Goal: Task Accomplishment & Management: Complete application form

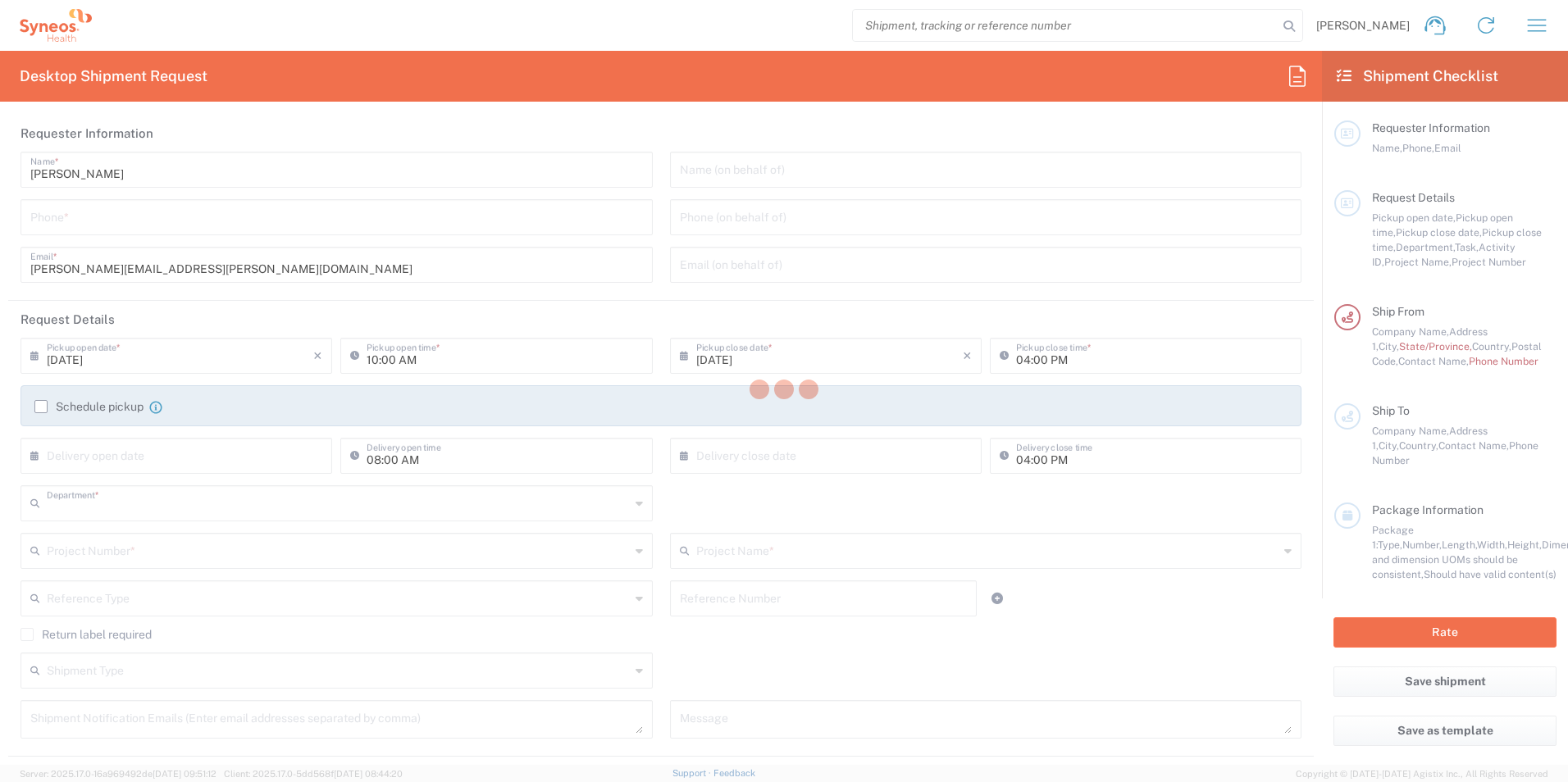
type input "8350"
type input "Mexico"
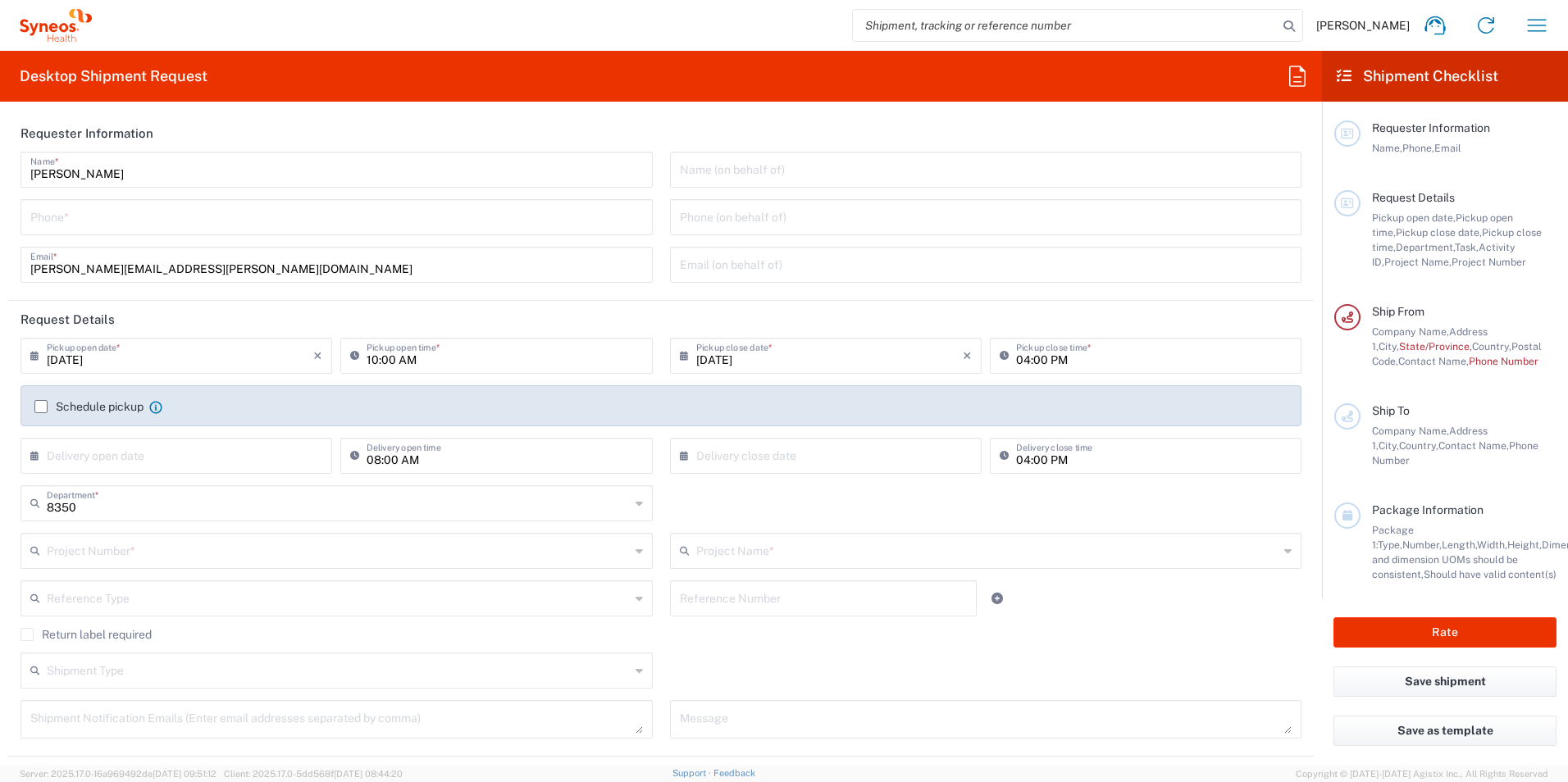
type input "INC Research Clin Svcs Mexico"
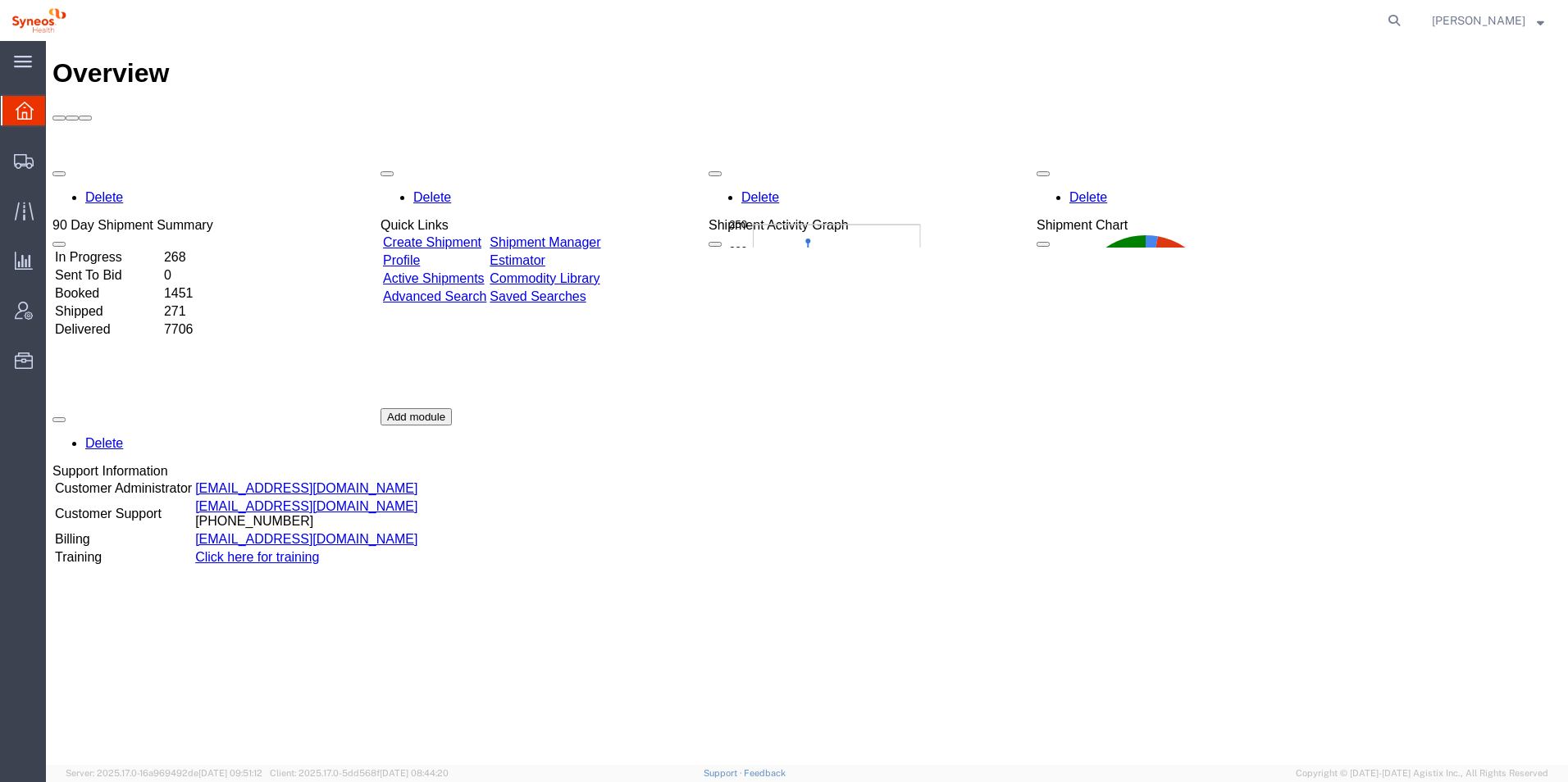
click at [143, 249] on td "In Progress" at bounding box center [107, 257] width 107 height 16
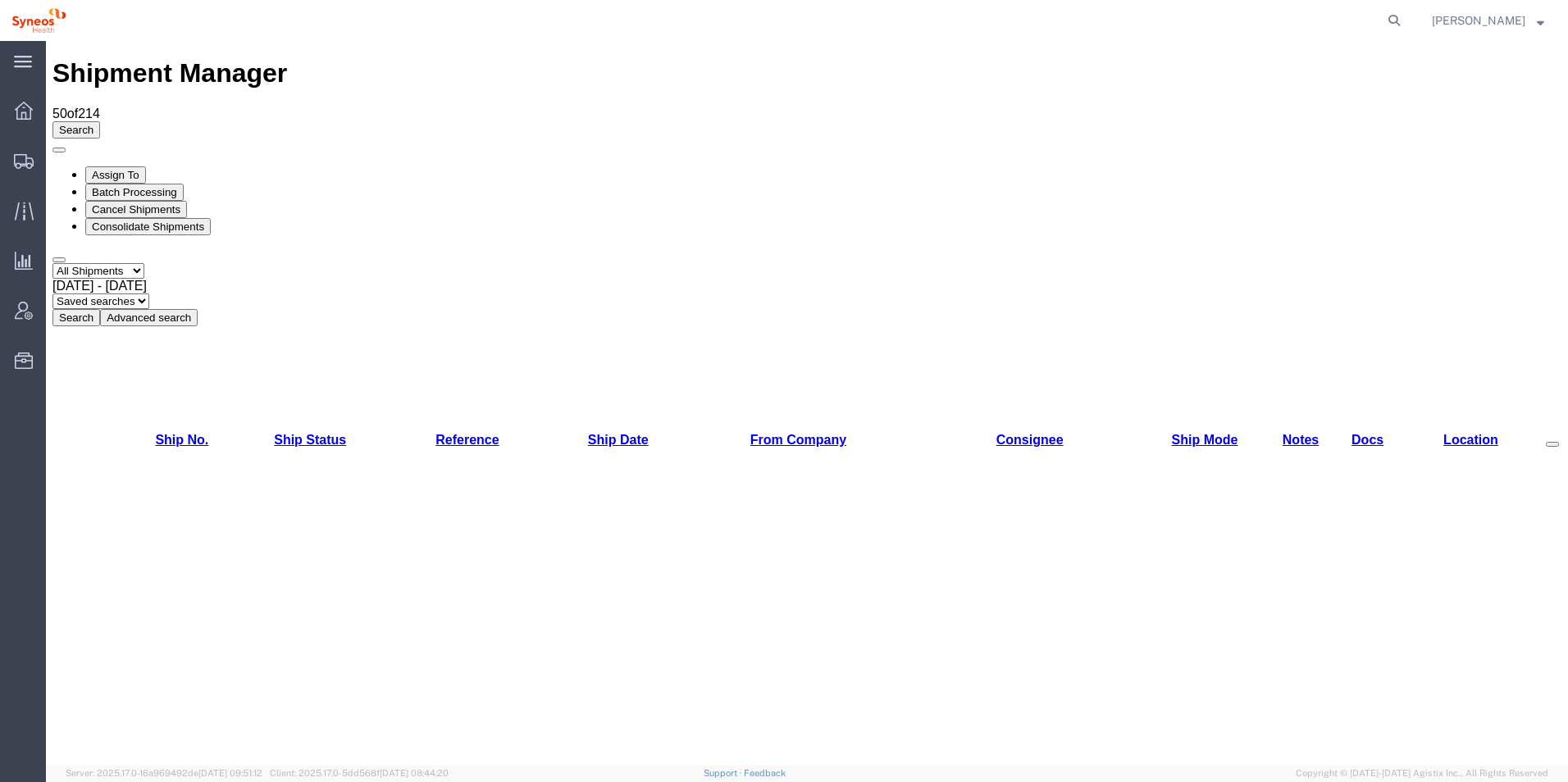
click at [198, 309] on button "Advanced search" at bounding box center [149, 317] width 98 height 17
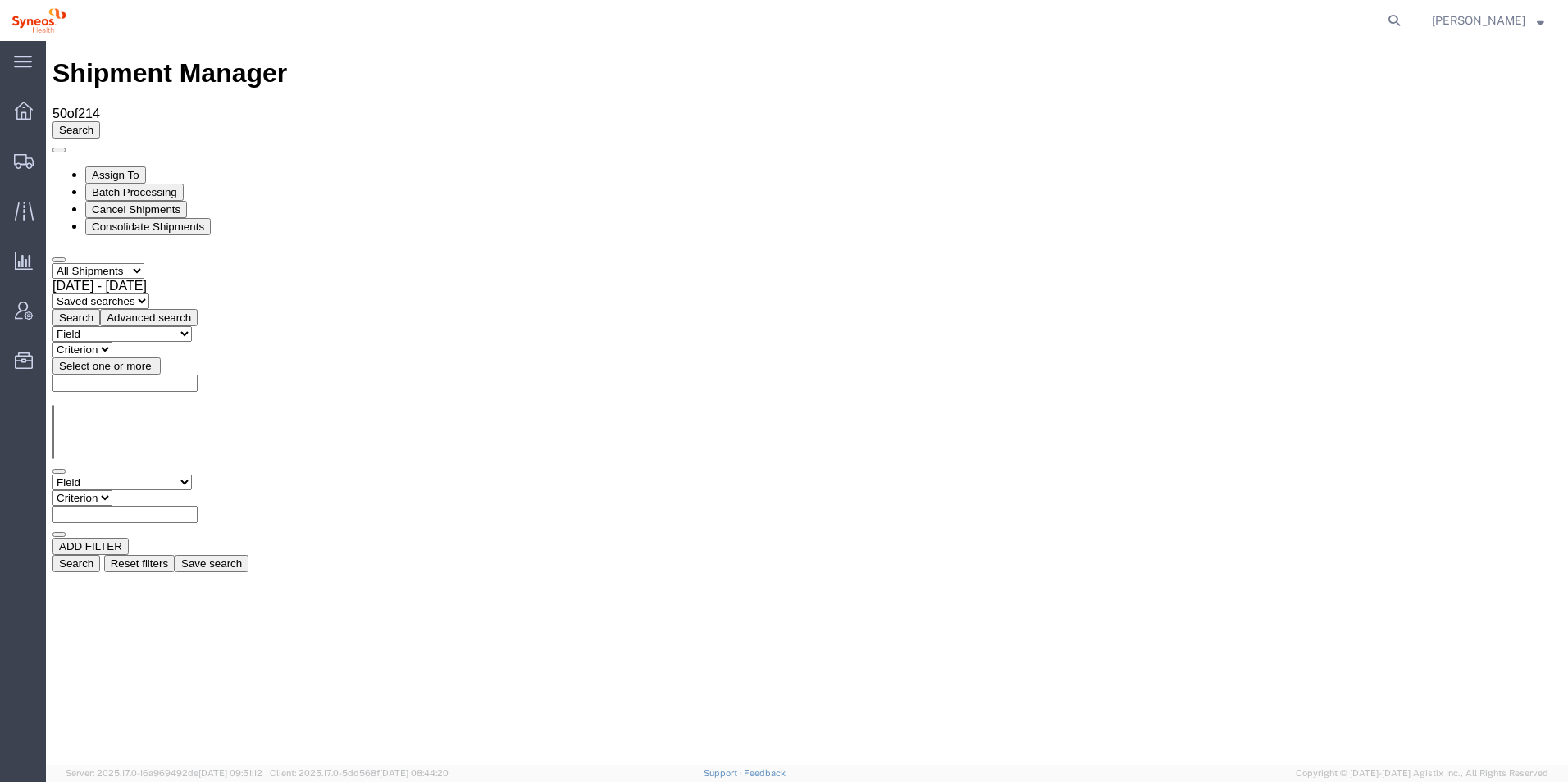
click at [112, 490] on select "Criterion" at bounding box center [82, 497] width 60 height 15
click at [192, 475] on select "Field Account Account Carrier Identifier Actual Delivery Date Actual Ship Date …" at bounding box center [123, 482] width 140 height 15
click at [198, 506] on input "text" at bounding box center [125, 514] width 145 height 17
type input "medina"
click at [100, 555] on button "Search" at bounding box center [76, 563] width 47 height 17
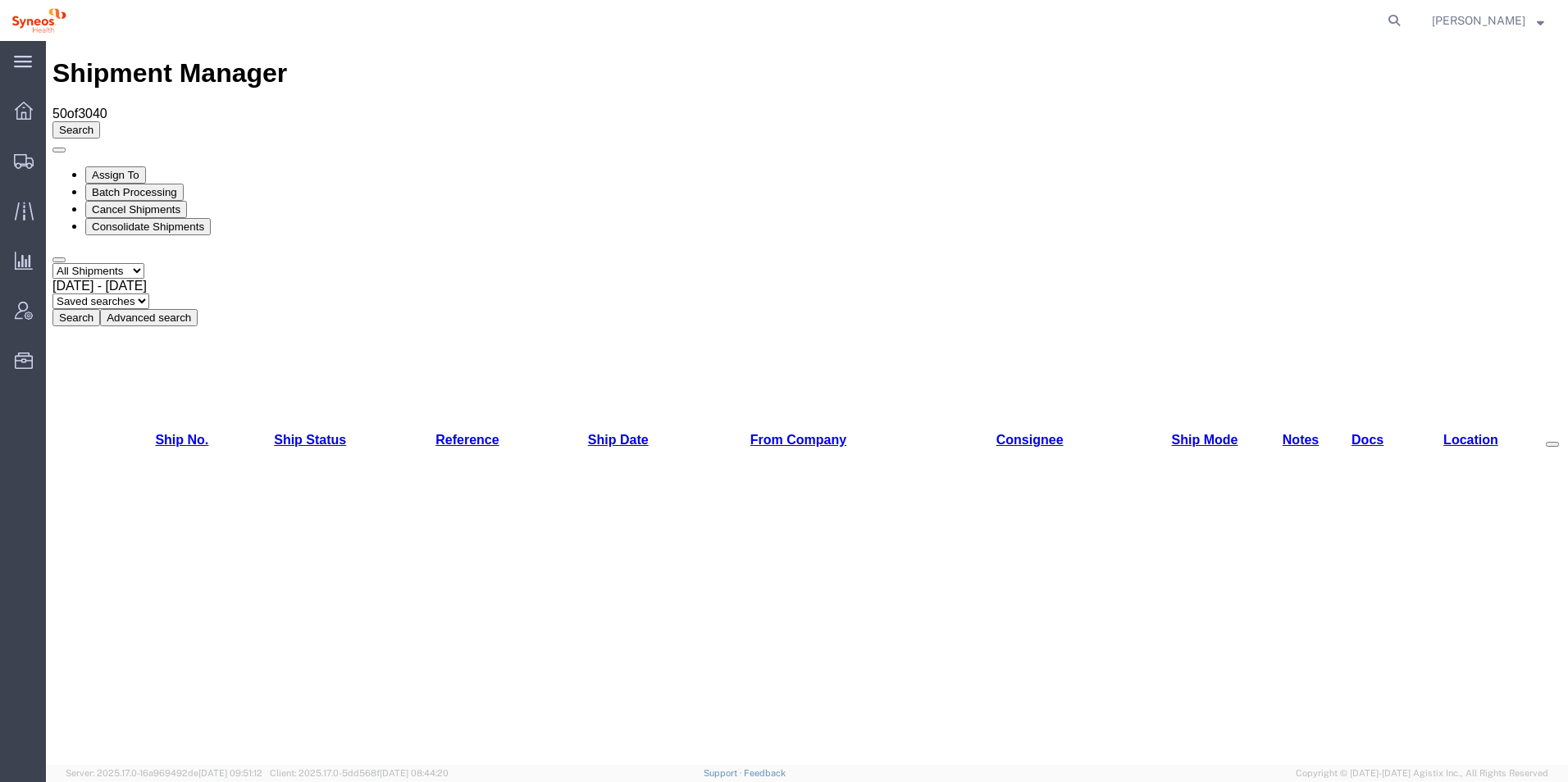
click at [198, 309] on button "Advanced search" at bounding box center [149, 317] width 98 height 17
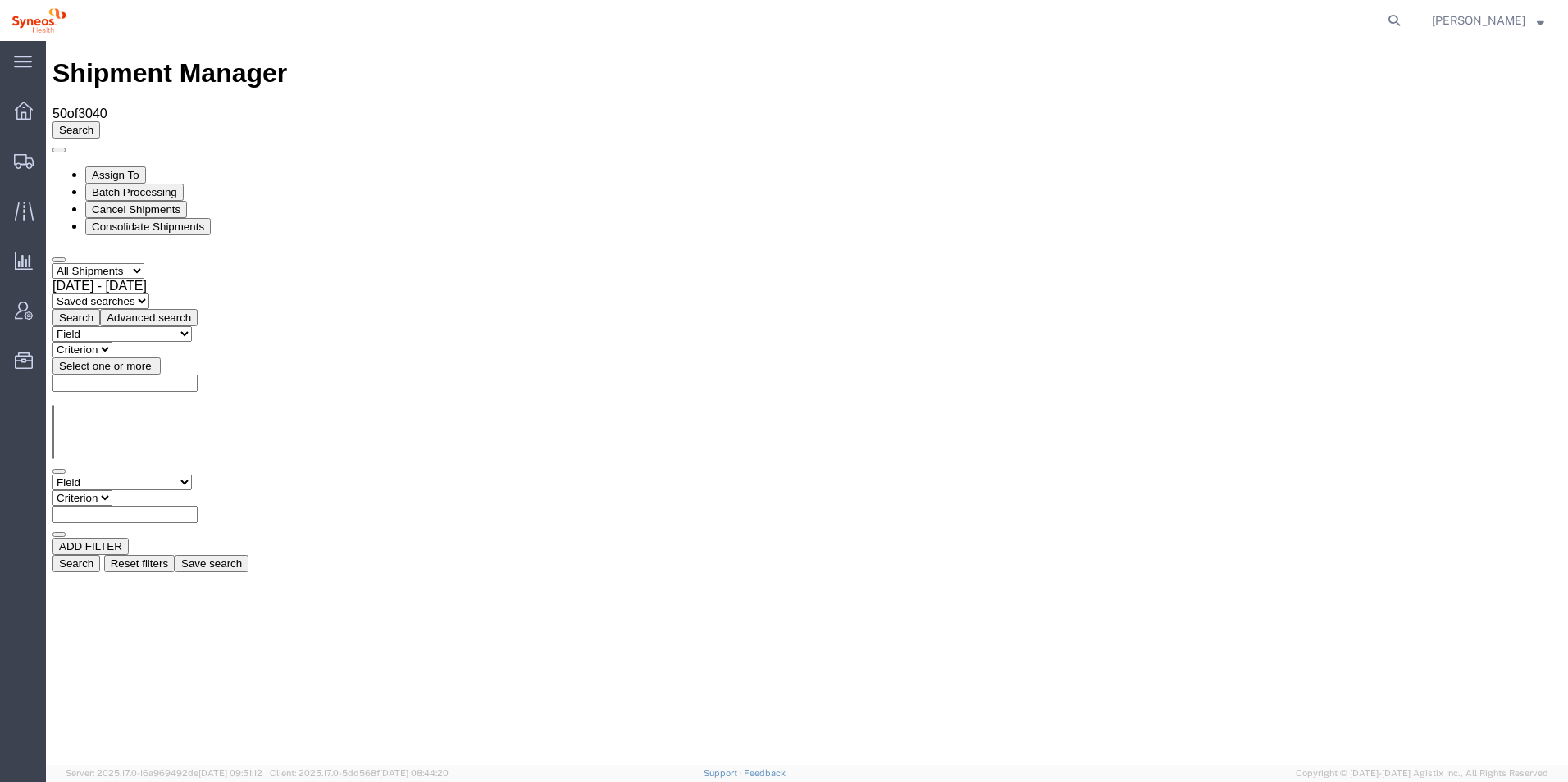
click at [198, 506] on input "text" at bounding box center [125, 514] width 145 height 17
paste input "56509919"
type input "56509919"
click at [100, 555] on button "Search" at bounding box center [76, 563] width 47 height 17
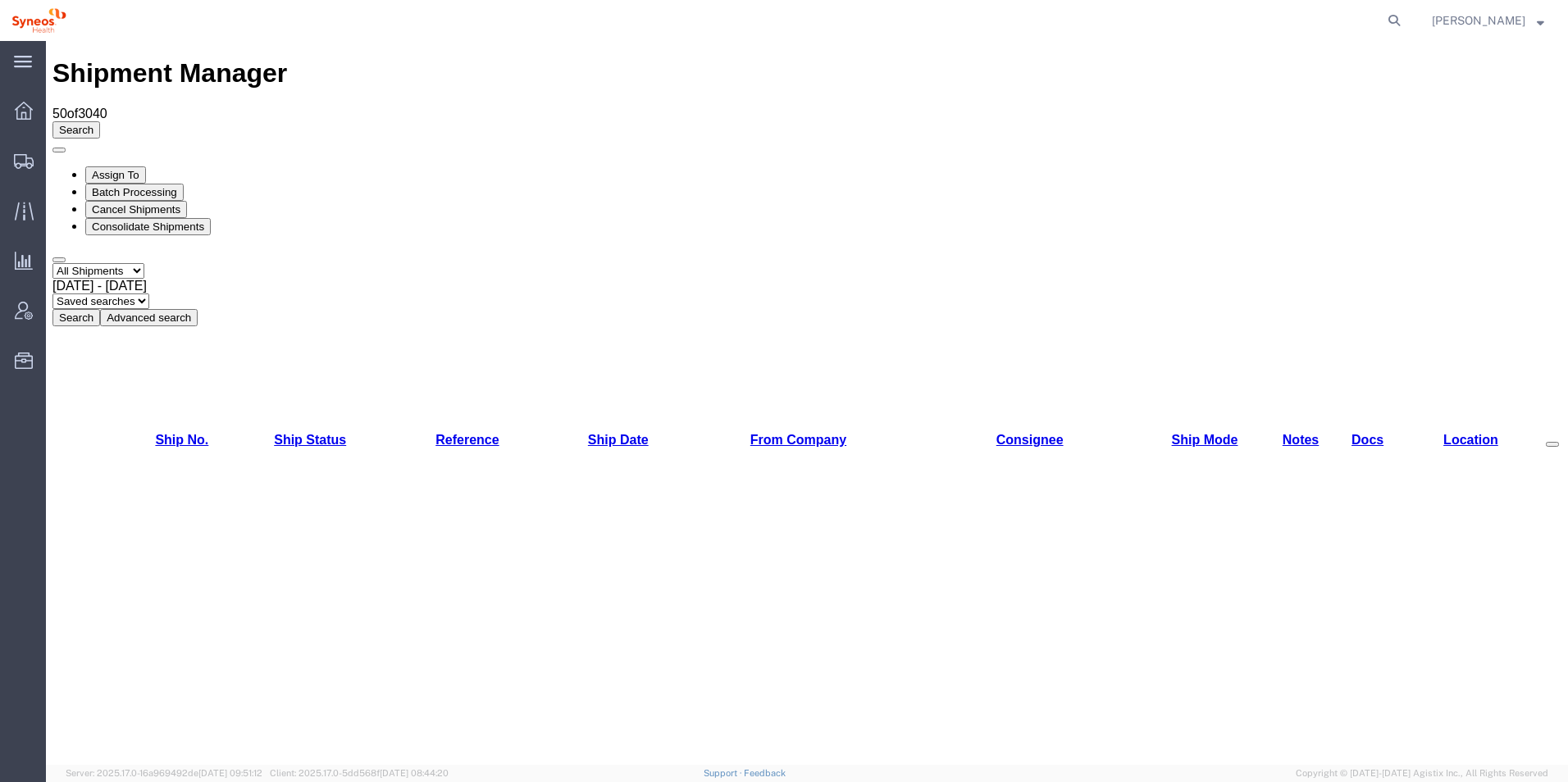
click at [144, 263] on select "Select status Active All Shipments Approved Booked Canceled Delivered Denied Ne…" at bounding box center [99, 271] width 92 height 15
click at [198, 309] on button "Advanced search" at bounding box center [149, 317] width 98 height 17
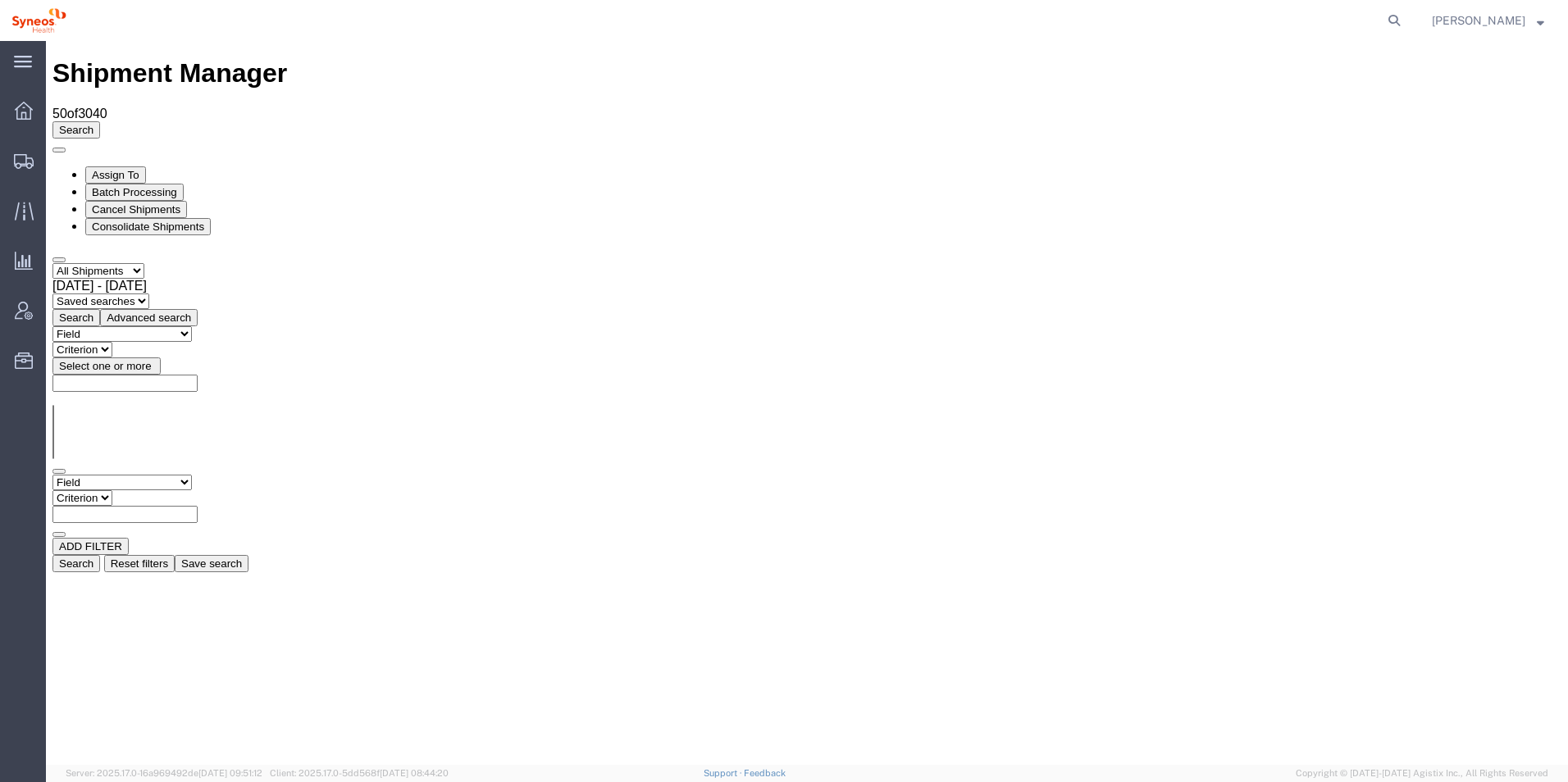
click at [191, 475] on select "Field Account Account Carrier Identifier Actual Delivery Date Actual Ship Date …" at bounding box center [123, 482] width 140 height 15
select select "shipno"
click at [53, 475] on select "Field Account Account Carrier Identifier Actual Delivery Date Actual Ship Date …" at bounding box center [123, 482] width 140 height 15
click at [198, 506] on input "text" at bounding box center [125, 514] width 145 height 17
paste input "56509919"
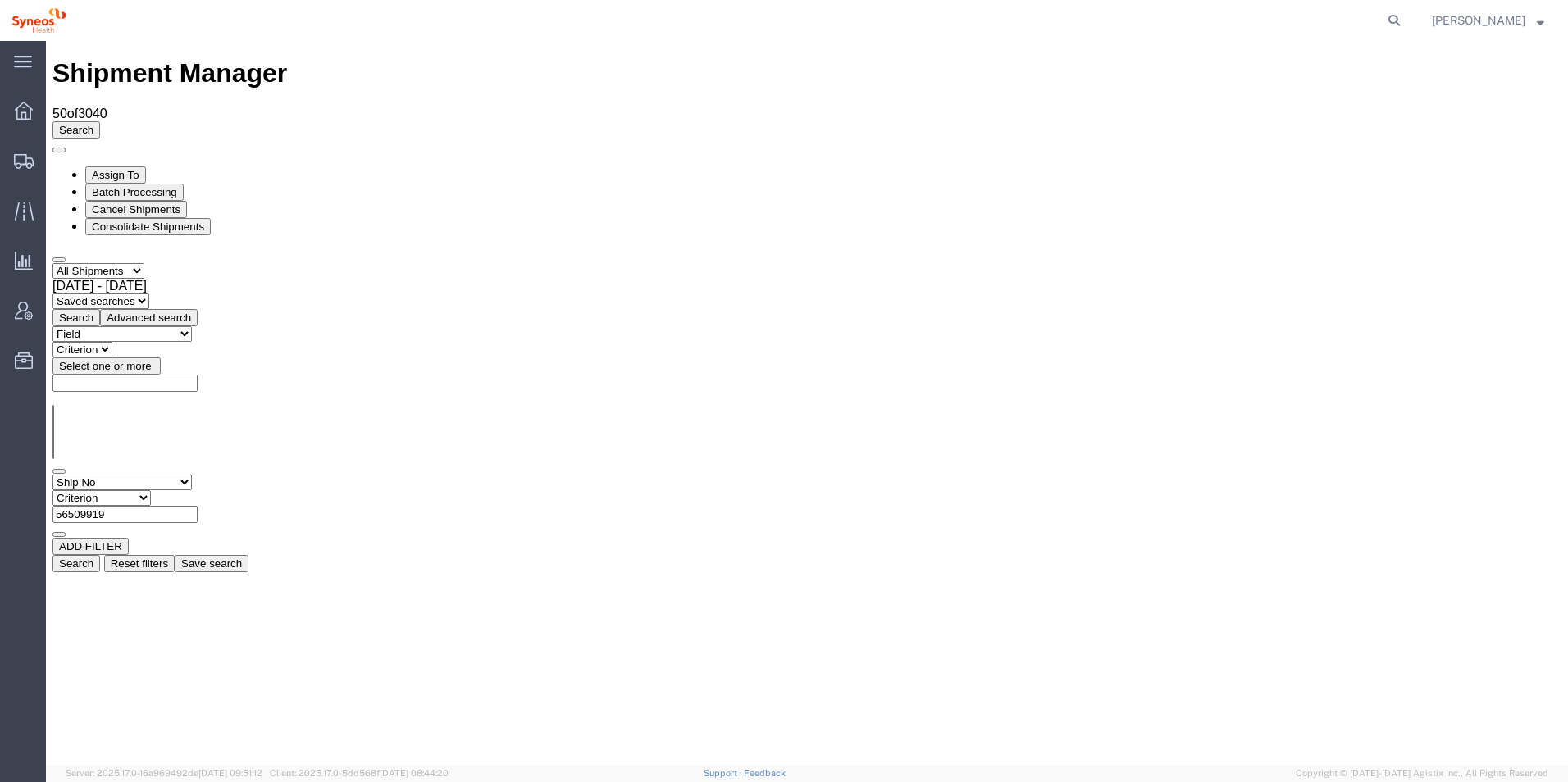
type input "56509919"
click at [100, 555] on button "Search" at bounding box center [76, 563] width 47 height 17
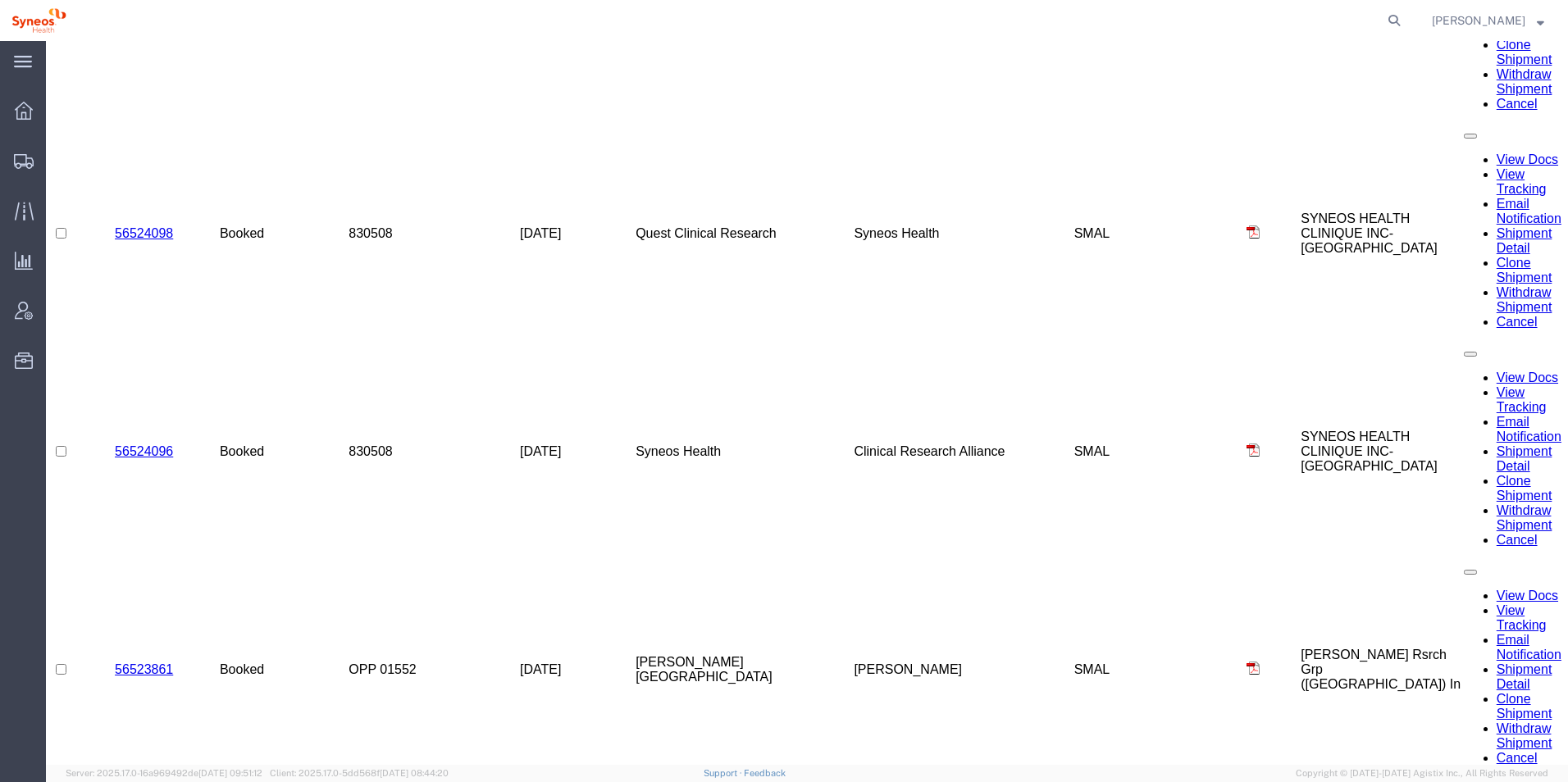
scroll to position [1190, 0]
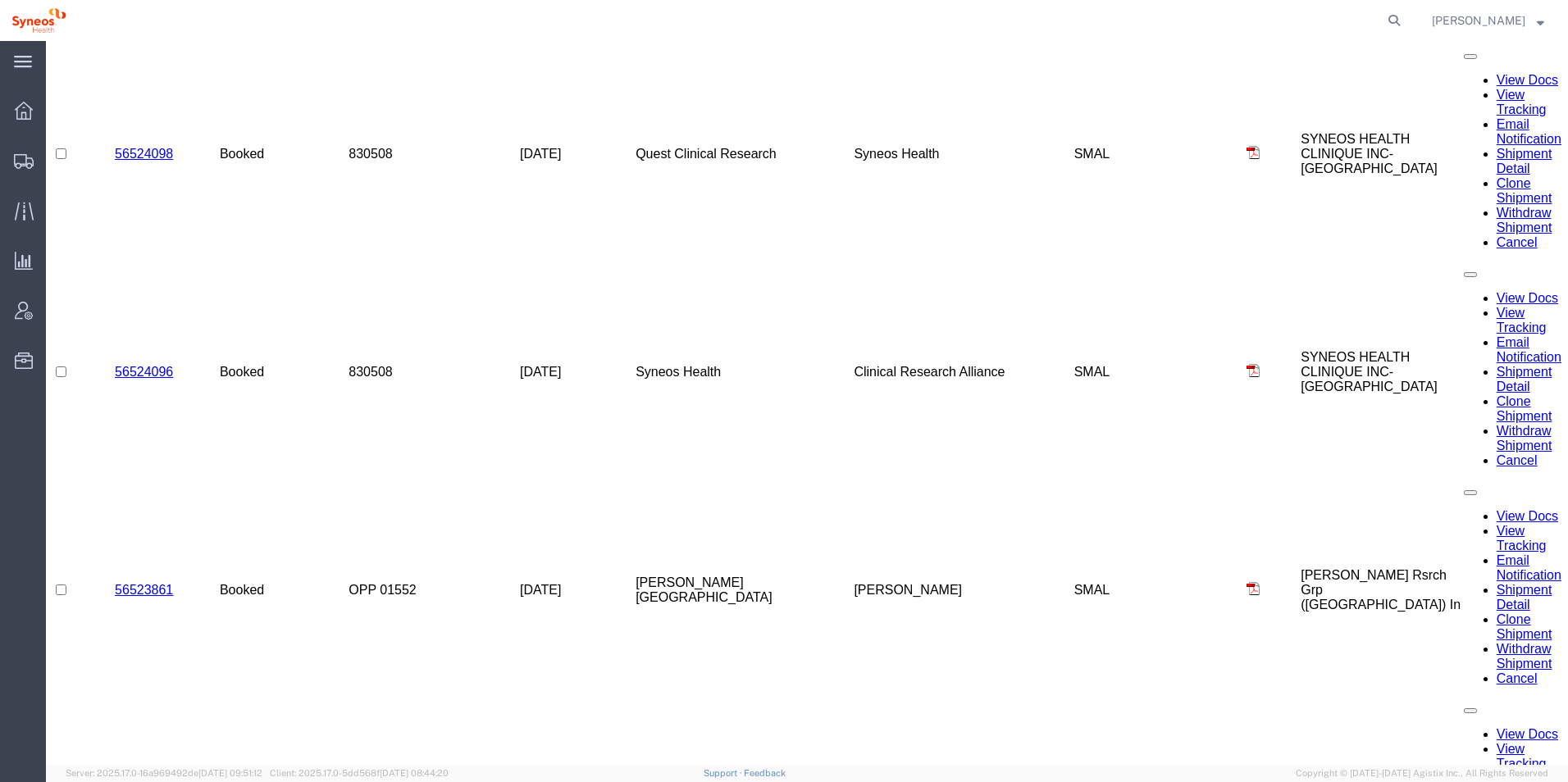
drag, startPoint x: 352, startPoint y: 268, endPoint x: 381, endPoint y: 269, distance: 29.0
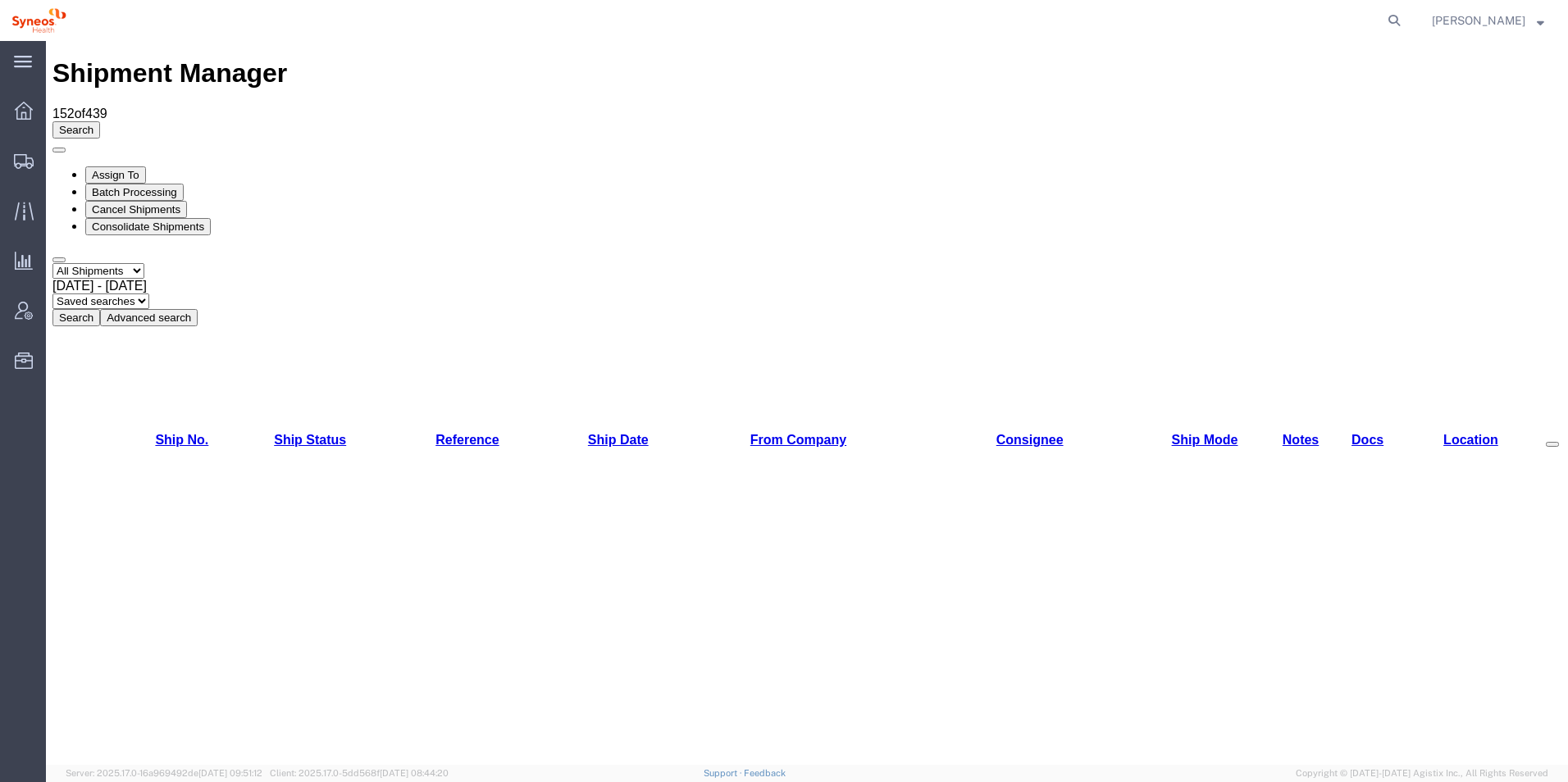
click at [198, 309] on button "Advanced search" at bounding box center [149, 317] width 98 height 17
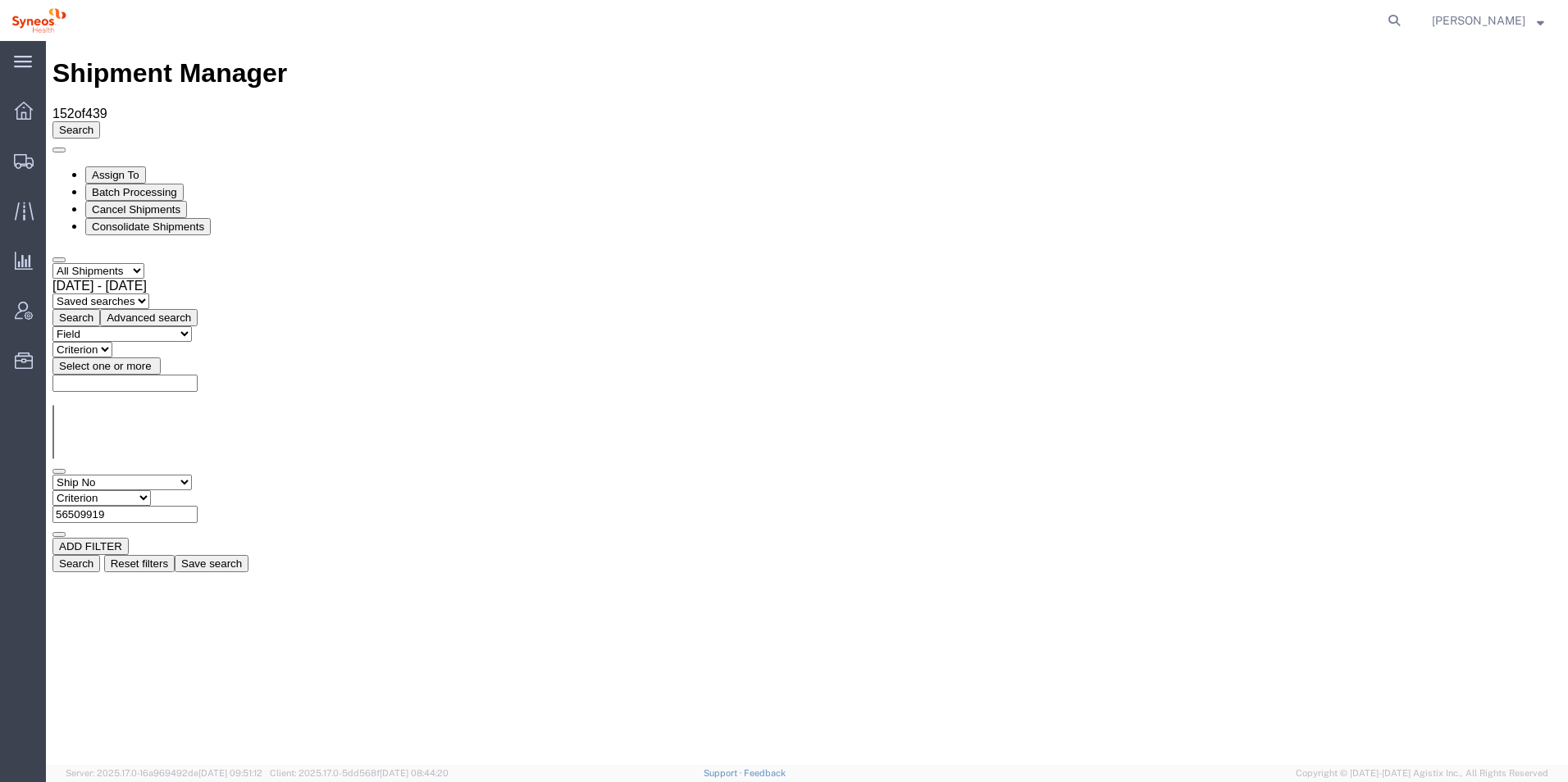
click at [150, 490] on select "Criterion contains does not contain is is blank is not blank starts with" at bounding box center [102, 497] width 99 height 15
select select "is"
click at [150, 490] on select "Criterion contains does not contain is is blank is not blank starts with" at bounding box center [102, 497] width 99 height 15
click at [100, 555] on button "Search" at bounding box center [76, 563] width 47 height 17
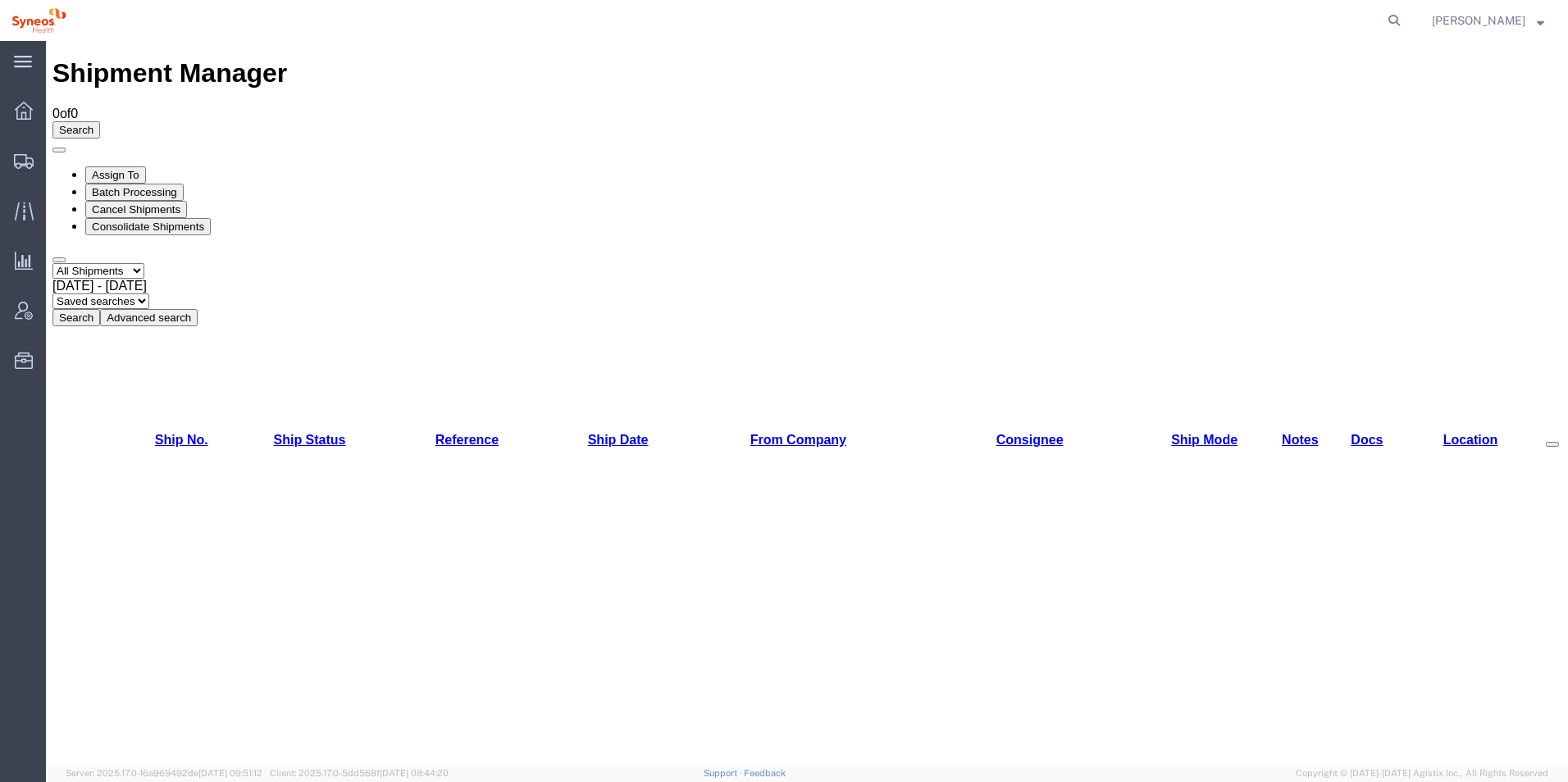
click at [144, 263] on select "Select status Active All Shipments Approved Booked Canceled Delivered Denied Ne…" at bounding box center [99, 271] width 92 height 15
select select
click at [53, 263] on select "Select status Active All Shipments Approved Booked Canceled Delivered Denied Ne…" at bounding box center [99, 271] width 92 height 15
click at [150, 294] on select "Saved searches" at bounding box center [101, 301] width 97 height 15
click at [198, 309] on button "Advanced search" at bounding box center [149, 317] width 98 height 17
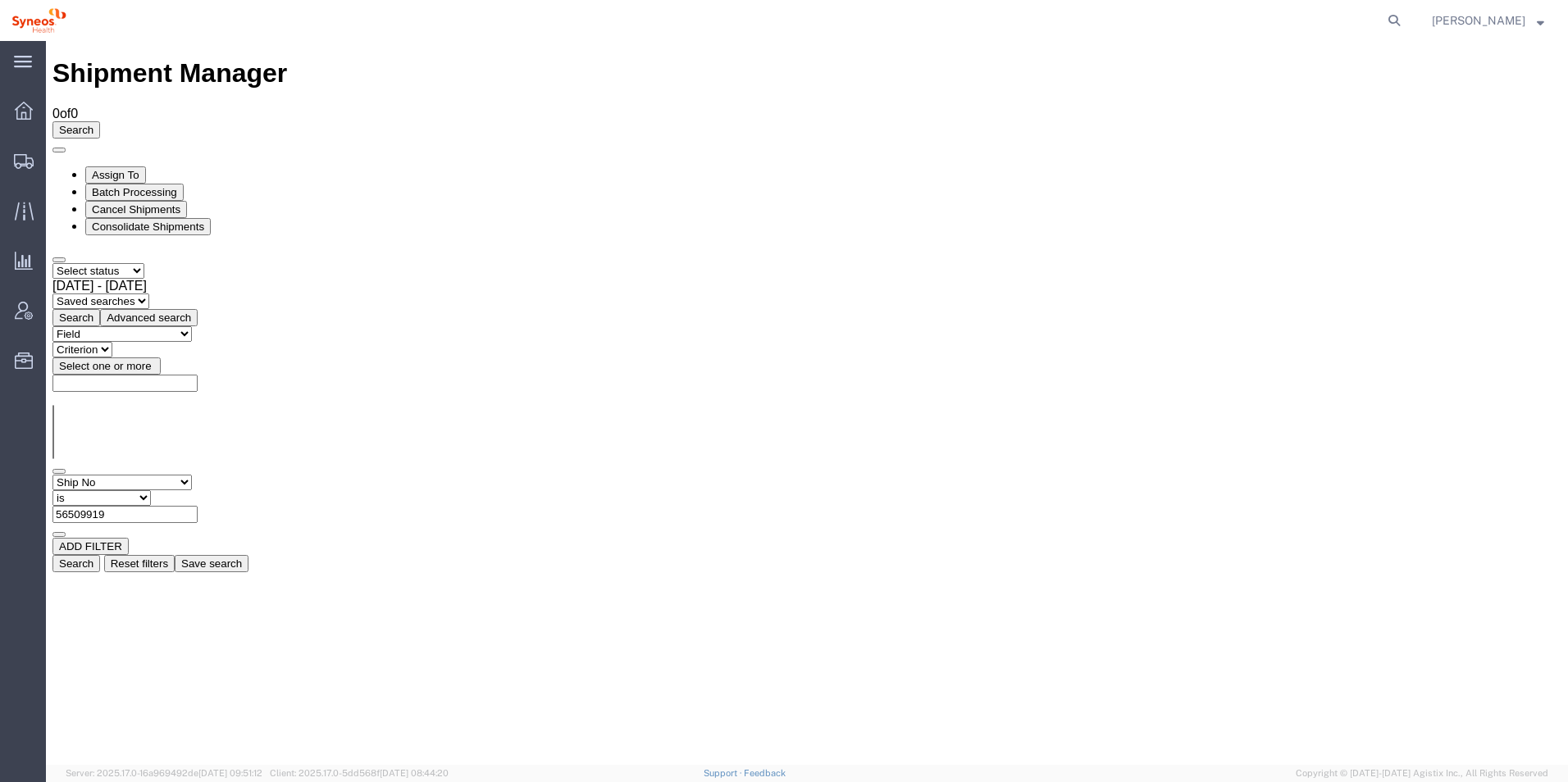
click at [183, 475] on select "Field Account Account Carrier Identifier Actual Delivery Date Actual Ship Date …" at bounding box center [123, 482] width 140 height 15
select select "createdby"
click at [53, 475] on select "Field Account Account Carrier Identifier Actual Delivery Date Actual Ship Date …" at bounding box center [123, 482] width 140 height 15
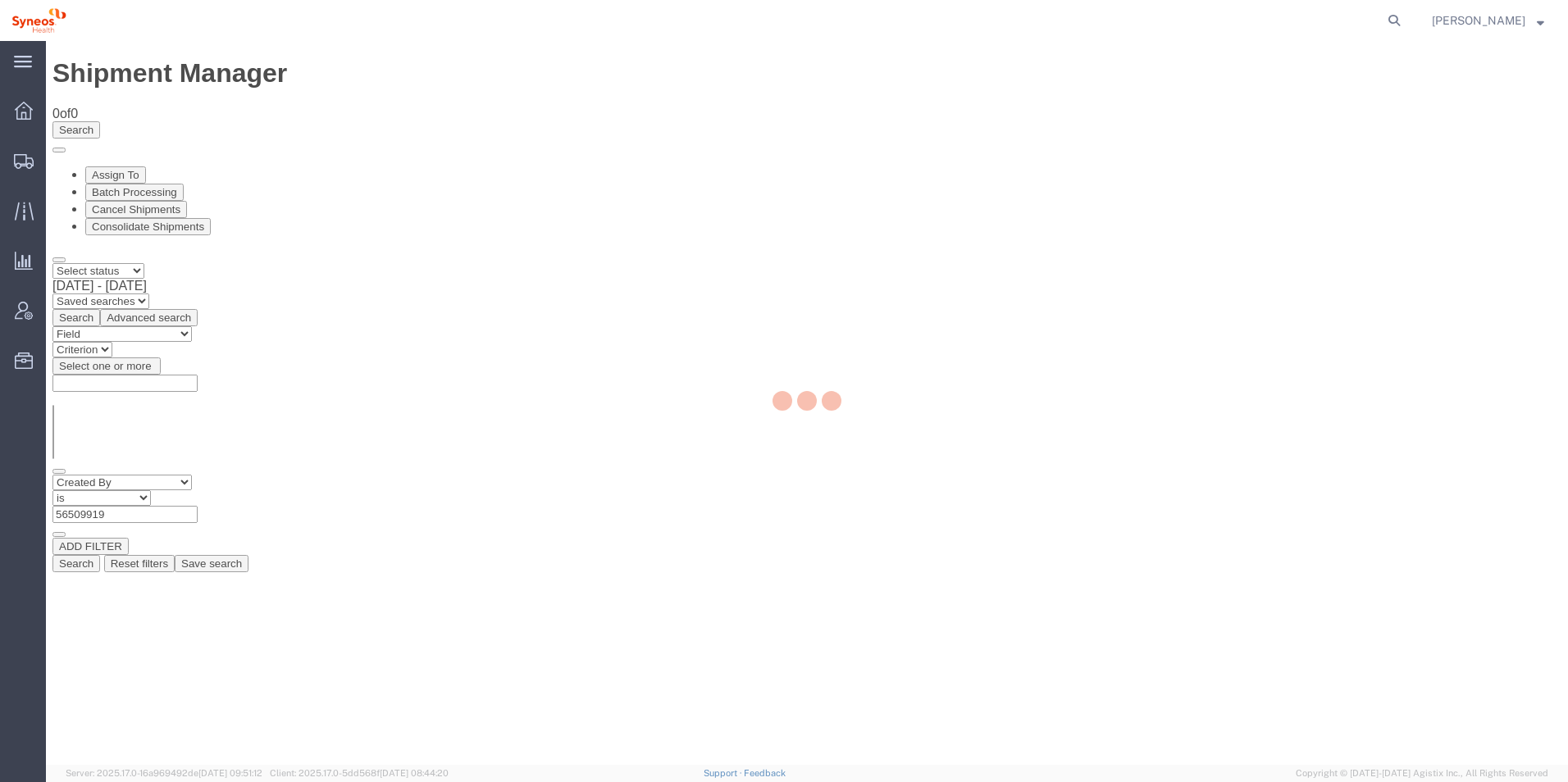
click at [423, 168] on div at bounding box center [806, 403] width 1521 height 724
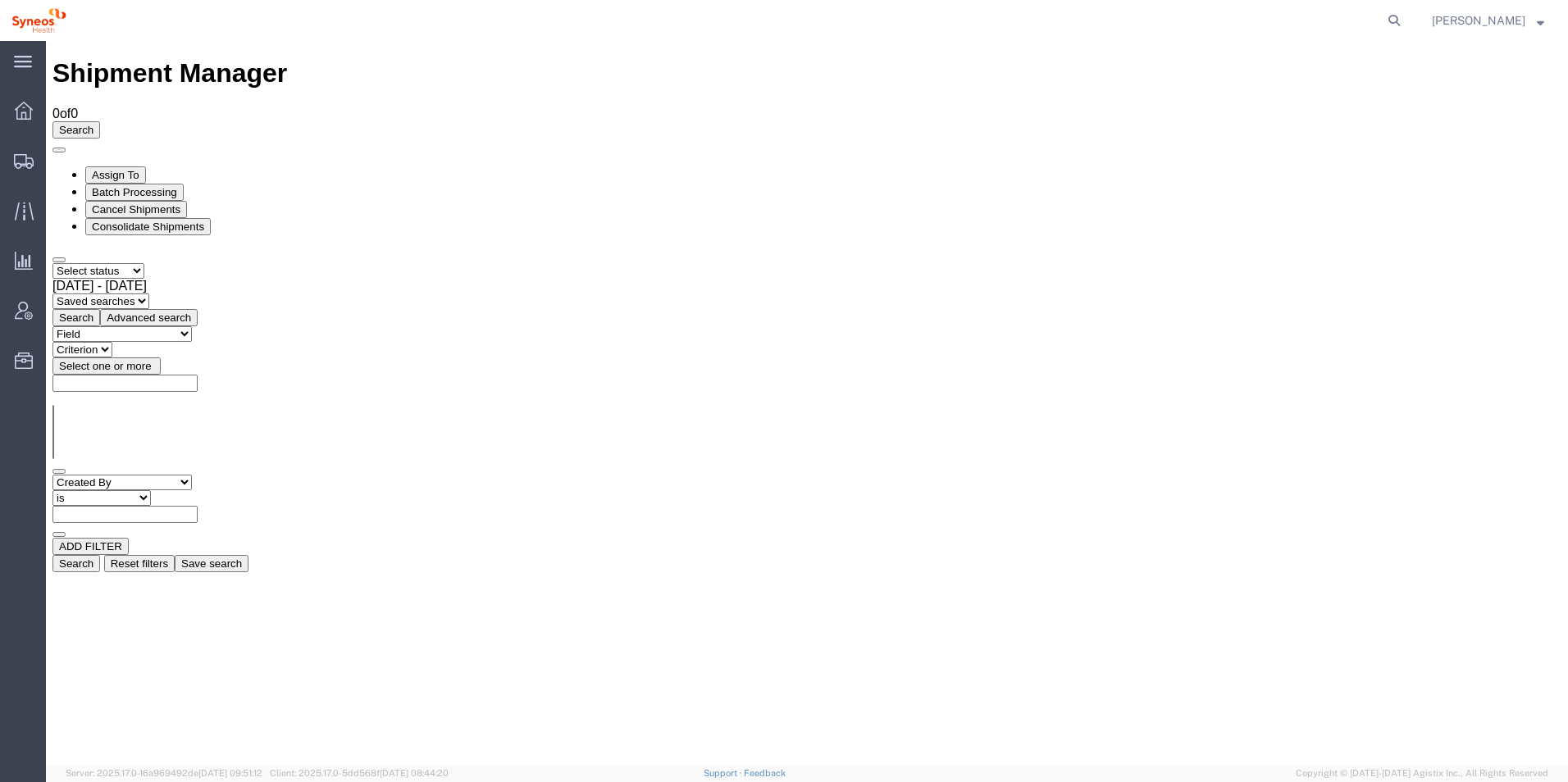
click at [198, 506] on input "text" at bounding box center [125, 514] width 145 height 17
type input "medina"
click at [100, 555] on button "Search" at bounding box center [76, 563] width 47 height 17
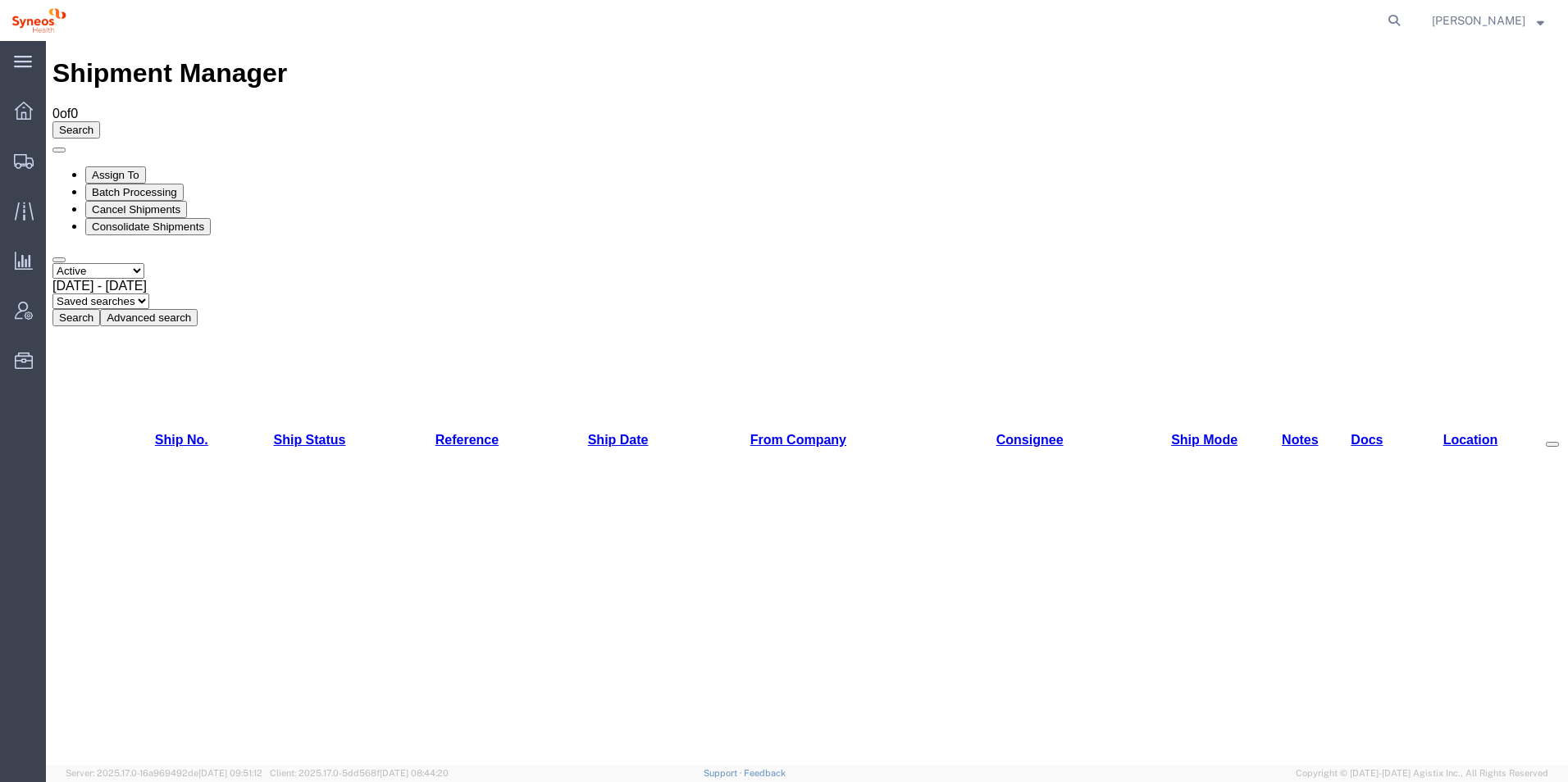
click at [147, 279] on span "Aug 13th 2025 - Aug 18th 2025" at bounding box center [99, 286] width 94 height 14
click at [779, 263] on div "Select status Active All Shipments Approved Booked Canceled Delivered Denied Ne…" at bounding box center [807, 295] width 1509 height 63
click at [198, 309] on button "Advanced search" at bounding box center [149, 317] width 98 height 17
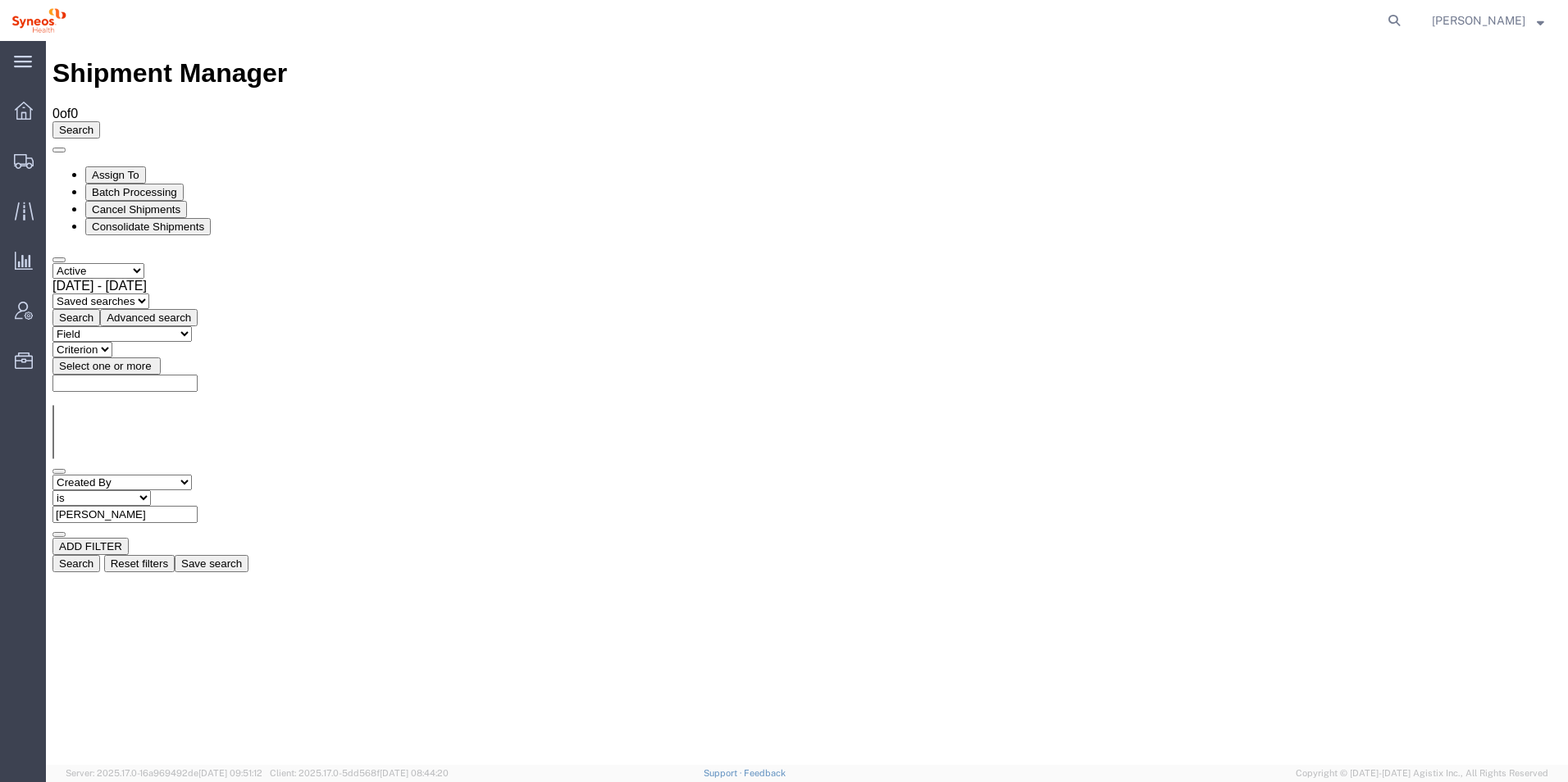
click at [198, 506] on input "medina" at bounding box center [125, 514] width 145 height 17
type input "daniel"
click at [100, 555] on button "Search" at bounding box center [76, 563] width 47 height 17
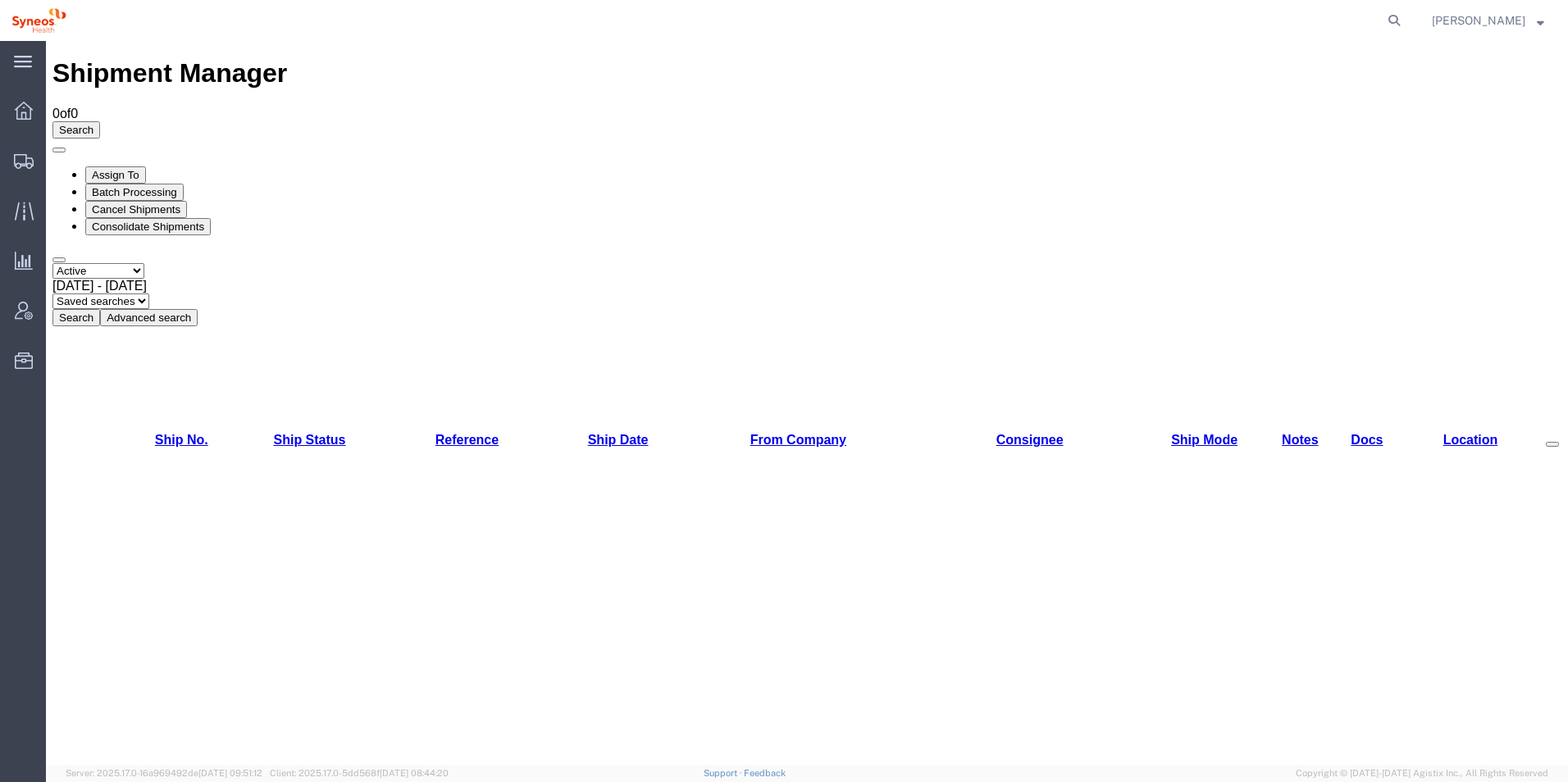
click at [150, 294] on select "Saved searches" at bounding box center [101, 301] width 97 height 15
click at [198, 309] on button "Advanced search" at bounding box center [149, 317] width 98 height 17
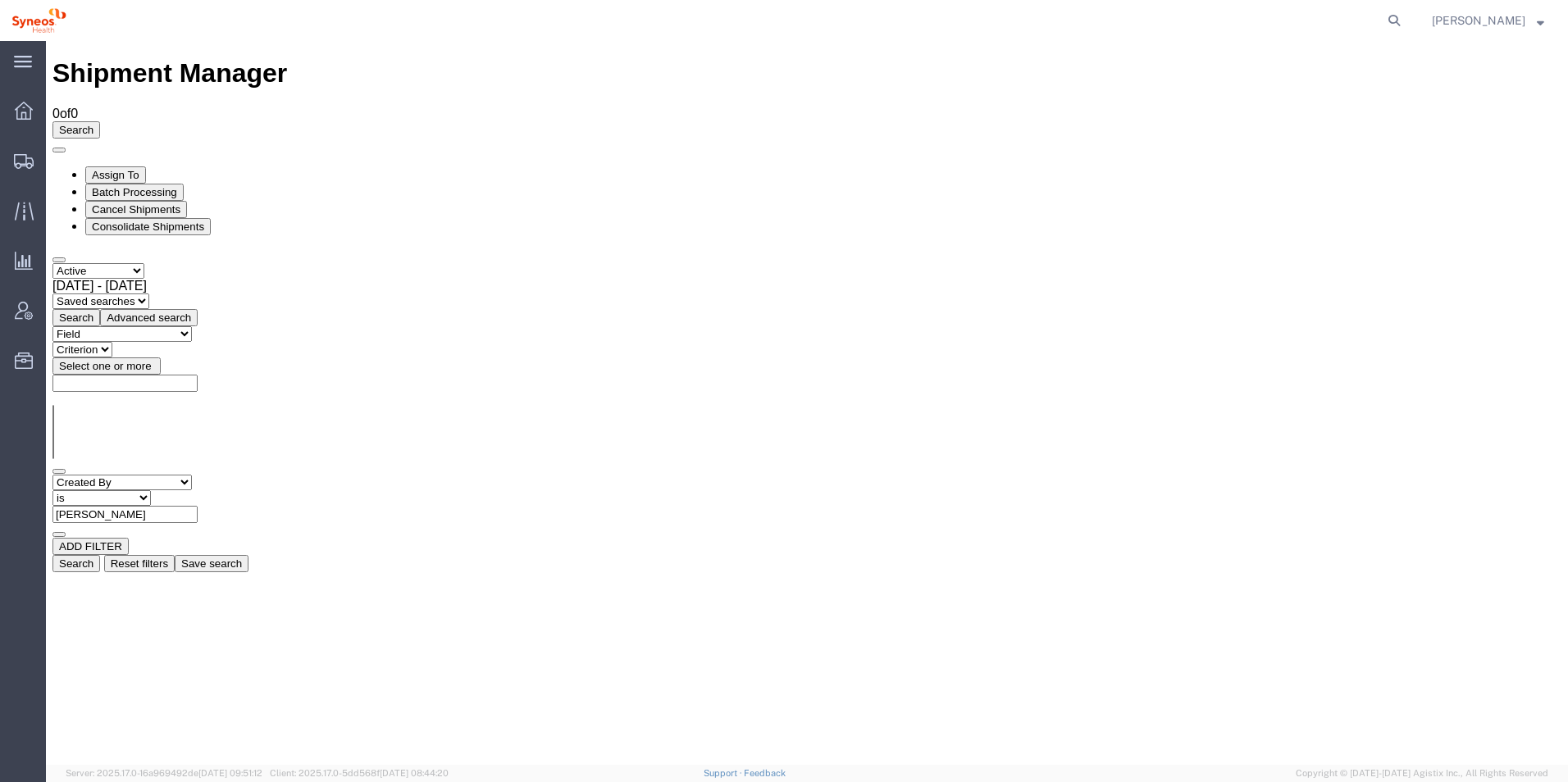
click at [150, 490] on select "Criterion contains does not contain is is blank is not blank starts with" at bounding box center [102, 497] width 99 height 15
select select "contains"
click at [150, 490] on select "Criterion contains does not contain is is blank is not blank starts with" at bounding box center [102, 497] width 99 height 15
click at [100, 555] on button "Search" at bounding box center [76, 563] width 47 height 17
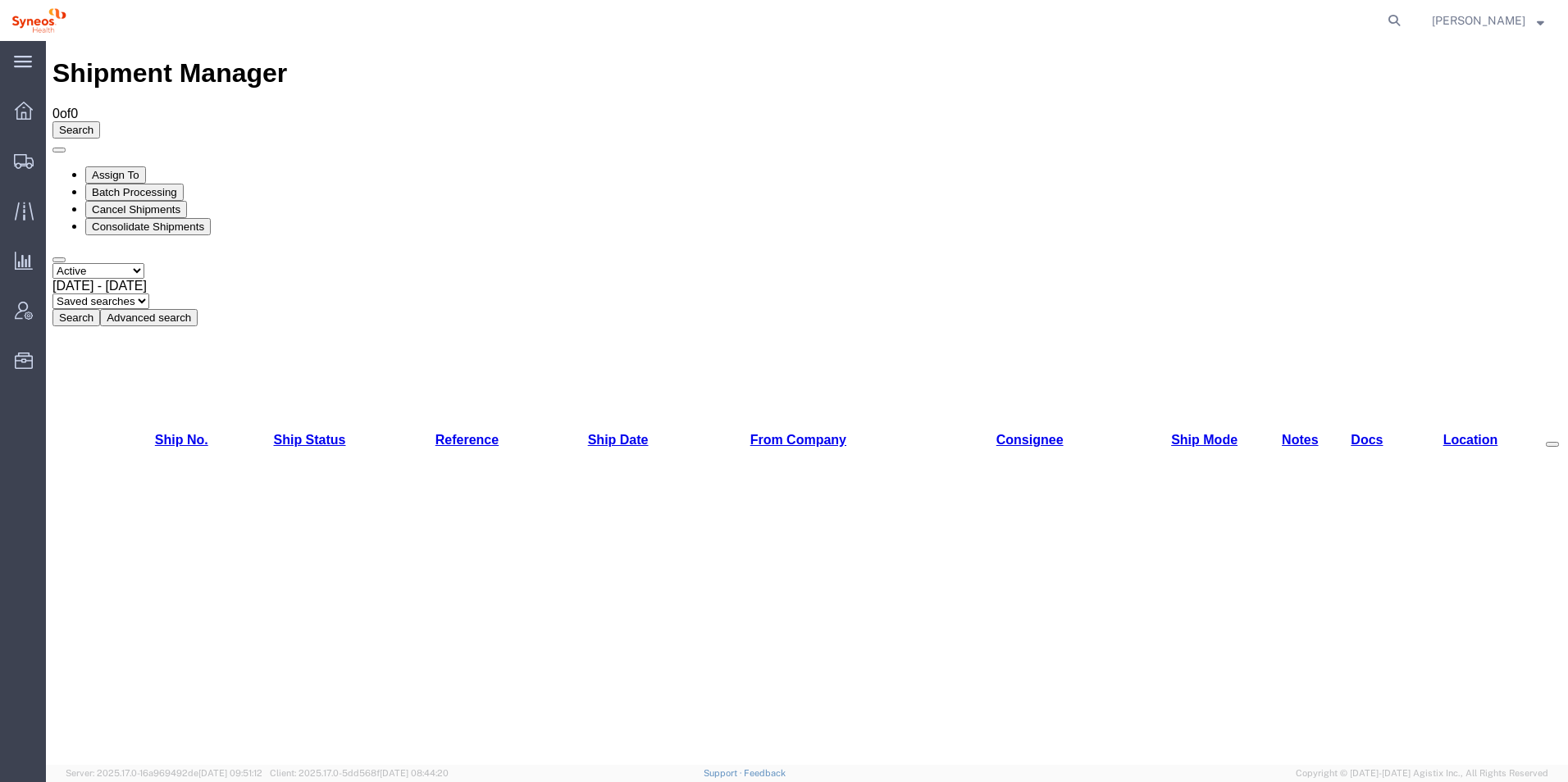
click at [198, 309] on button "Advanced search" at bounding box center [149, 317] width 98 height 17
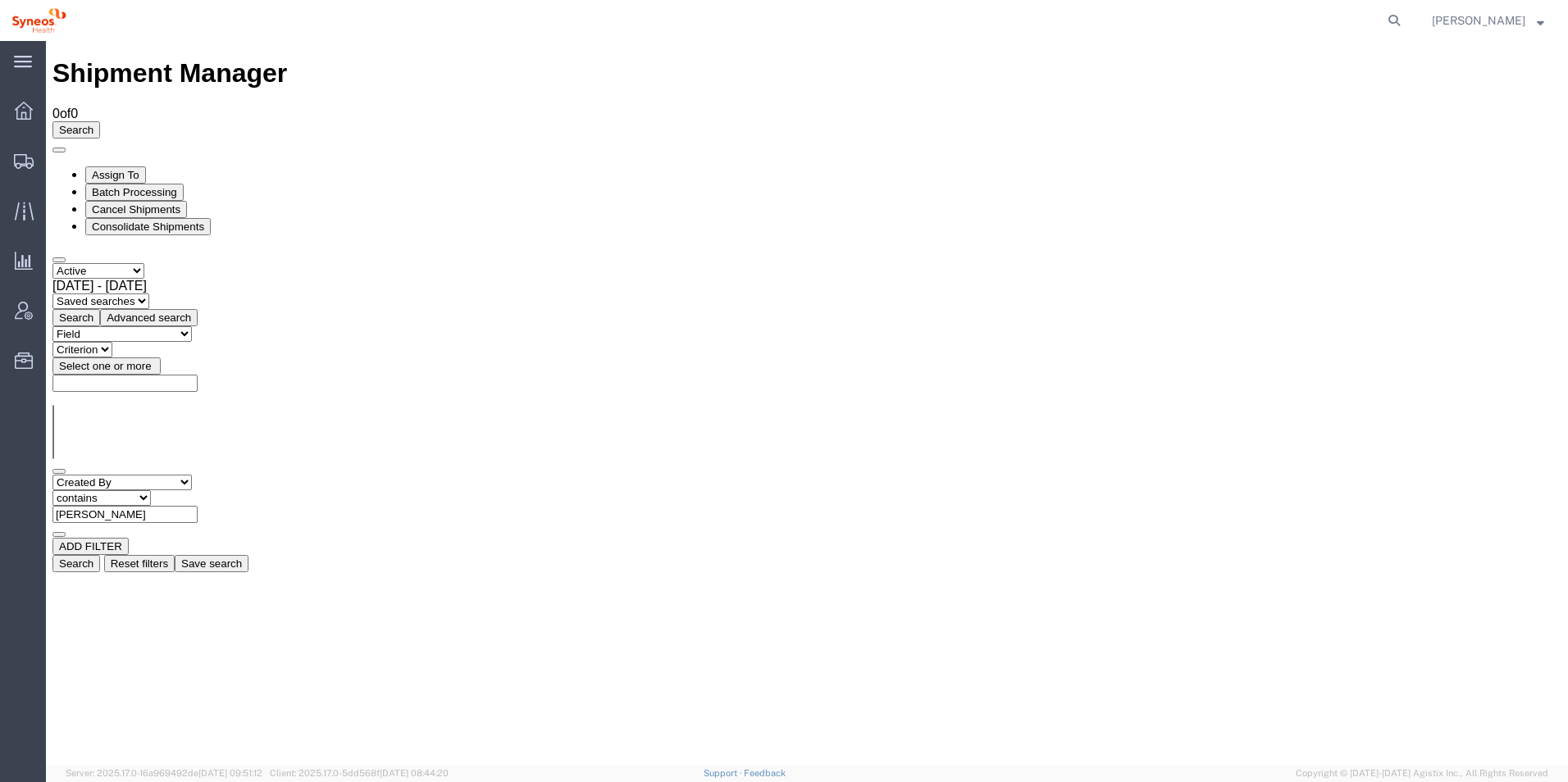
click at [198, 506] on input "daniel" at bounding box center [125, 514] width 145 height 17
type input "Medina"
click at [100, 555] on button "Search" at bounding box center [76, 563] width 47 height 17
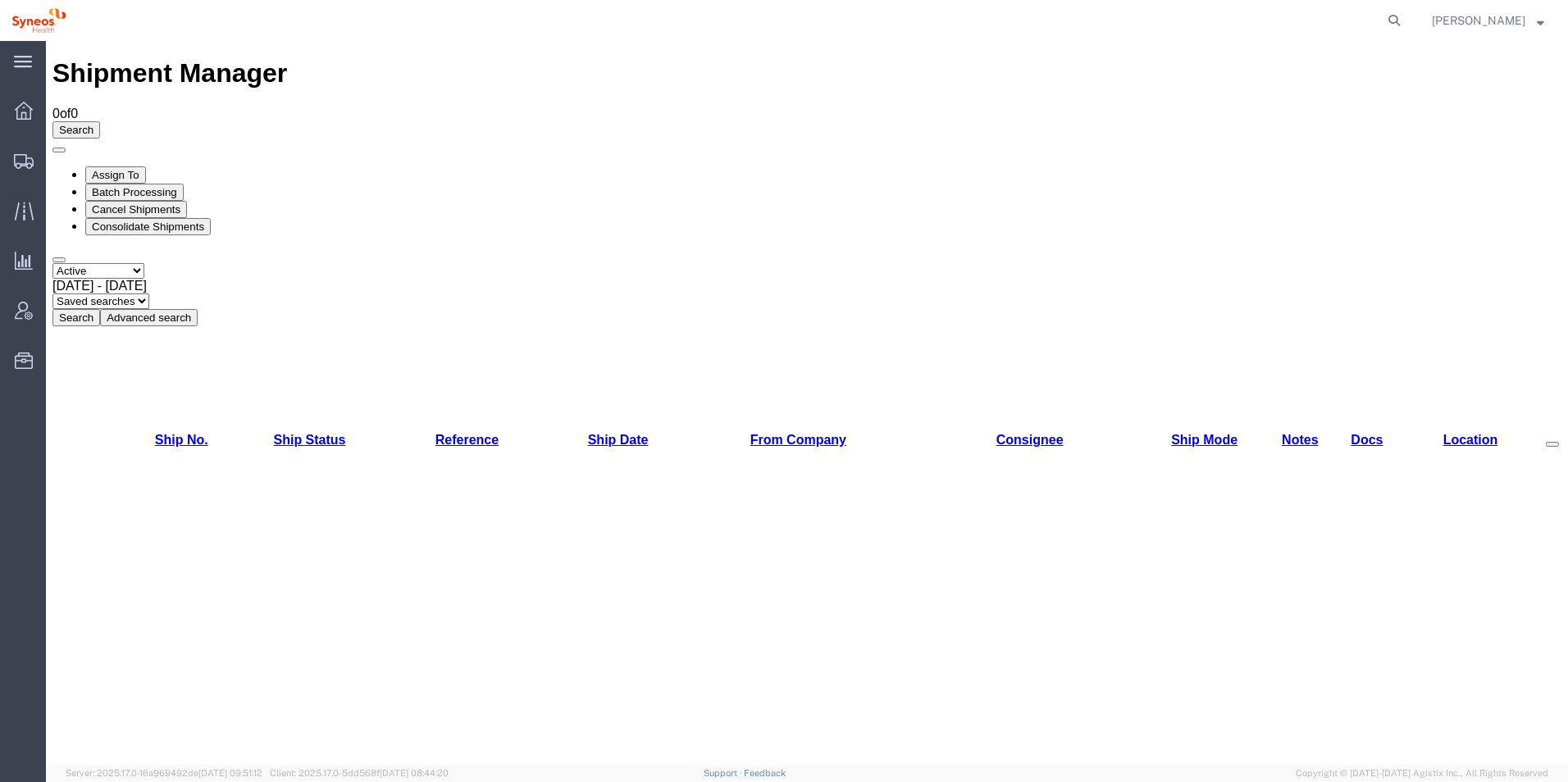
click at [198, 309] on button "Advanced search" at bounding box center [149, 317] width 98 height 17
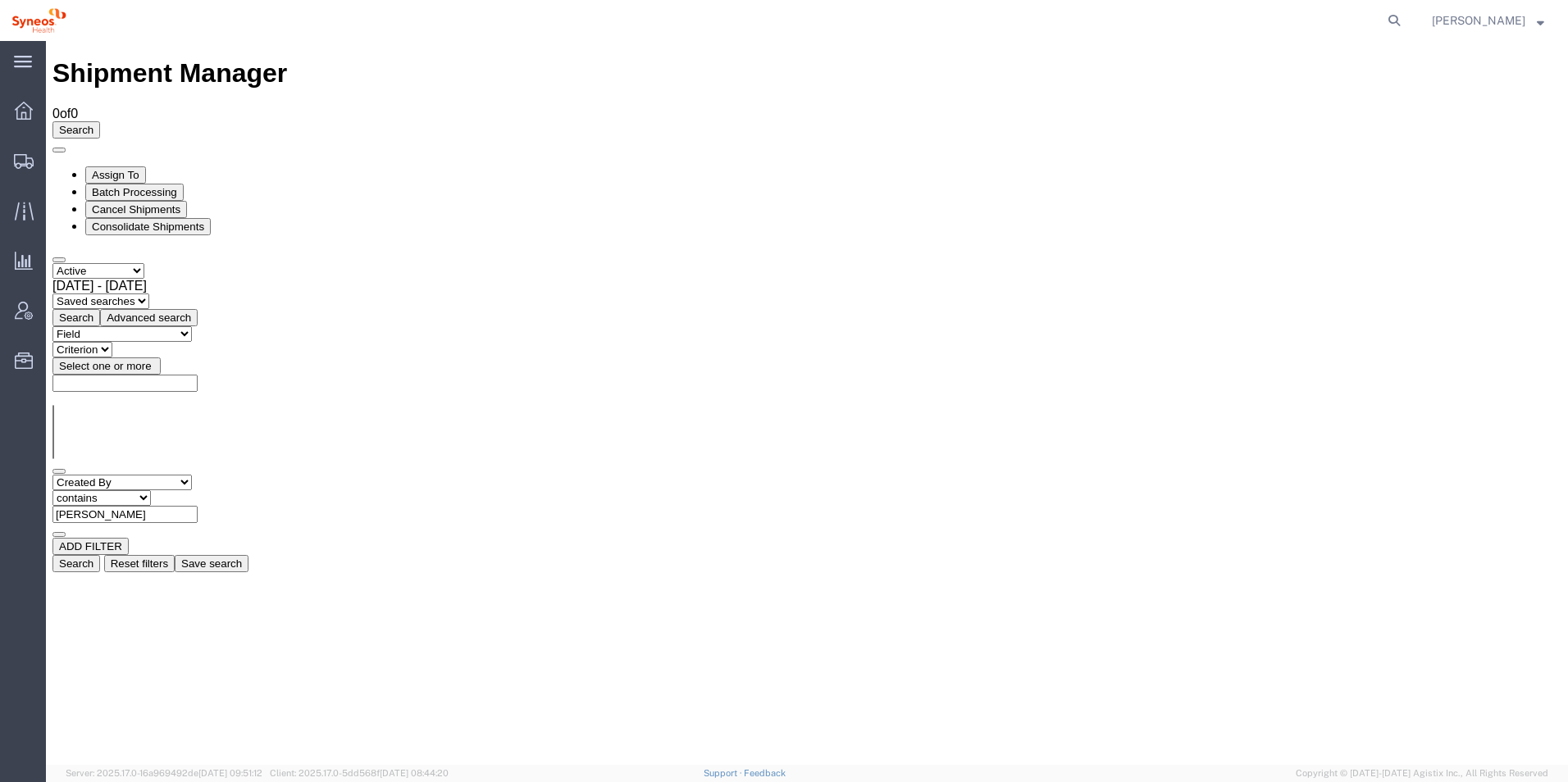
click at [198, 506] on input "Medina" at bounding box center [125, 514] width 145 height 17
type input "Reyes"
click at [100, 555] on button "Search" at bounding box center [76, 563] width 47 height 17
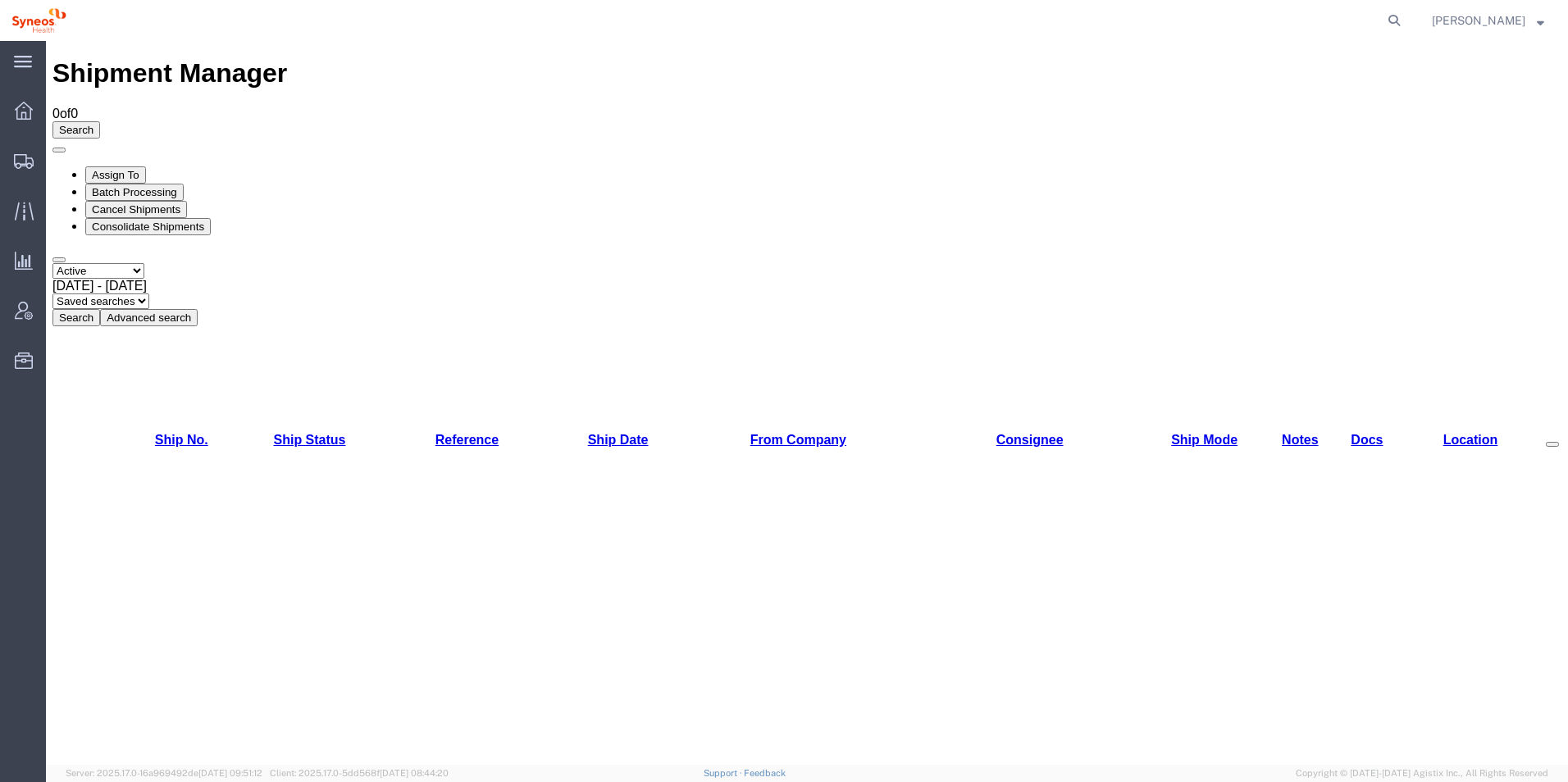
click at [198, 309] on button "Advanced search" at bounding box center [149, 317] width 98 height 17
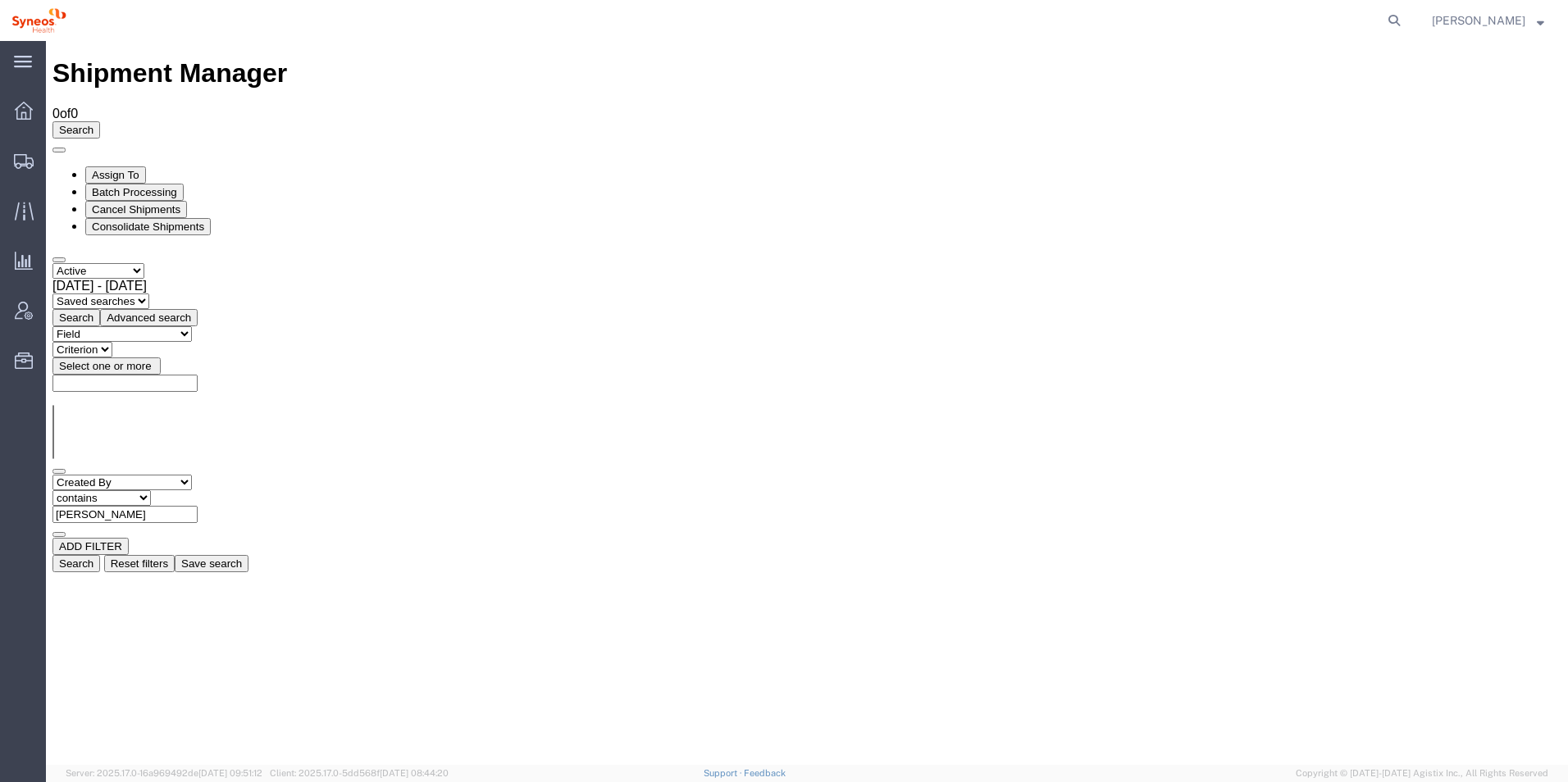
click at [198, 506] on input "Reyes" at bounding box center [125, 514] width 145 height 17
type input "MArin"
click at [100, 555] on button "Search" at bounding box center [76, 563] width 47 height 17
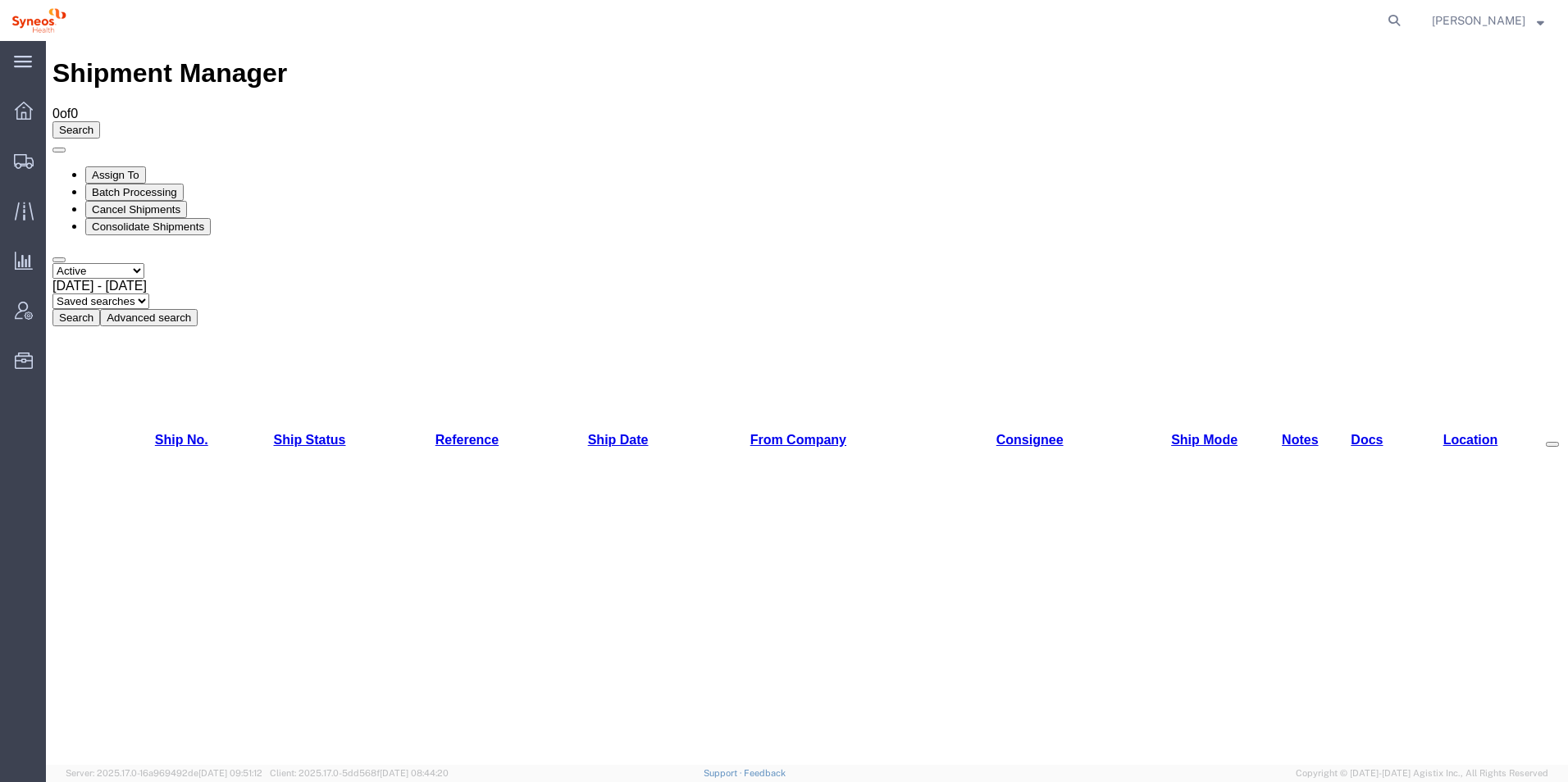
click at [355, 279] on div "Aug 13th 2025 - Aug 18th 2025" at bounding box center [807, 286] width 1509 height 14
click at [100, 309] on button "Search" at bounding box center [76, 317] width 47 height 17
click at [144, 263] on select "Select status Active All Shipments Approved Booked Canceled Delivered Denied Ne…" at bounding box center [99, 271] width 92 height 15
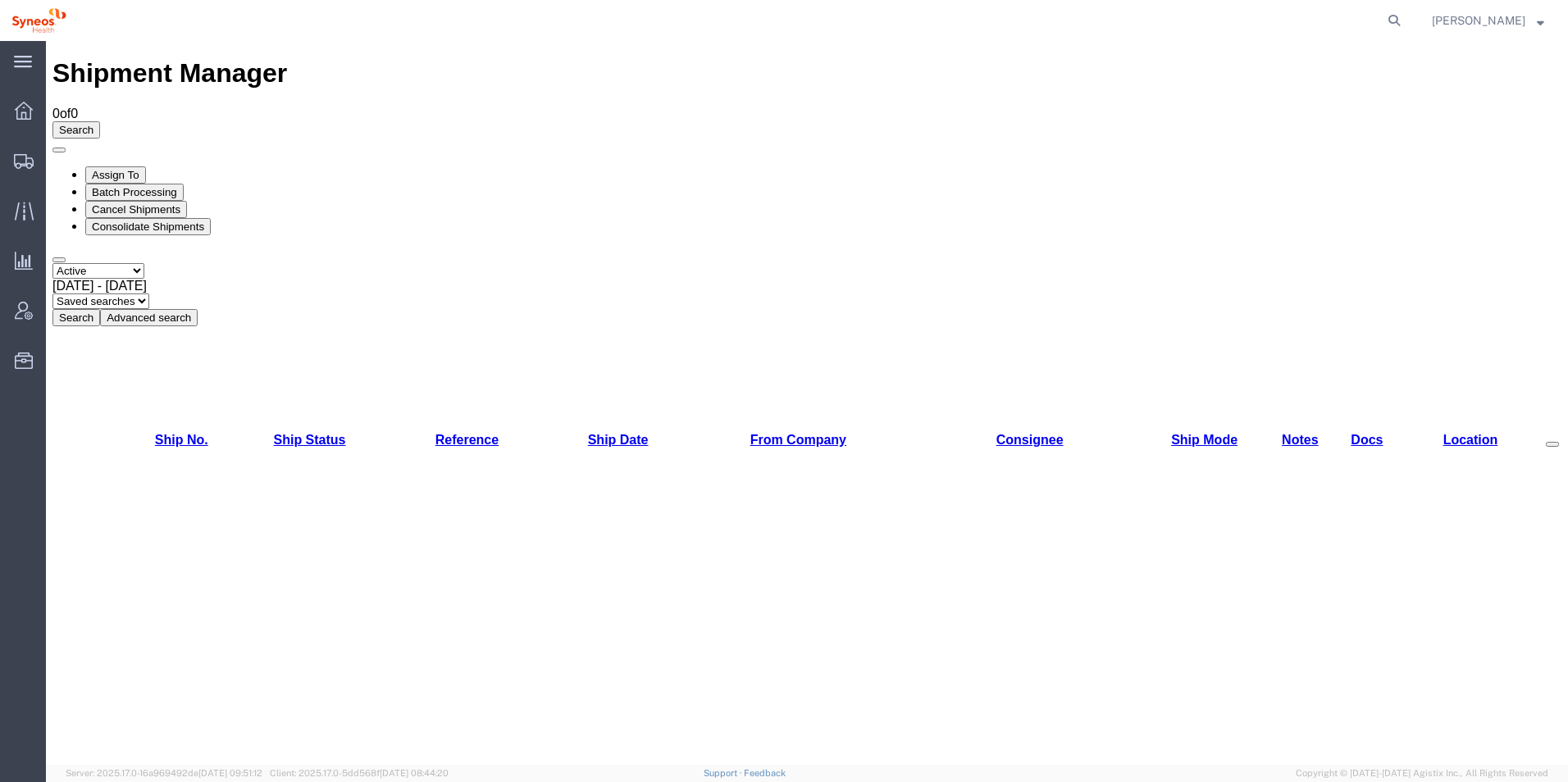
select select
click at [53, 263] on select "Select status Active All Shipments Approved Booked Canceled Delivered Denied Ne…" at bounding box center [99, 271] width 92 height 15
click at [100, 309] on button "Search" at bounding box center [76, 317] width 47 height 17
click at [147, 279] on b at bounding box center [147, 286] width 0 height 14
click at [100, 309] on button "Search" at bounding box center [76, 317] width 47 height 17
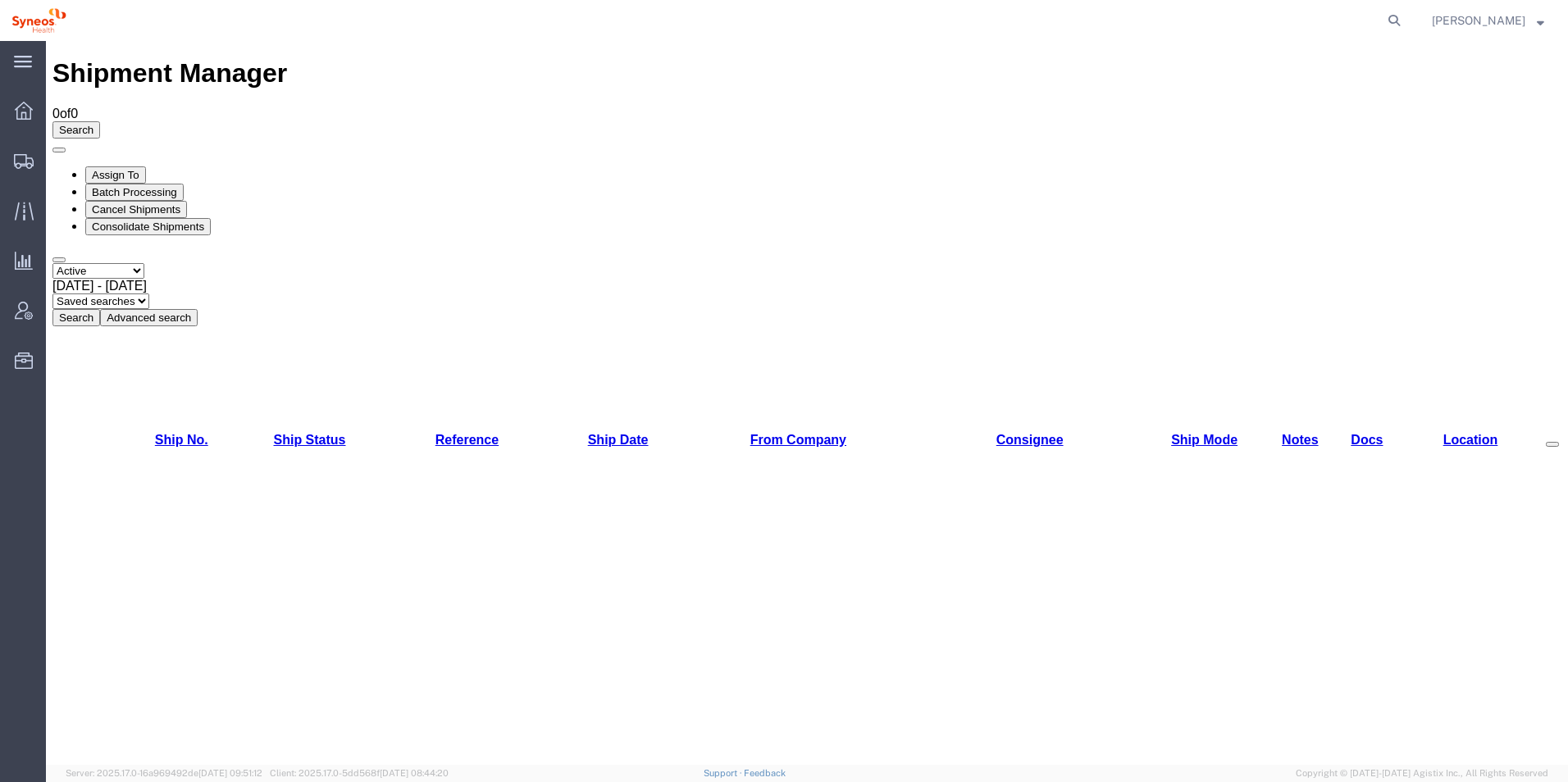
click at [144, 263] on select "Select status Active All Shipments Approved Booked Canceled Delivered Denied Ne…" at bounding box center [99, 271] width 92 height 15
select select "ALL"
click at [53, 263] on select "Select status Active All Shipments Approved Booked Canceled Delivered Denied Ne…" at bounding box center [99, 271] width 92 height 15
click at [100, 309] on button "Search" at bounding box center [76, 317] width 47 height 17
click at [147, 279] on span "Aug 14th 2025 - Aug 15th 2025" at bounding box center [99, 286] width 94 height 14
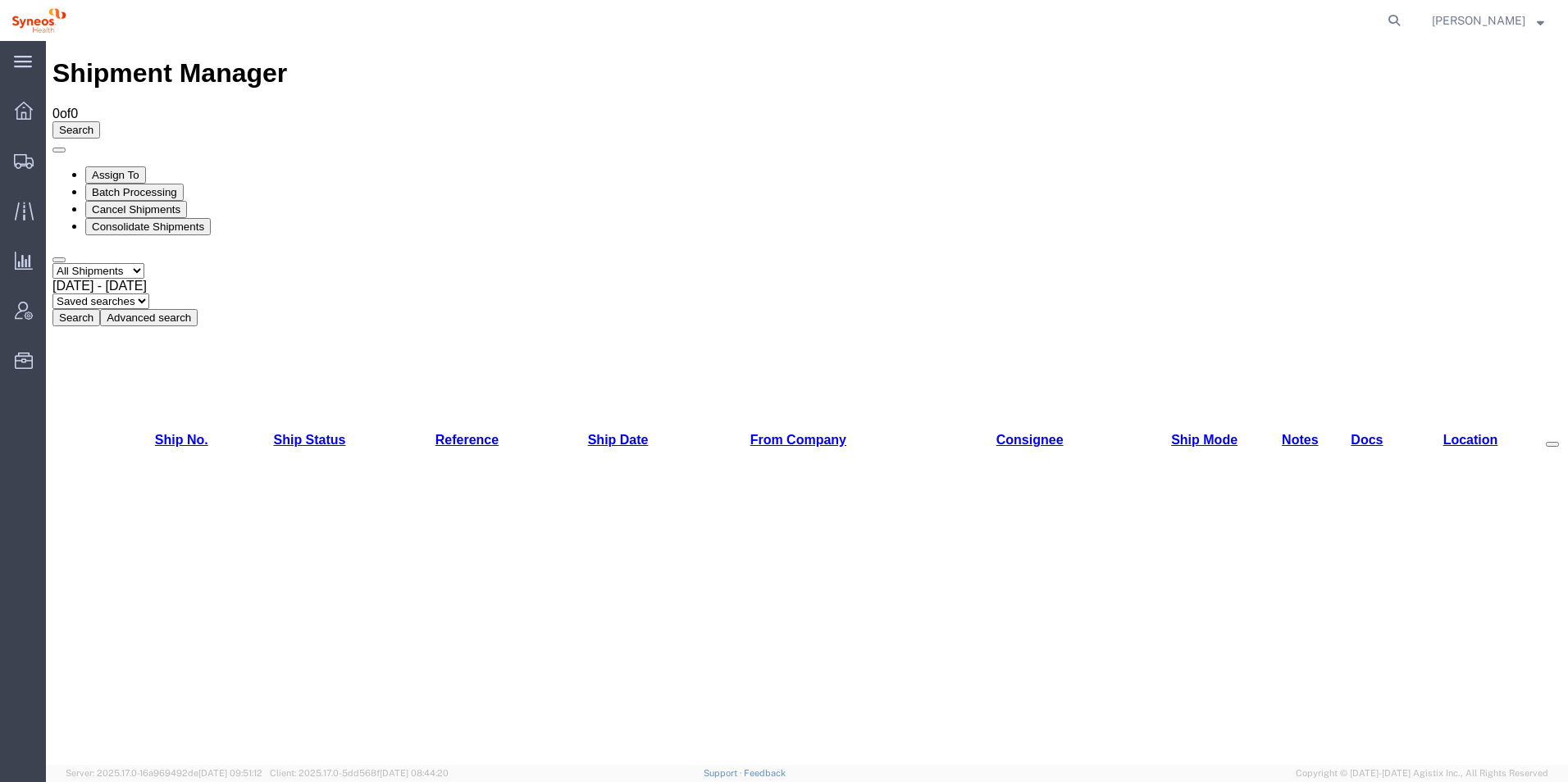
click at [100, 309] on button "Search" at bounding box center [76, 317] width 47 height 17
click at [24, 119] on icon at bounding box center [23, 111] width 18 height 18
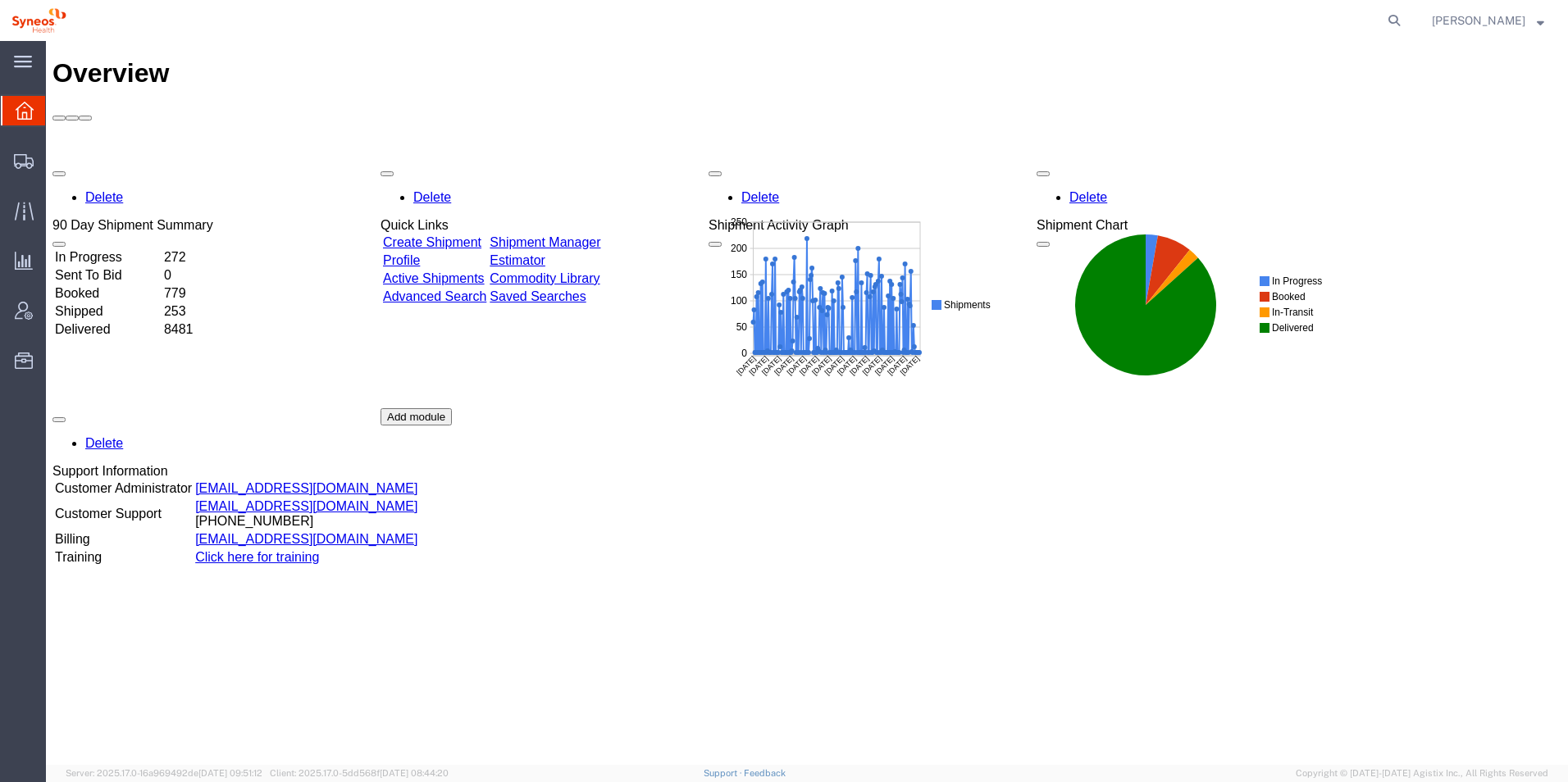
click at [138, 249] on td "In Progress" at bounding box center [107, 257] width 107 height 16
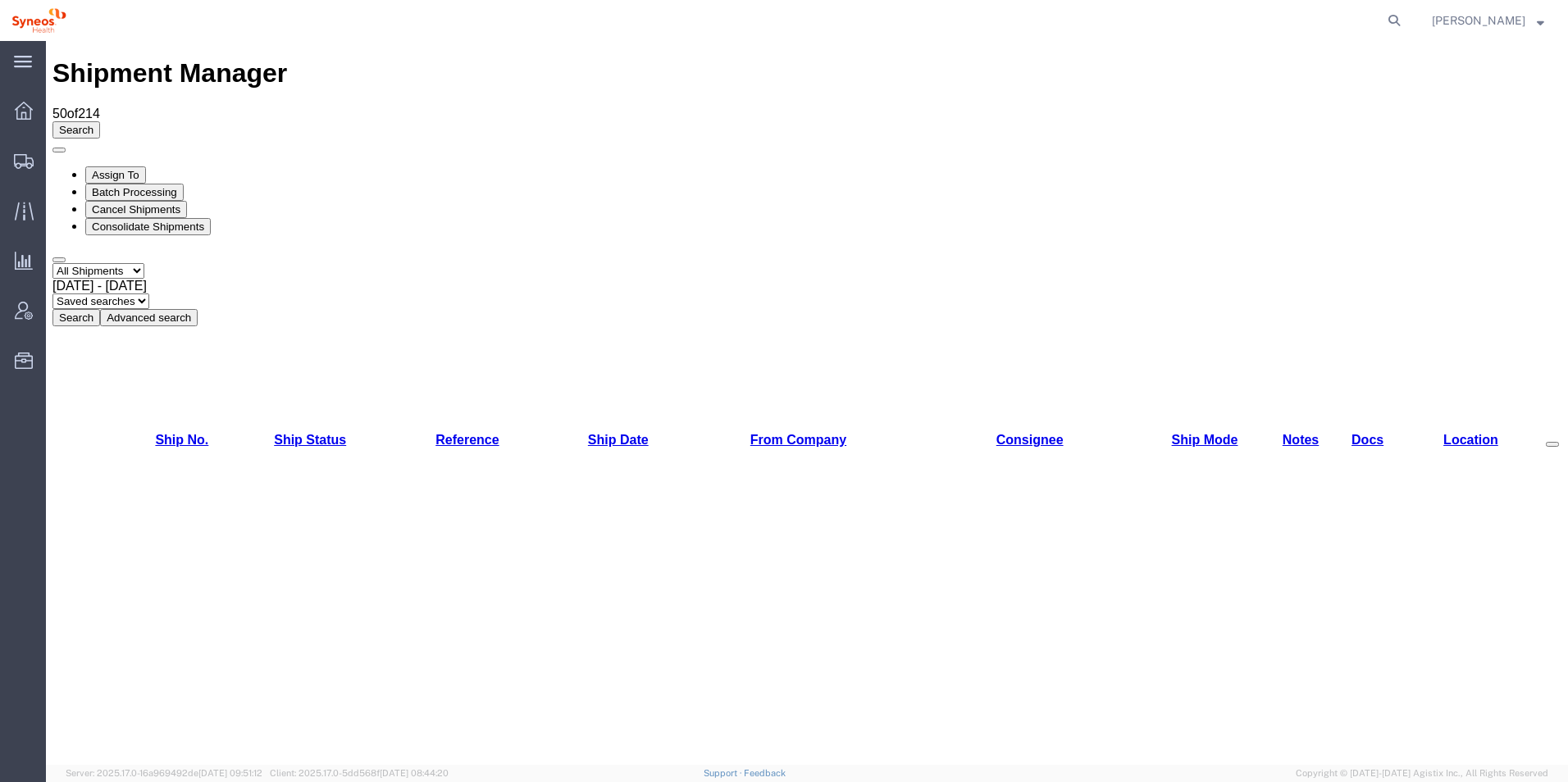
click at [147, 279] on b at bounding box center [147, 286] width 0 height 14
click at [100, 309] on button "Search" at bounding box center [76, 317] width 47 height 17
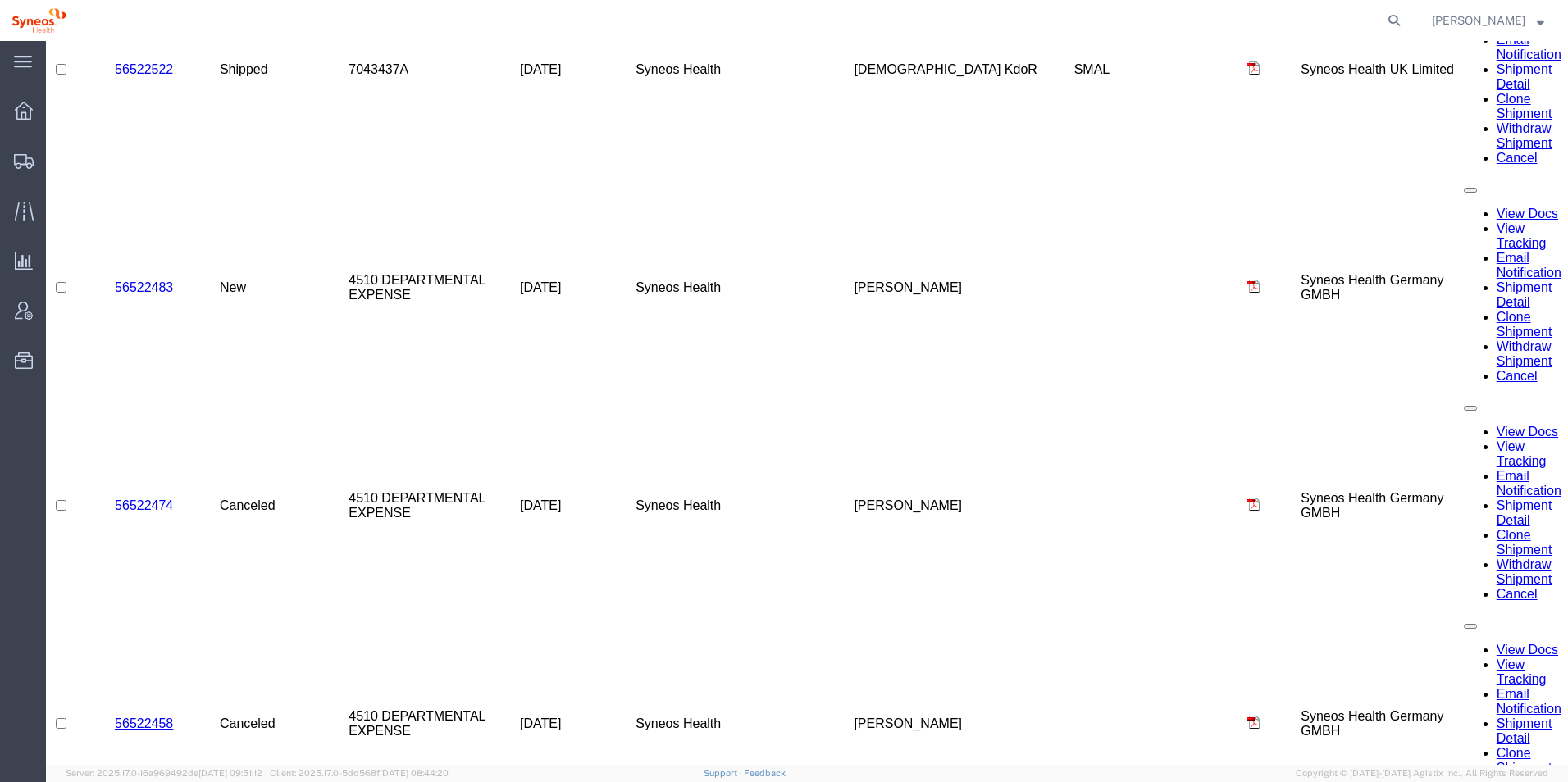
scroll to position [2161, 0]
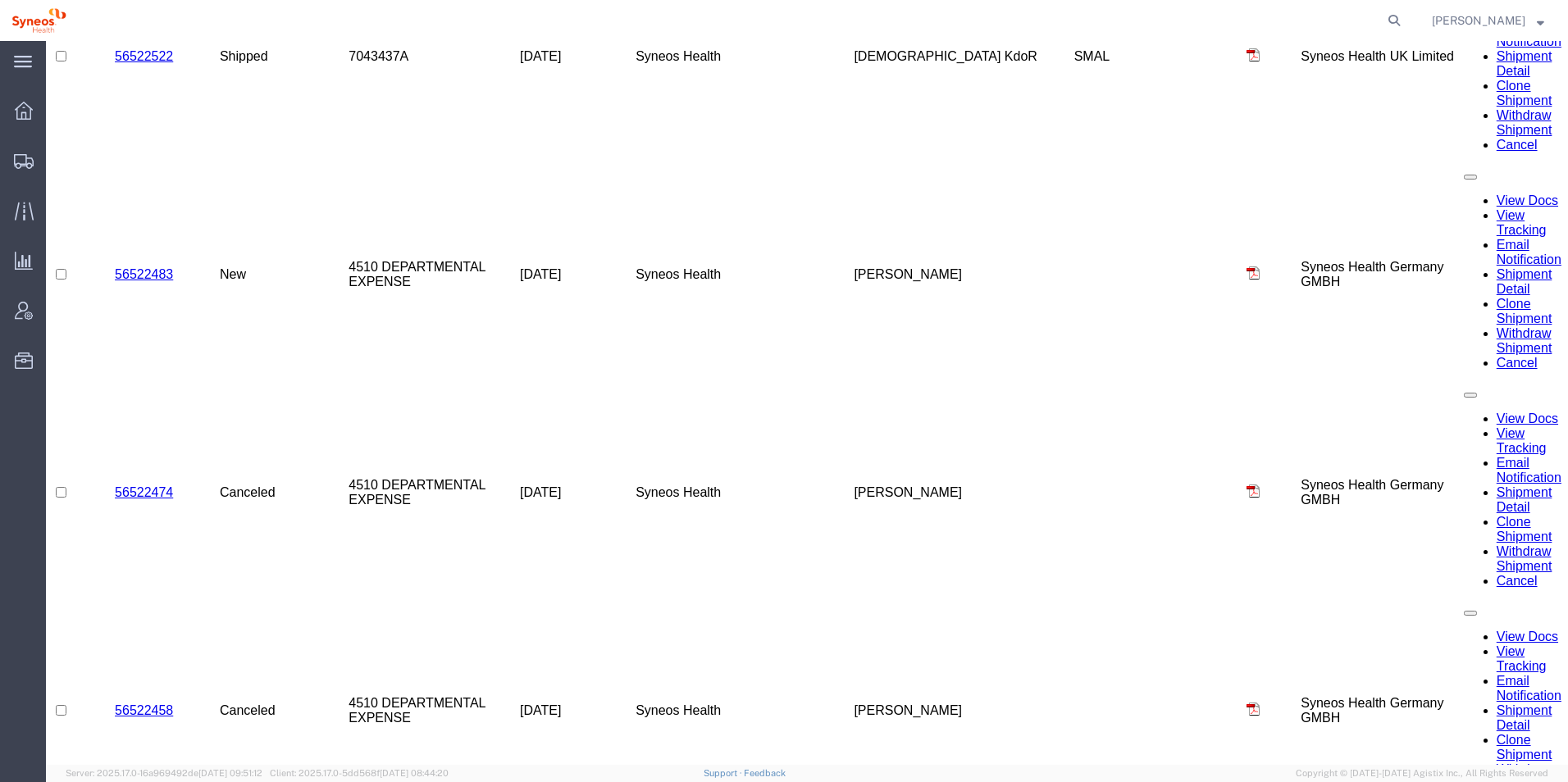
select select "ONHOLD"
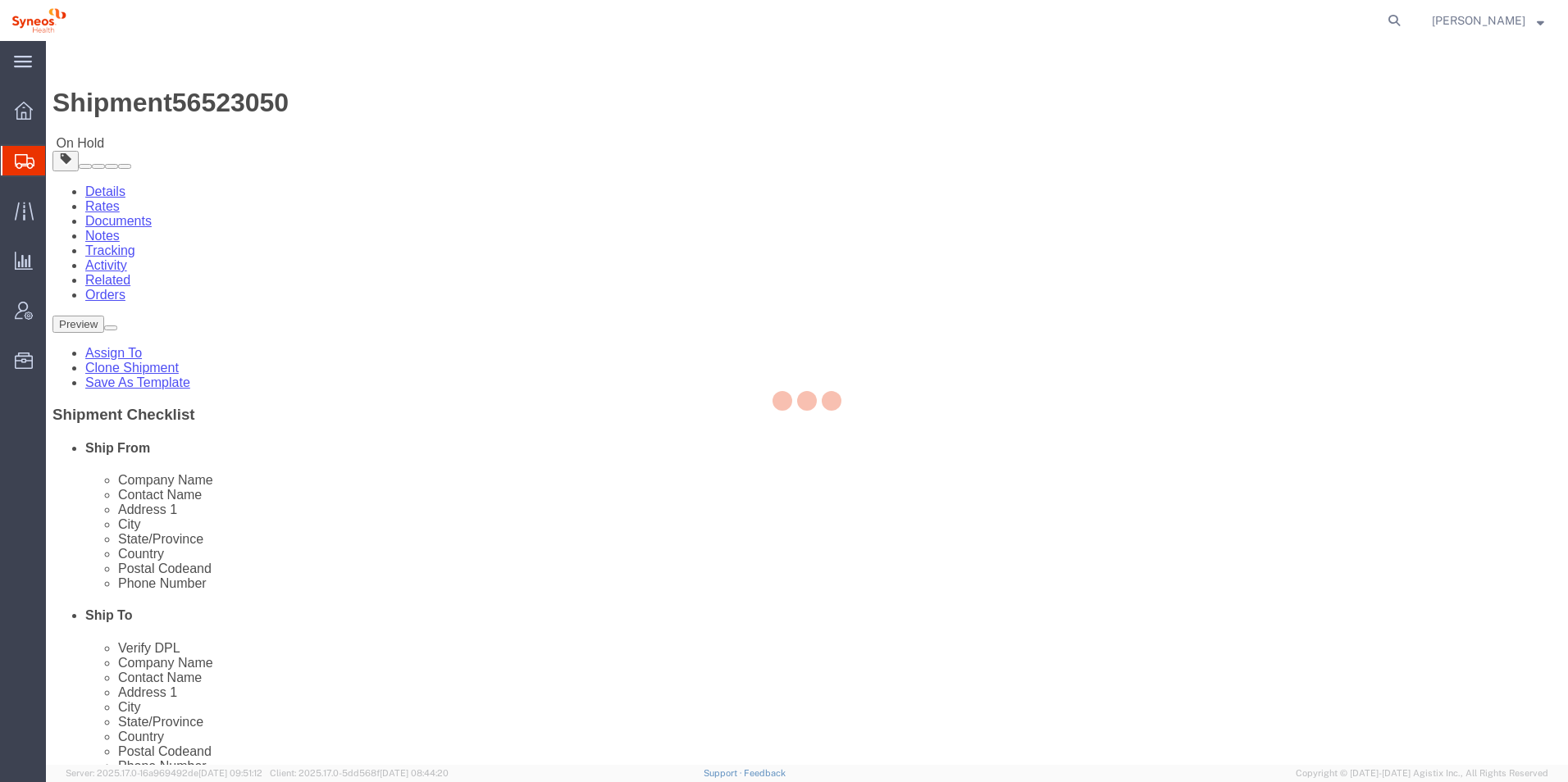
select select "59458"
select select
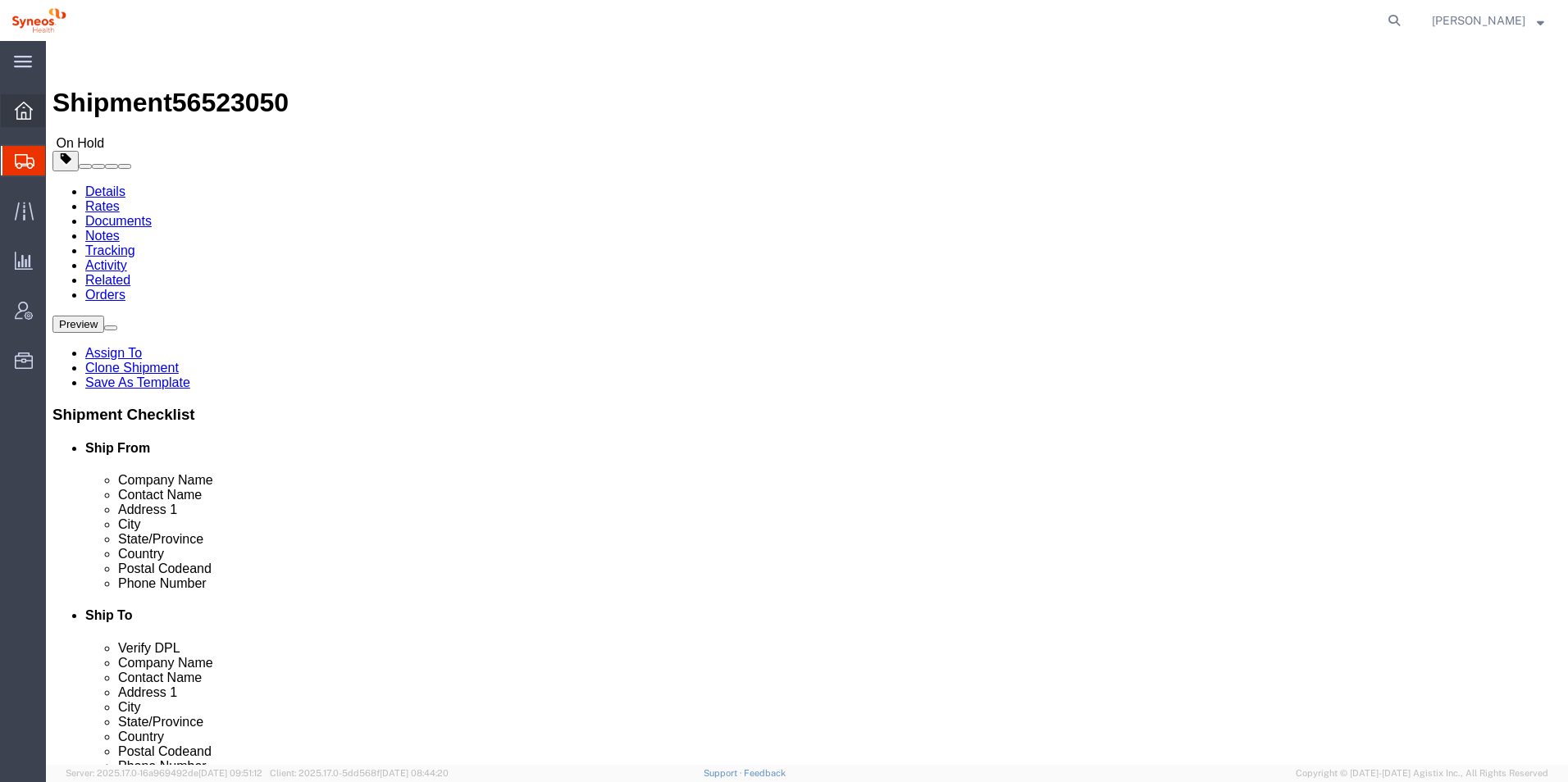
click at [17, 111] on icon at bounding box center [23, 111] width 18 height 18
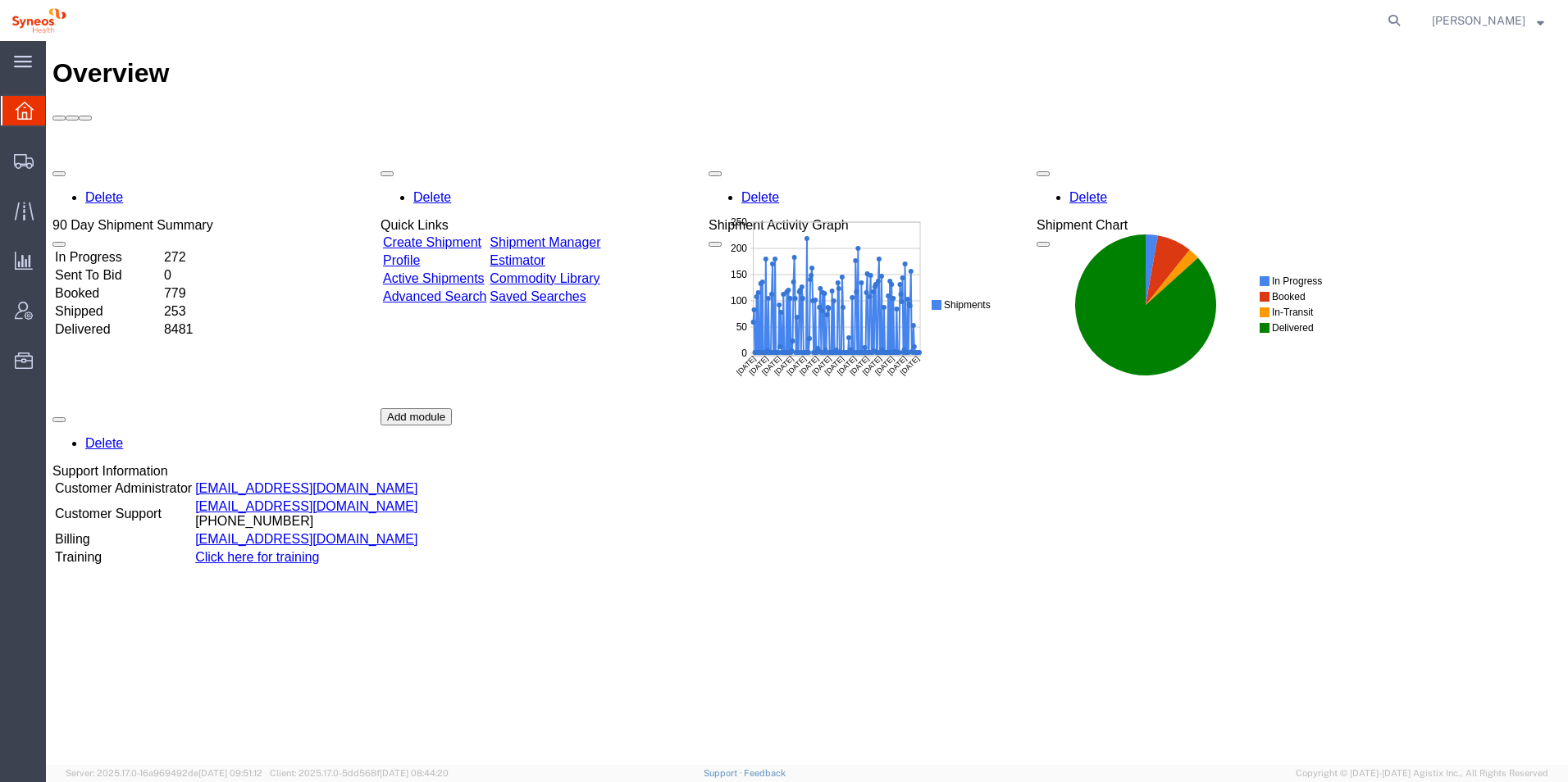
click at [136, 249] on td "In Progress" at bounding box center [107, 257] width 107 height 16
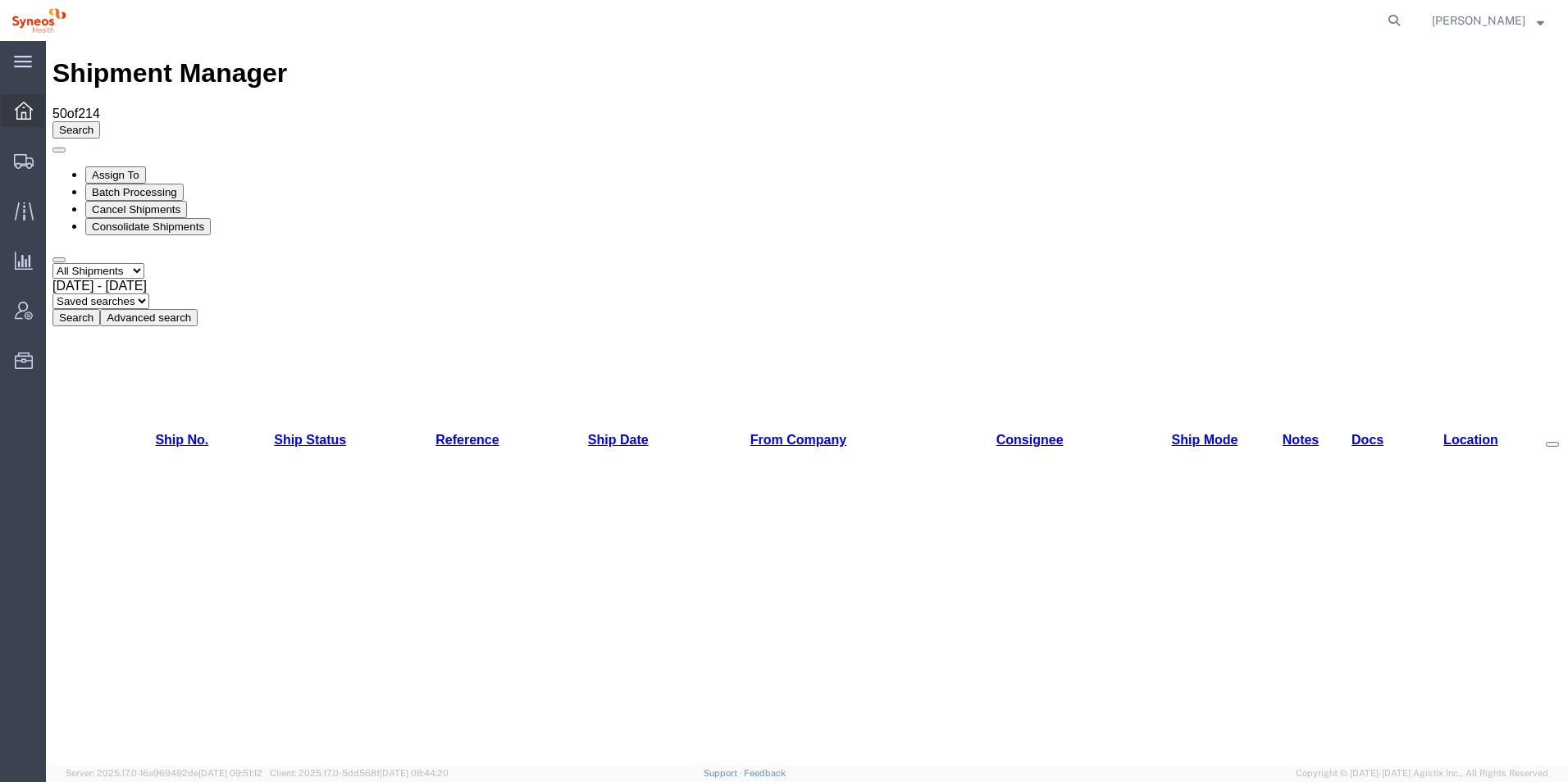
click at [19, 112] on icon at bounding box center [23, 111] width 18 height 18
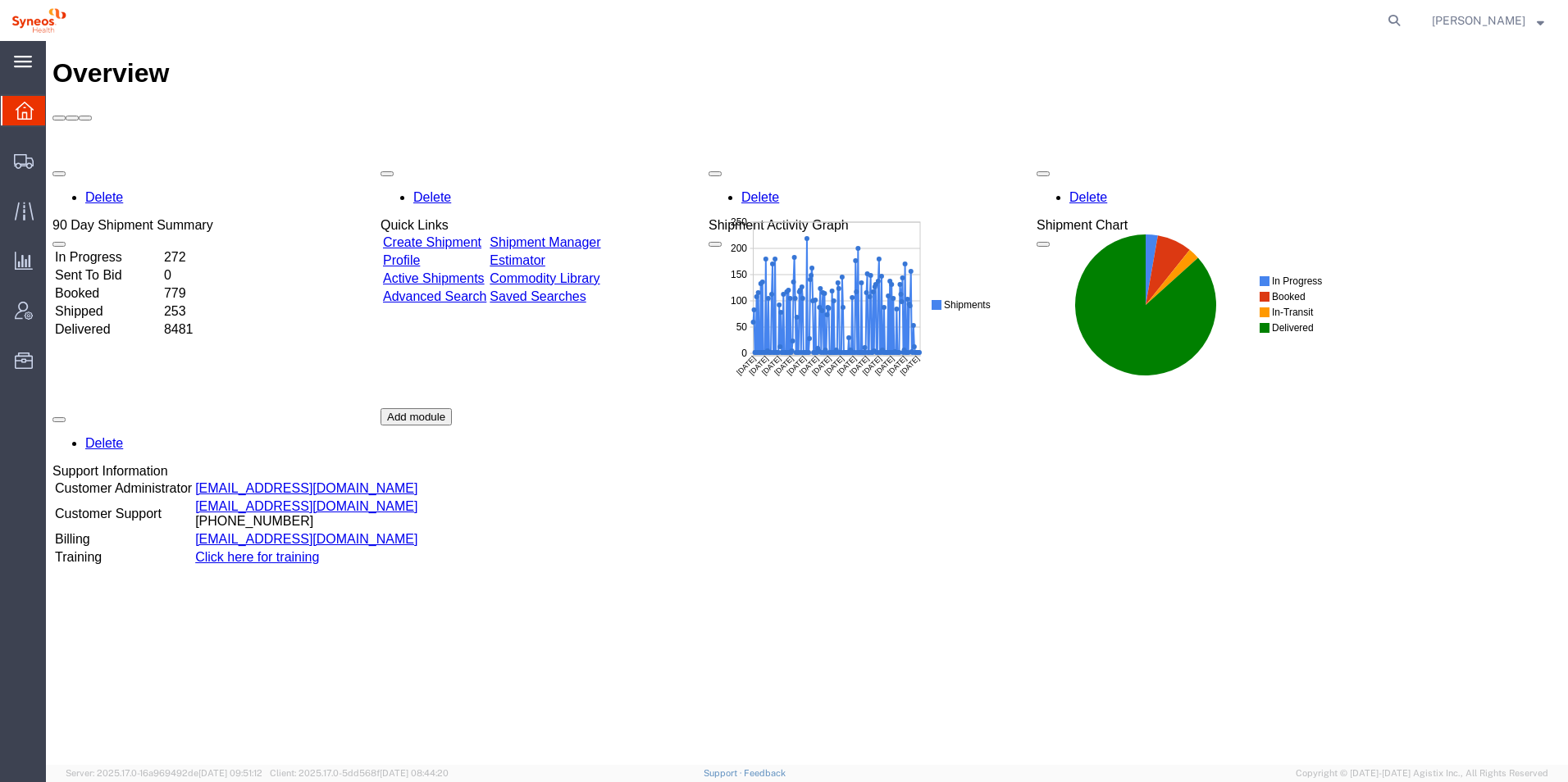
click at [21, 63] on icon at bounding box center [23, 61] width 18 height 12
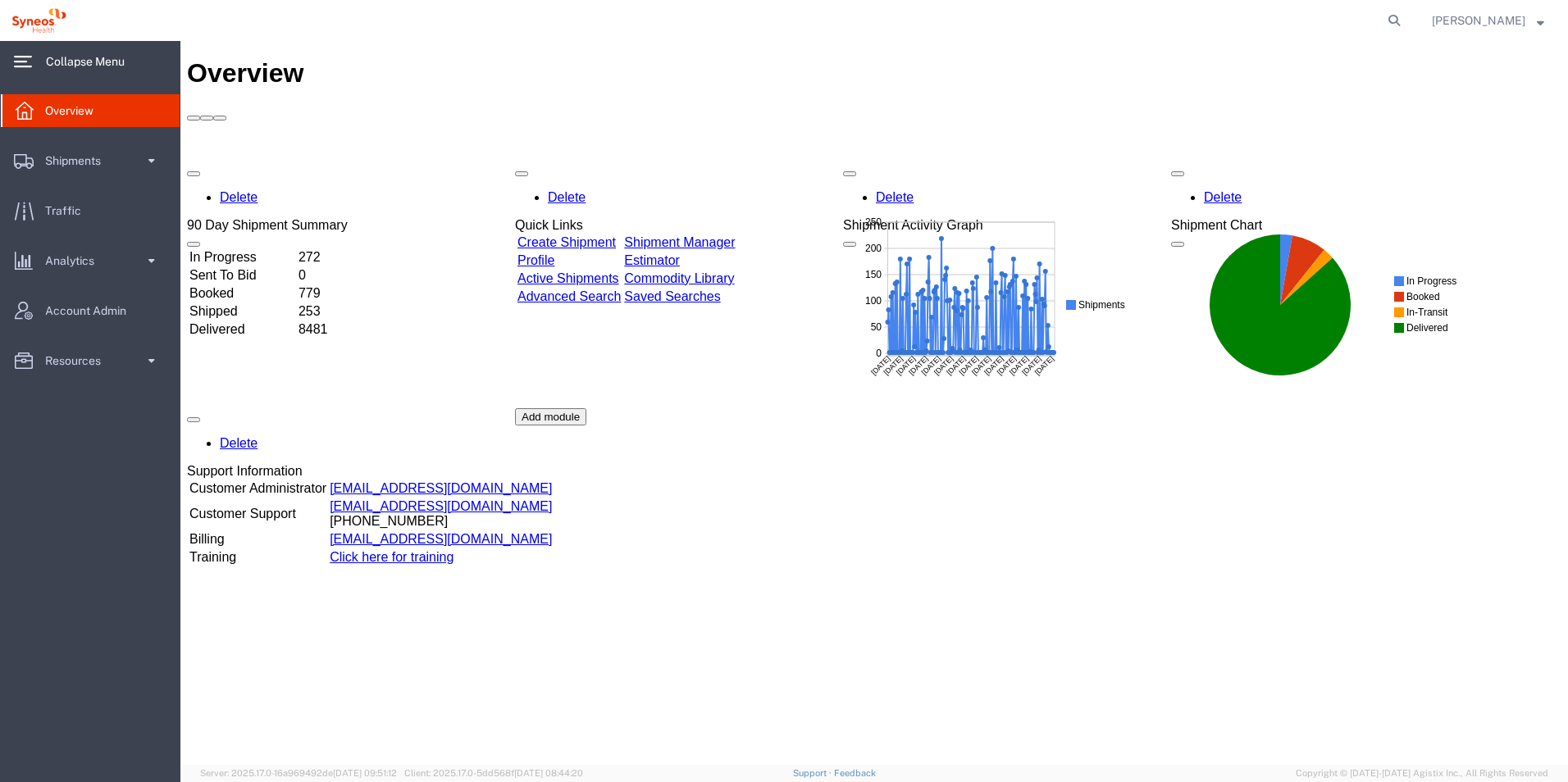
click at [21, 63] on icon at bounding box center [23, 61] width 18 height 12
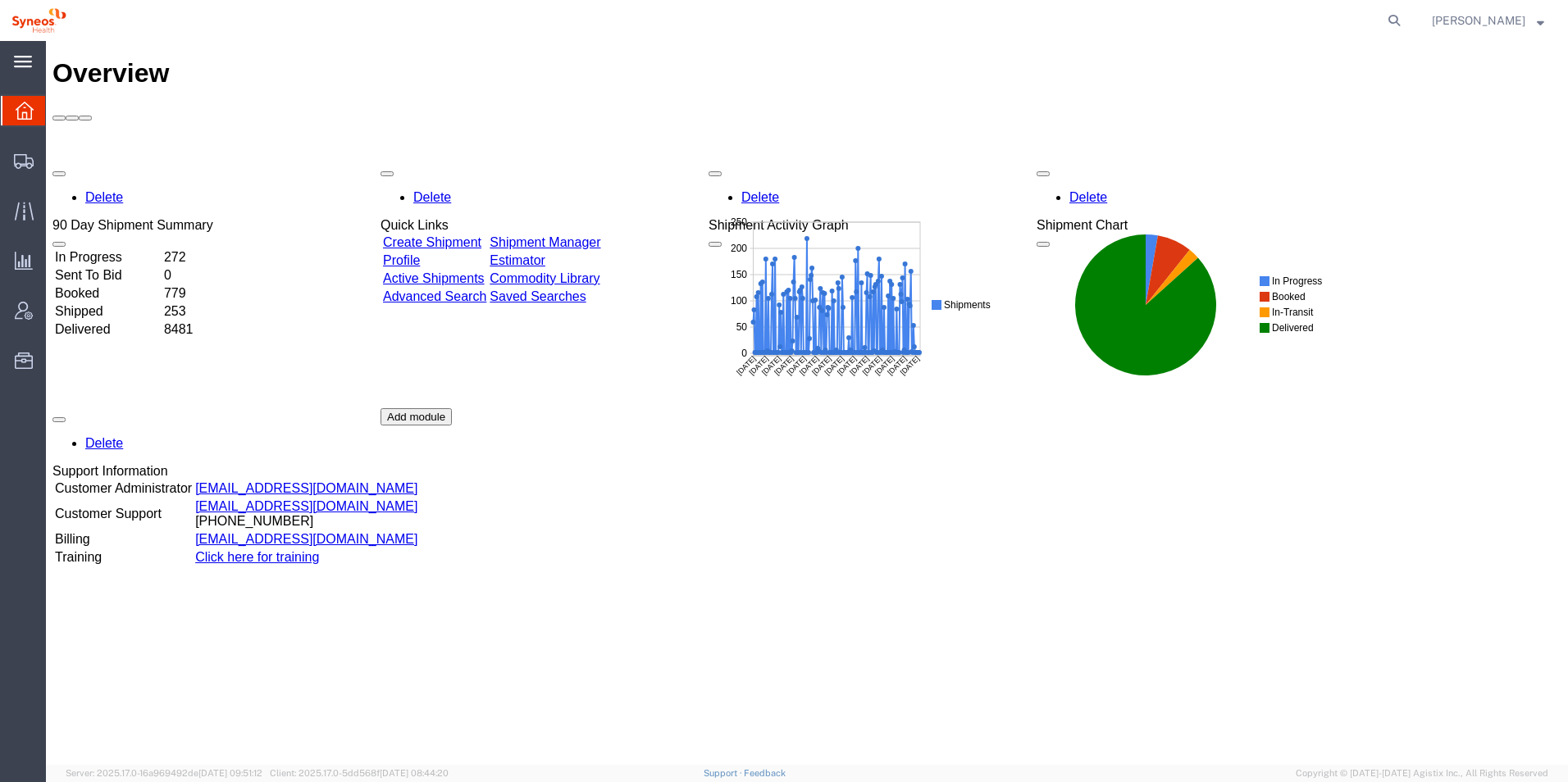
click at [21, 63] on icon at bounding box center [23, 61] width 18 height 12
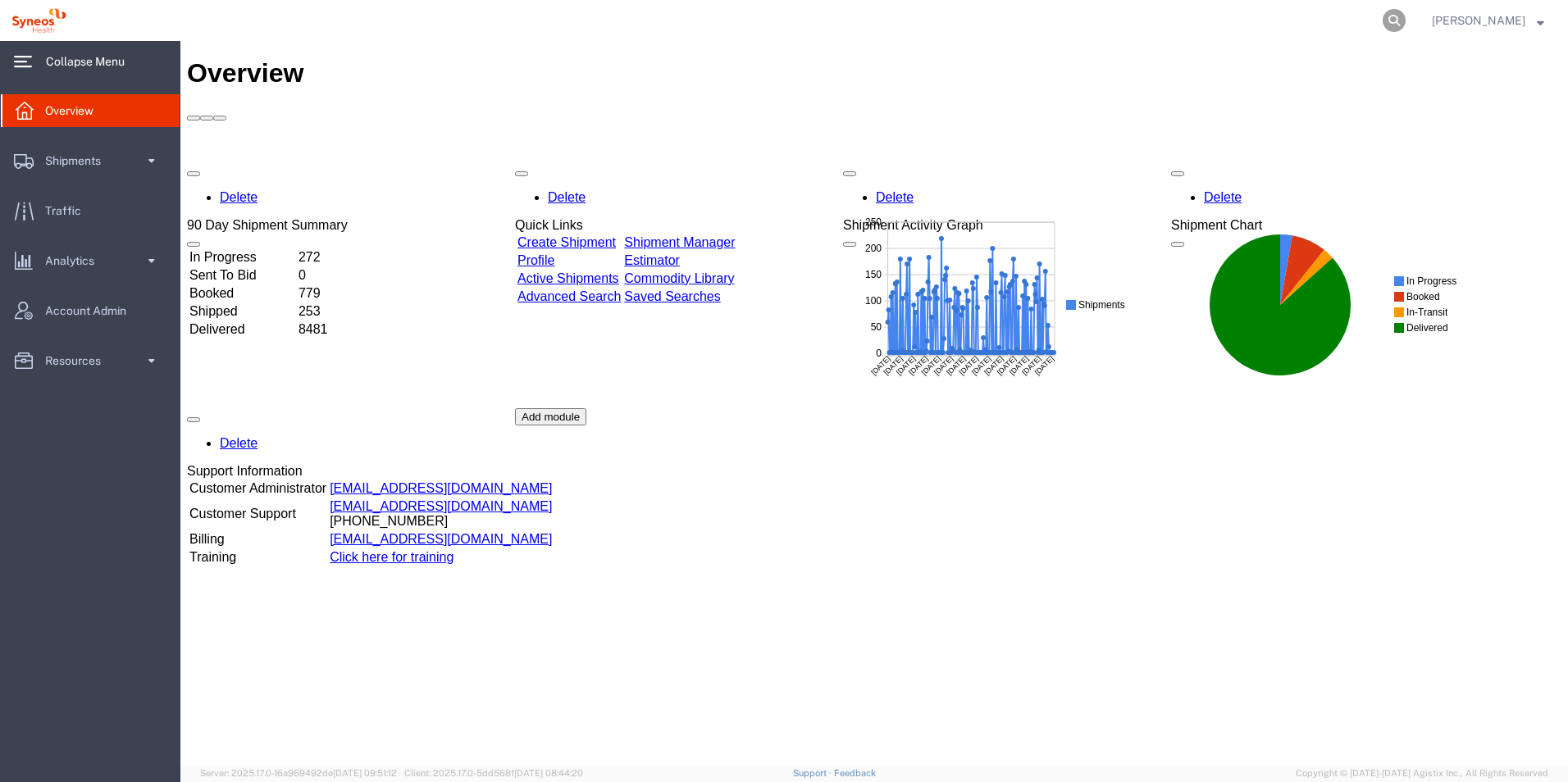
click at [1405, 16] on icon at bounding box center [1394, 21] width 23 height 23
click at [998, 20] on input "search" at bounding box center [1133, 21] width 499 height 39
paste input "56509919"
type input "56509919"
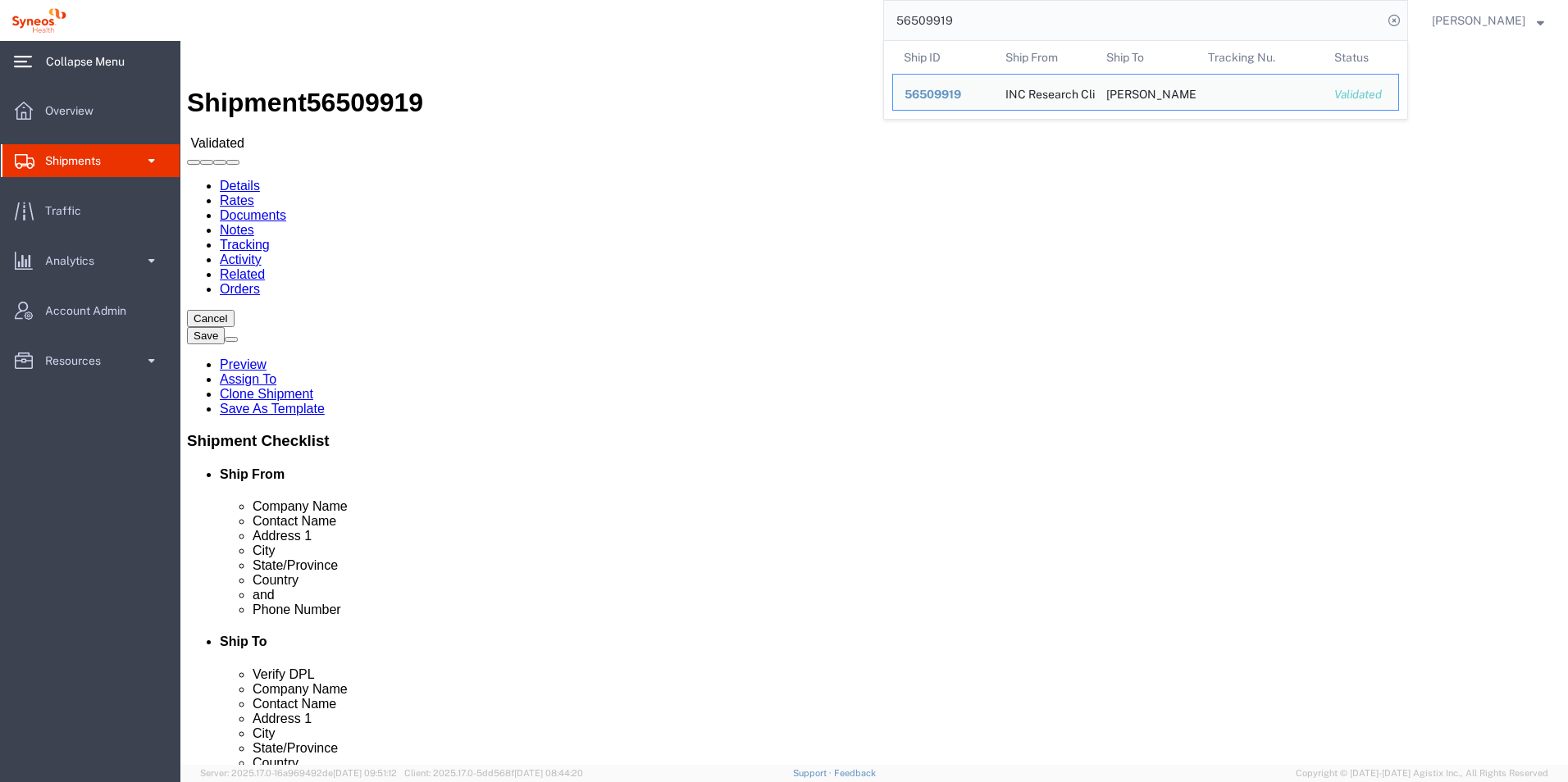
click at [1012, 25] on input "56509919" at bounding box center [1133, 21] width 499 height 39
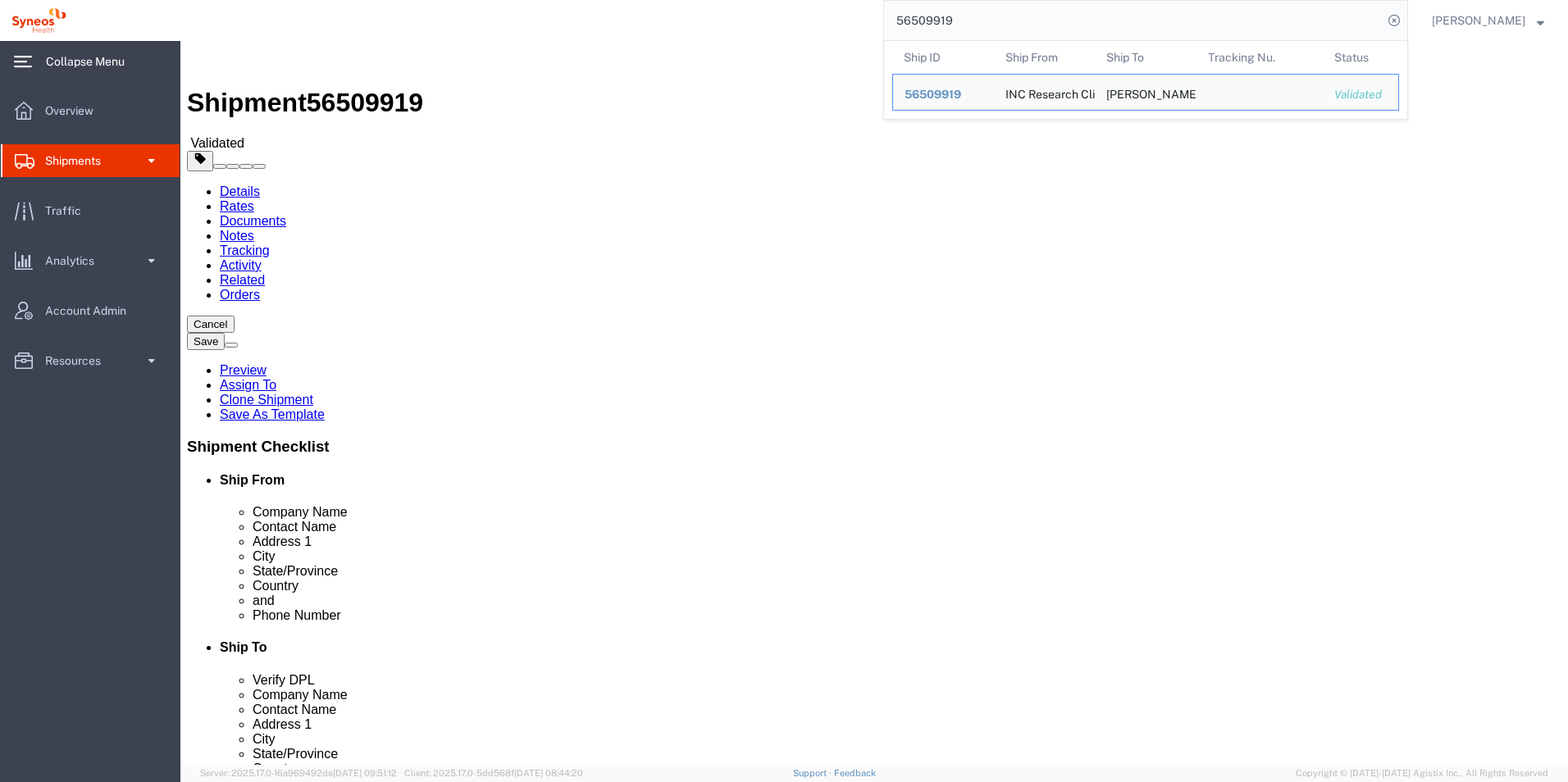
select select "48954"
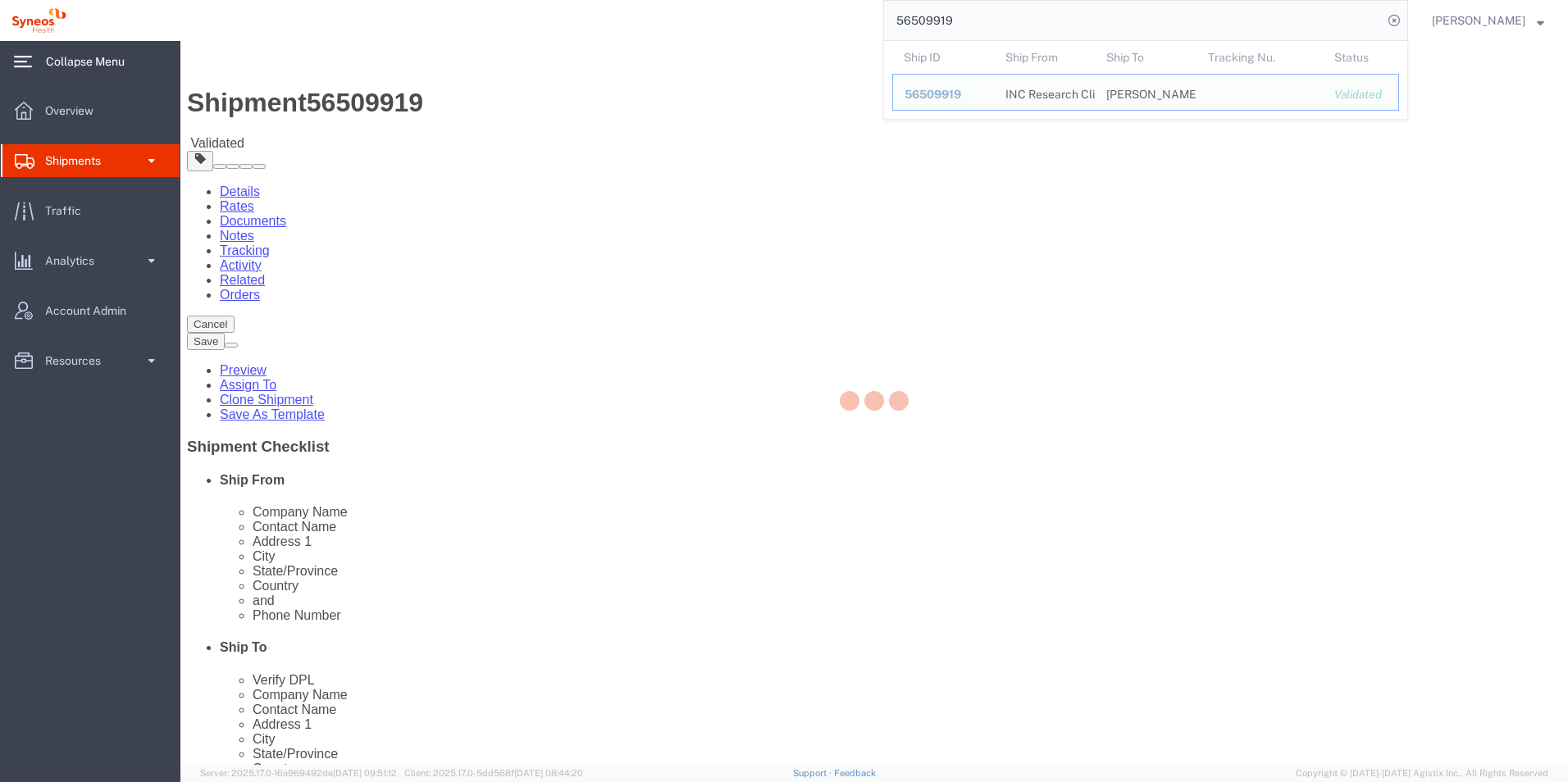
click at [777, 33] on div "56509919 Ship ID Ship From Ship To Tracking Nu. Status Ship ID 56509919 Ship Fr…" at bounding box center [742, 21] width 1330 height 41
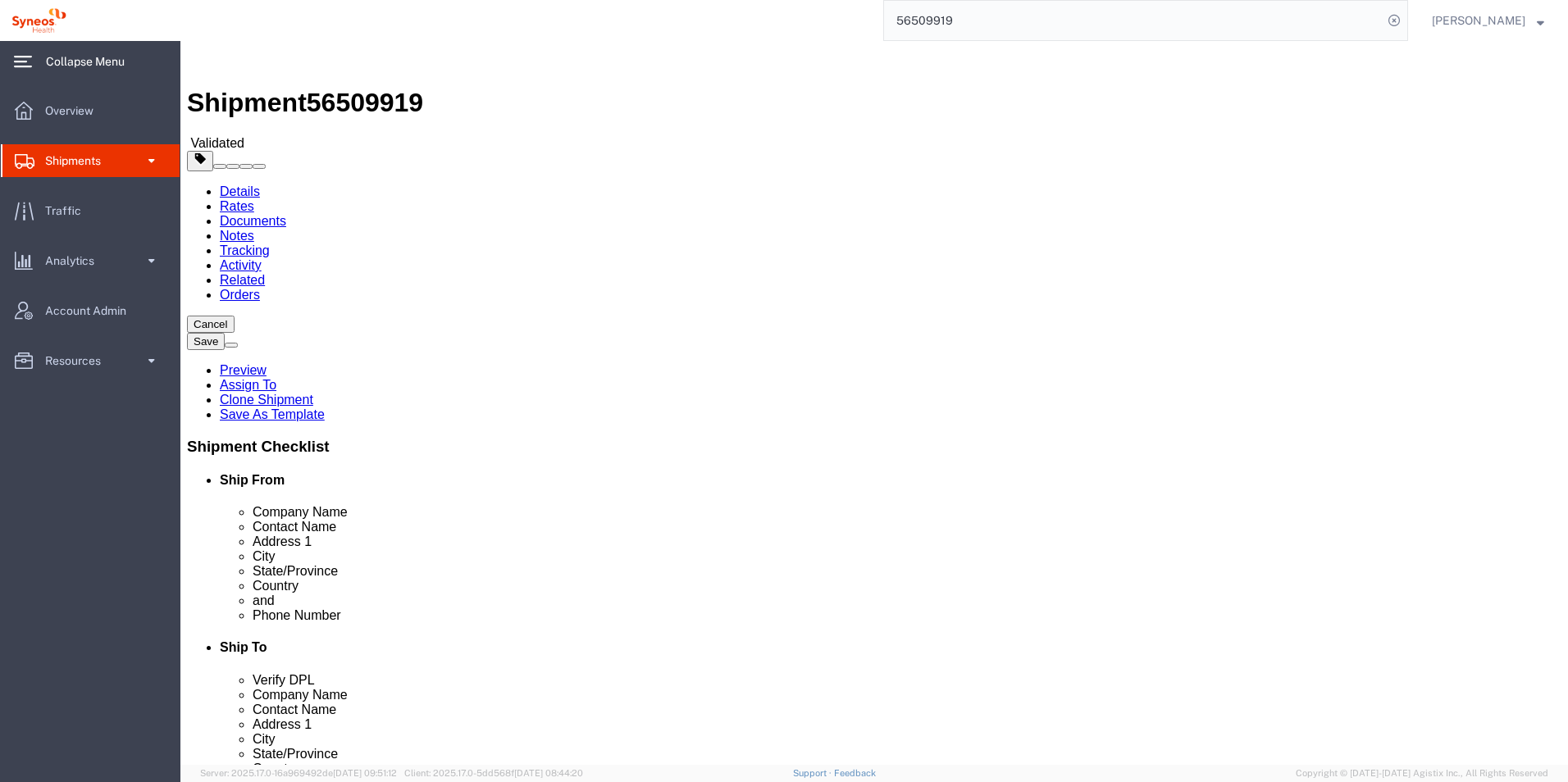
click button "Rate Shipment"
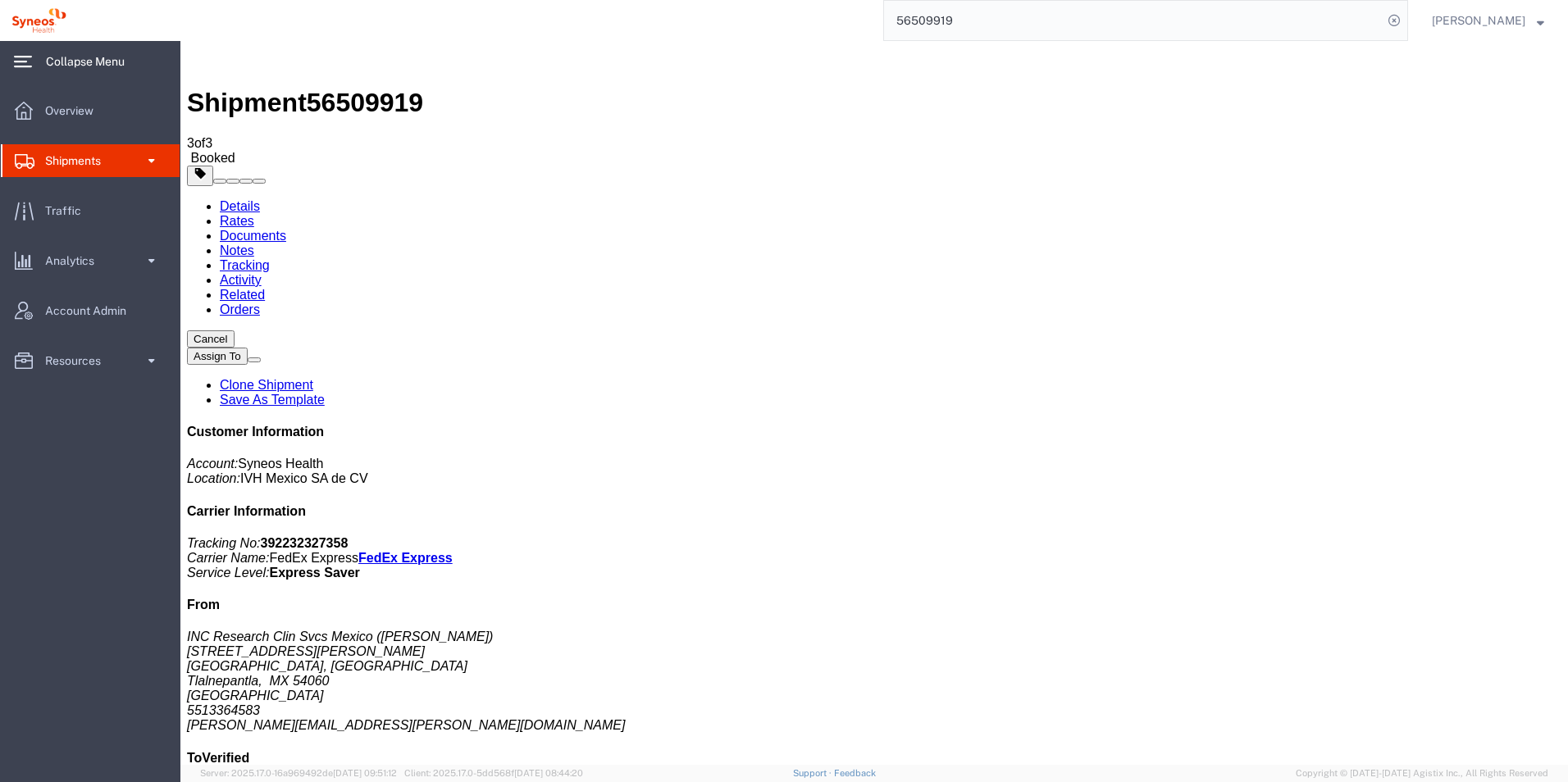
drag, startPoint x: 317, startPoint y: 62, endPoint x: 404, endPoint y: 61, distance: 87.0
click at [404, 88] on span "56509919" at bounding box center [364, 102] width 116 height 30
copy span "56509919"
click at [1023, 21] on input "56509919" at bounding box center [1133, 21] width 499 height 39
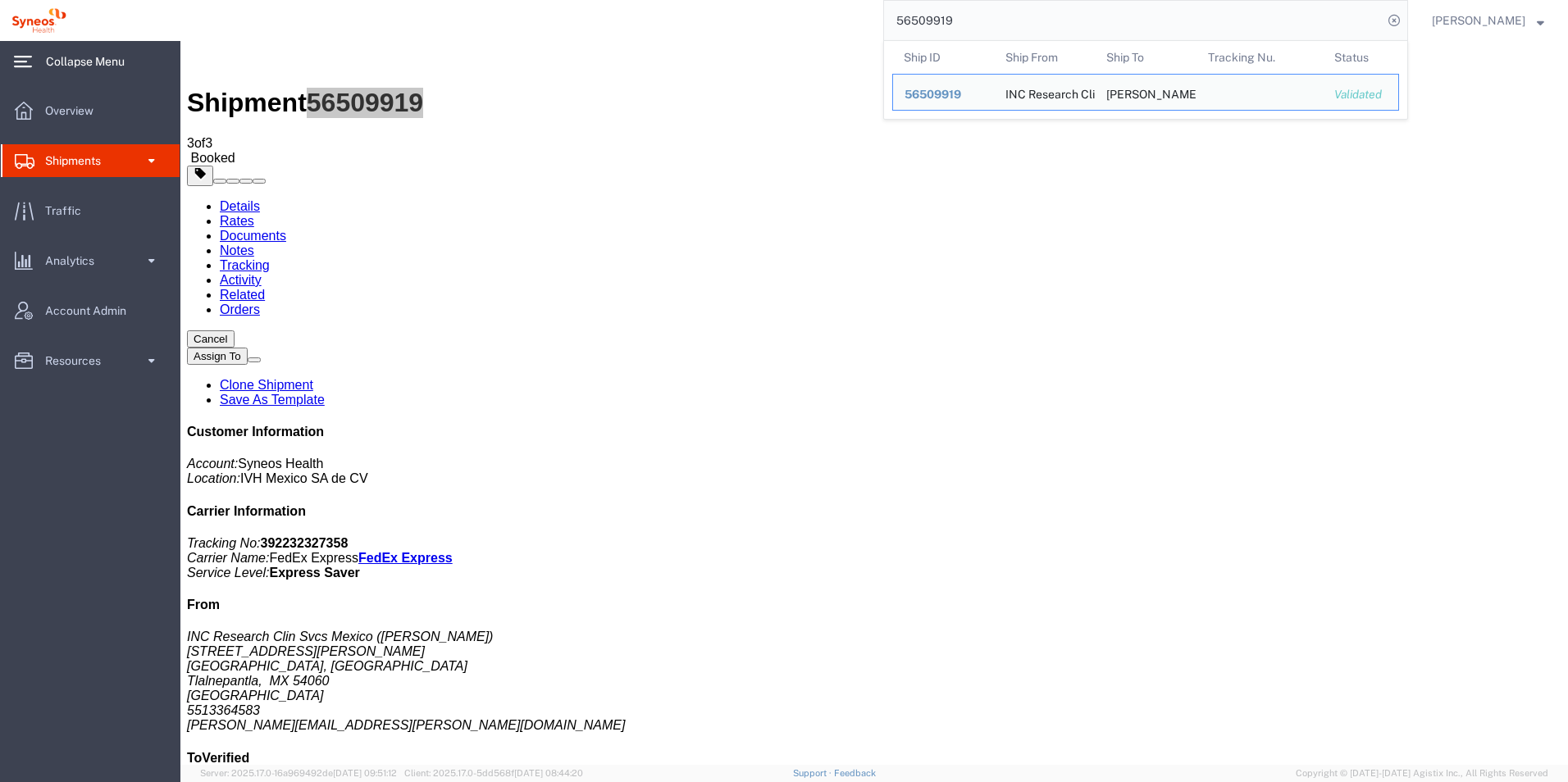
click at [1023, 21] on input "56509919" at bounding box center [1133, 21] width 499 height 39
paste input "16010"
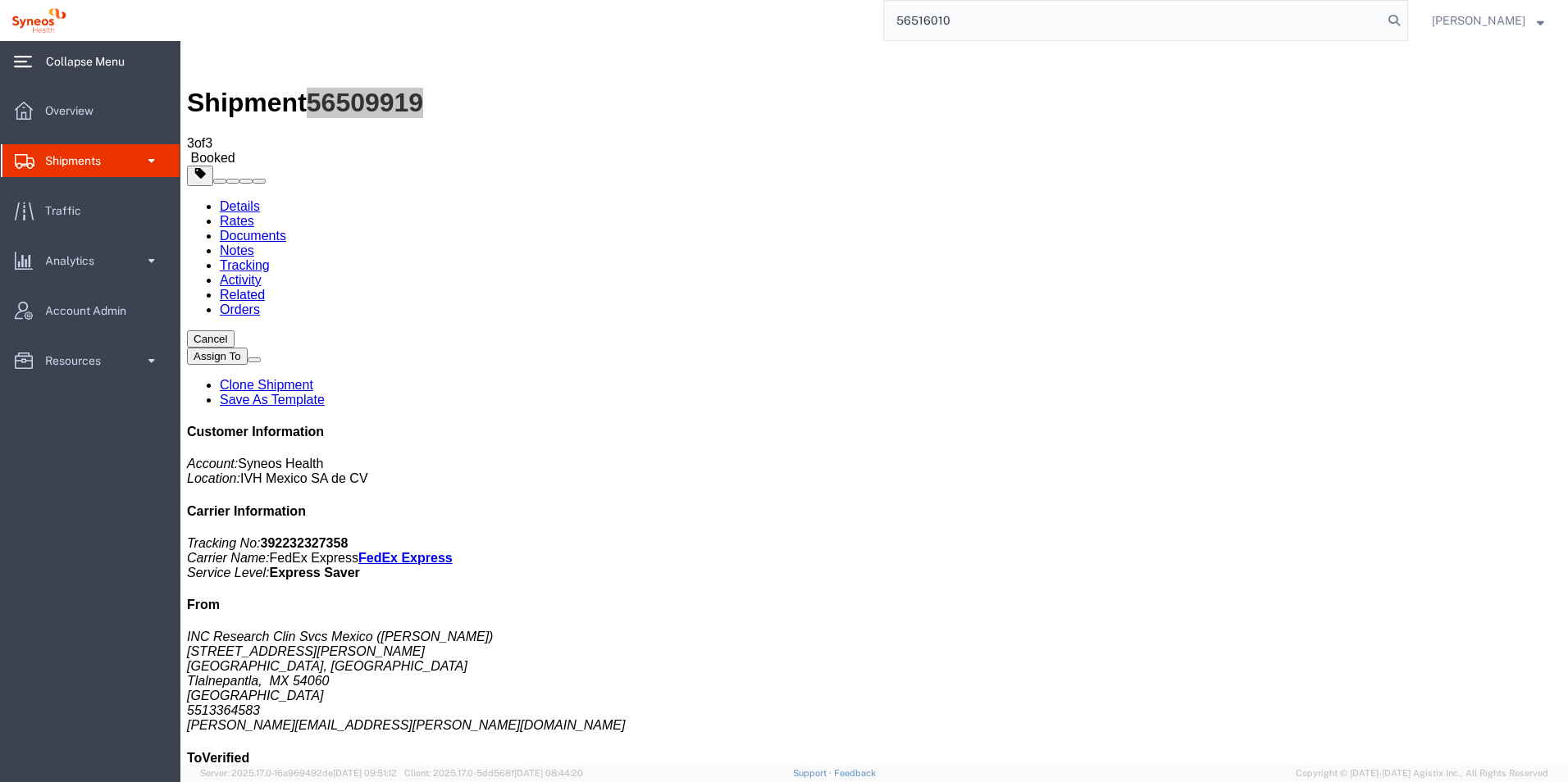
type input "56516010"
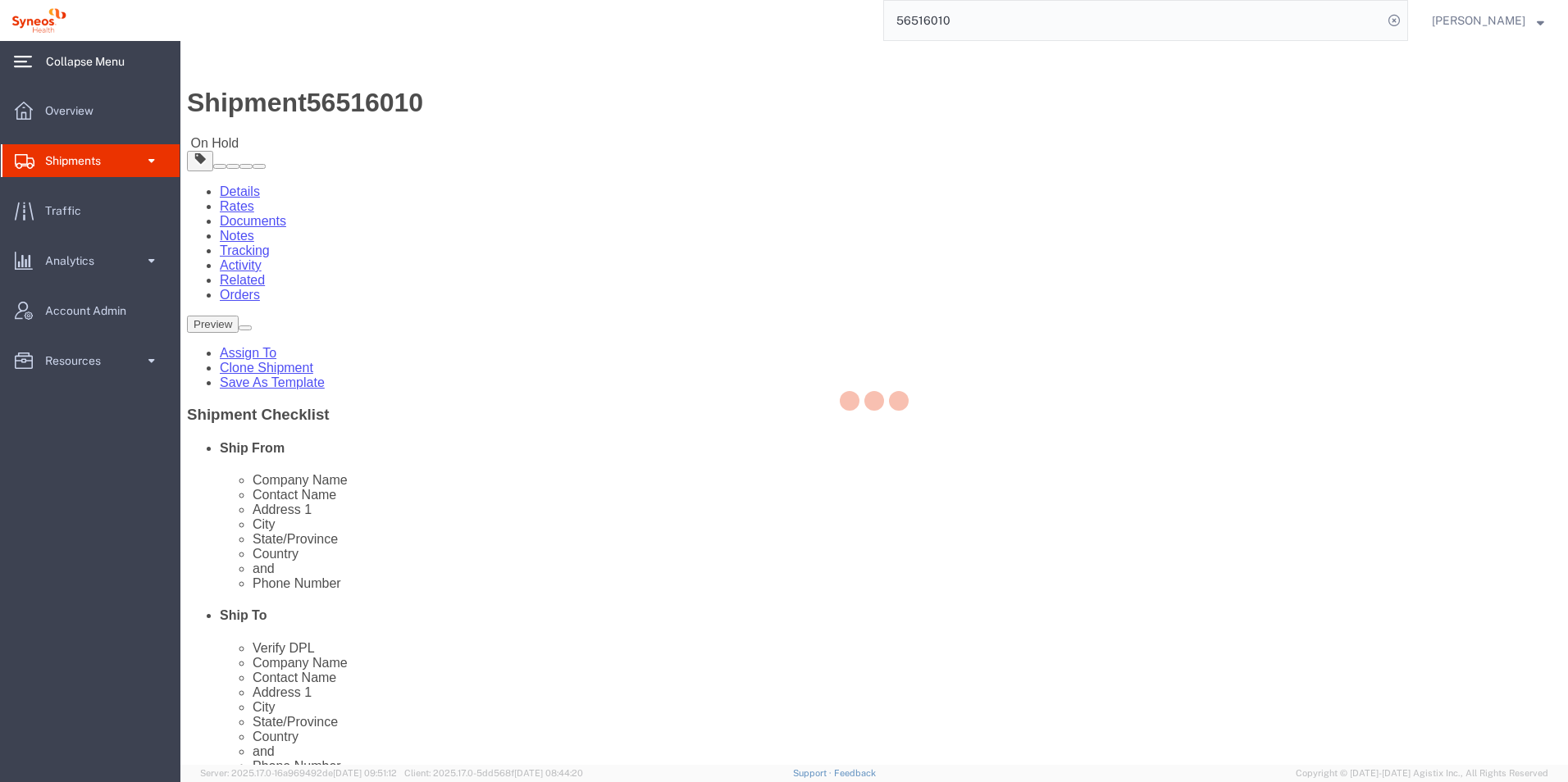
drag, startPoint x: 58, startPoint y: 116, endPoint x: 1392, endPoint y: 733, distance: 1469.8
click at [1392, 733] on div at bounding box center [873, 403] width 1387 height 724
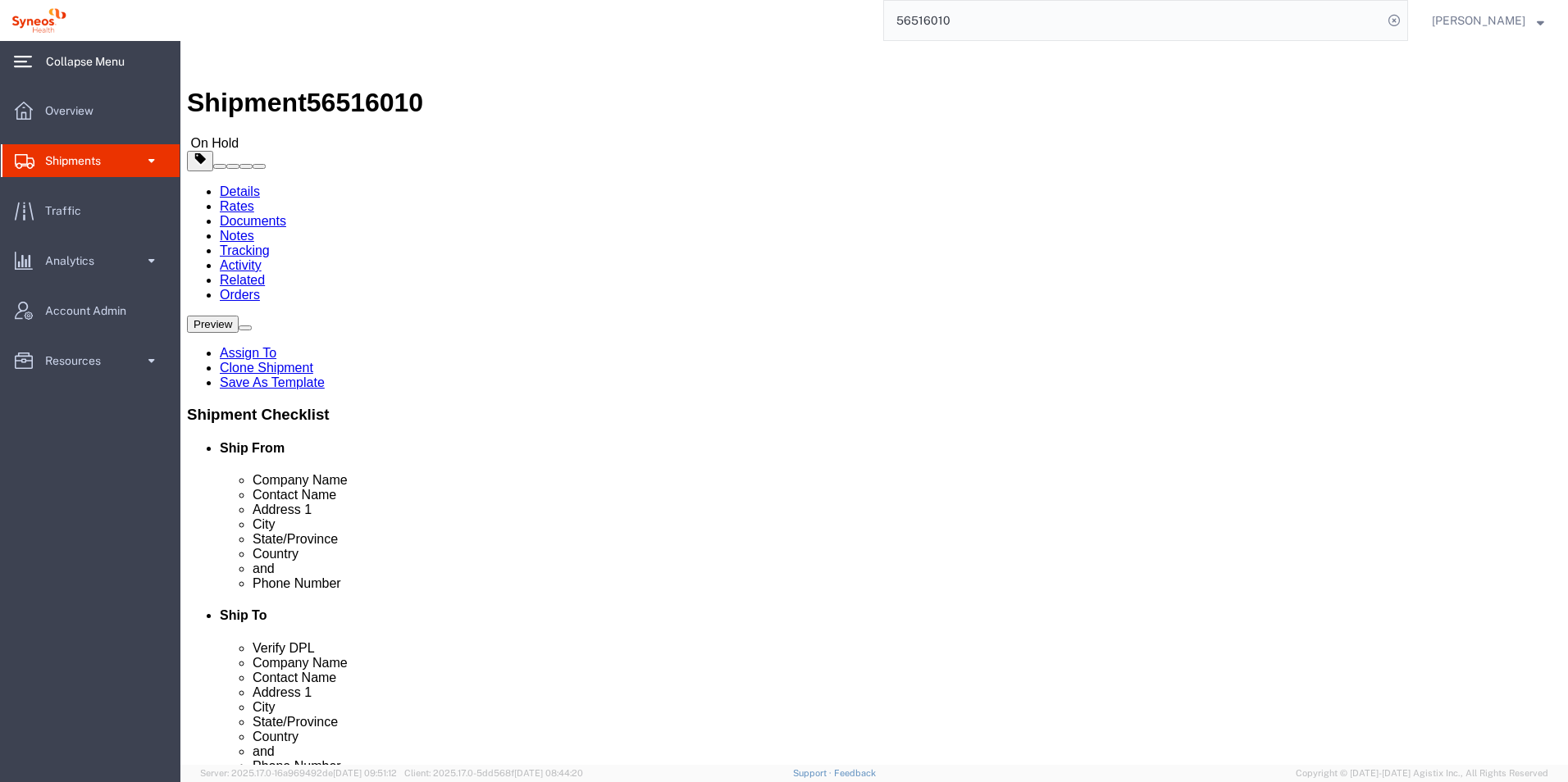
click button "Rate Shipment"
click div "Ship From Location Location Select Select My Profile Location Addison Whitney L…"
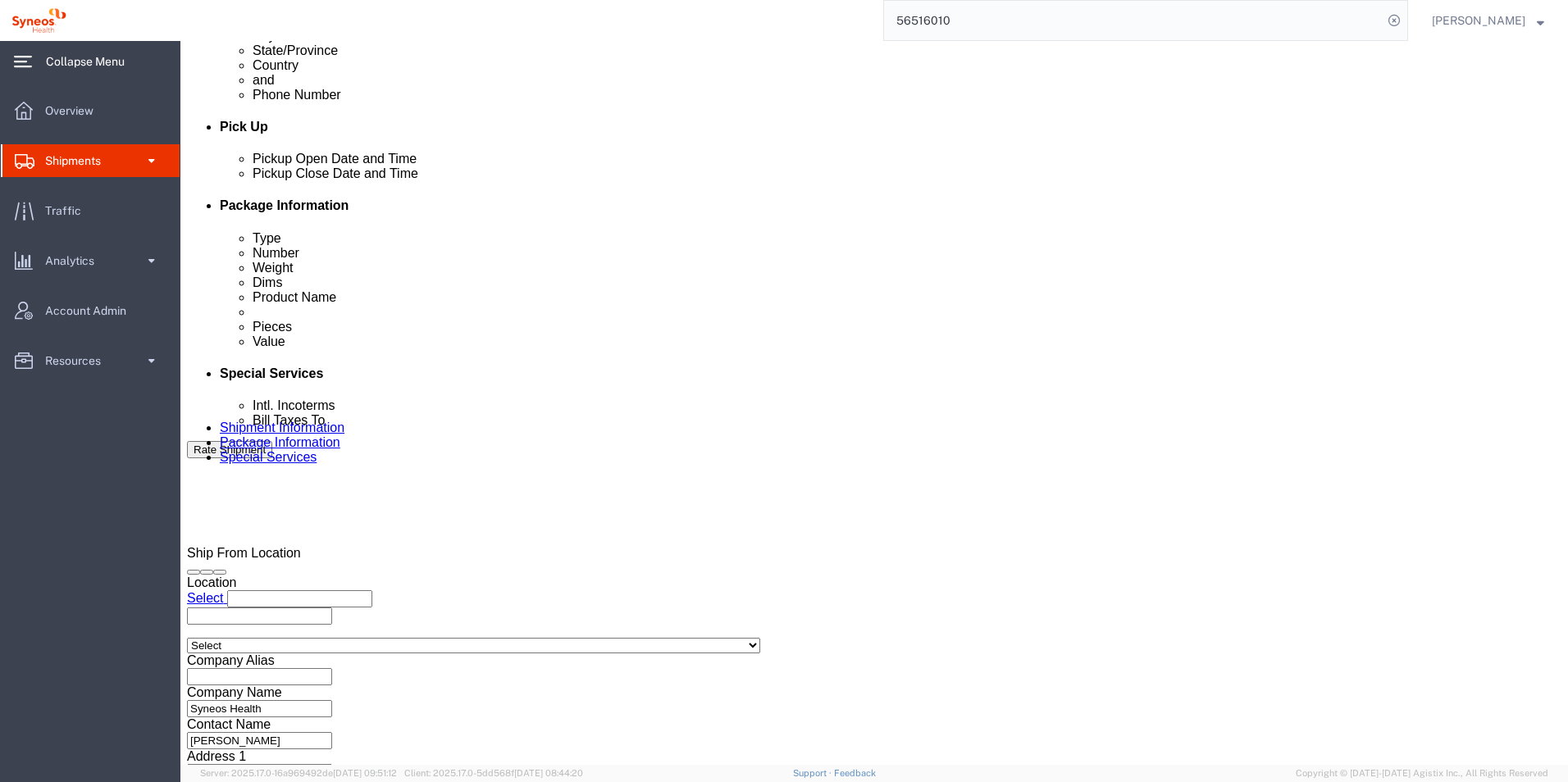
scroll to position [684, 0]
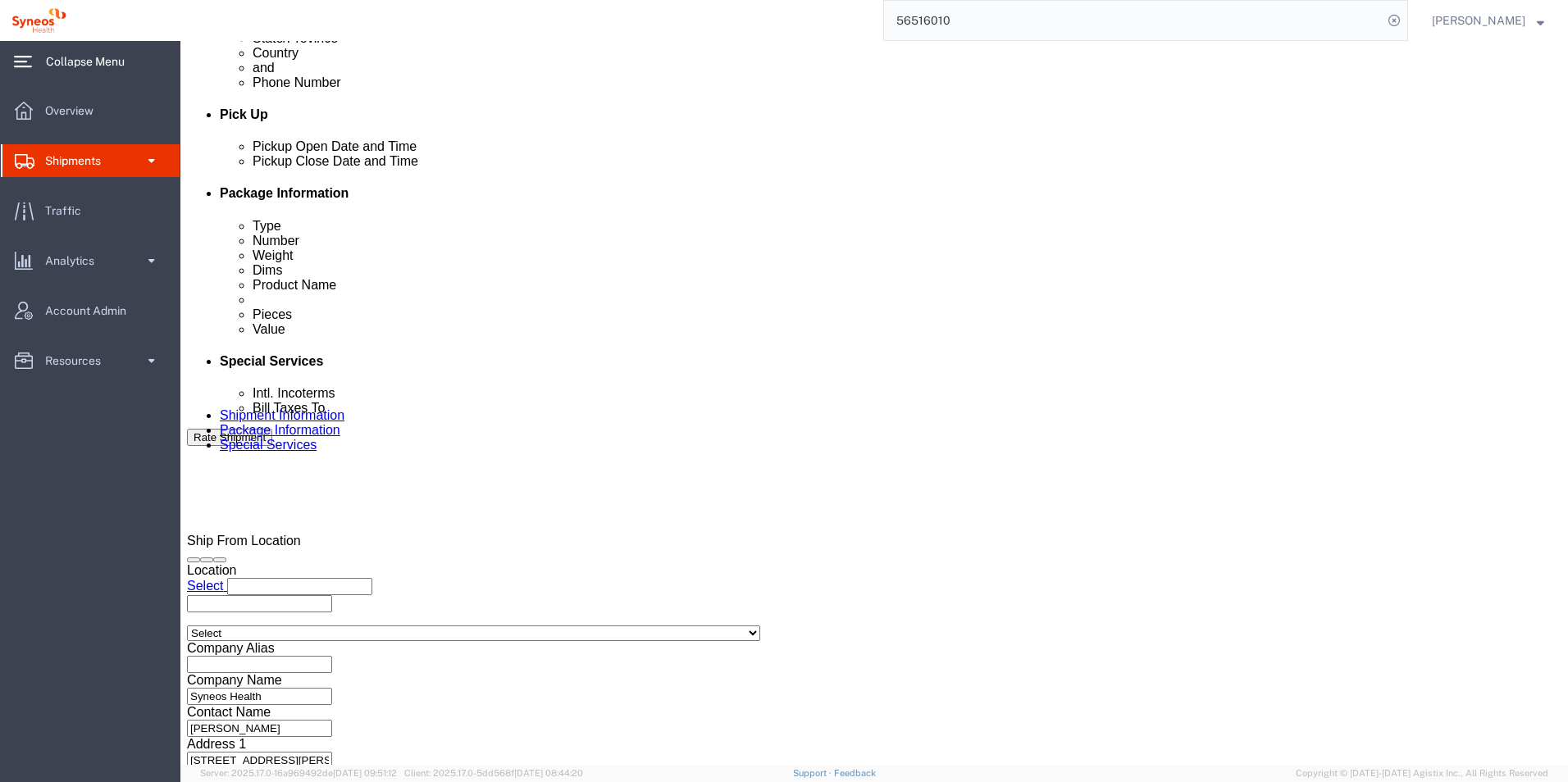
click button "Continue"
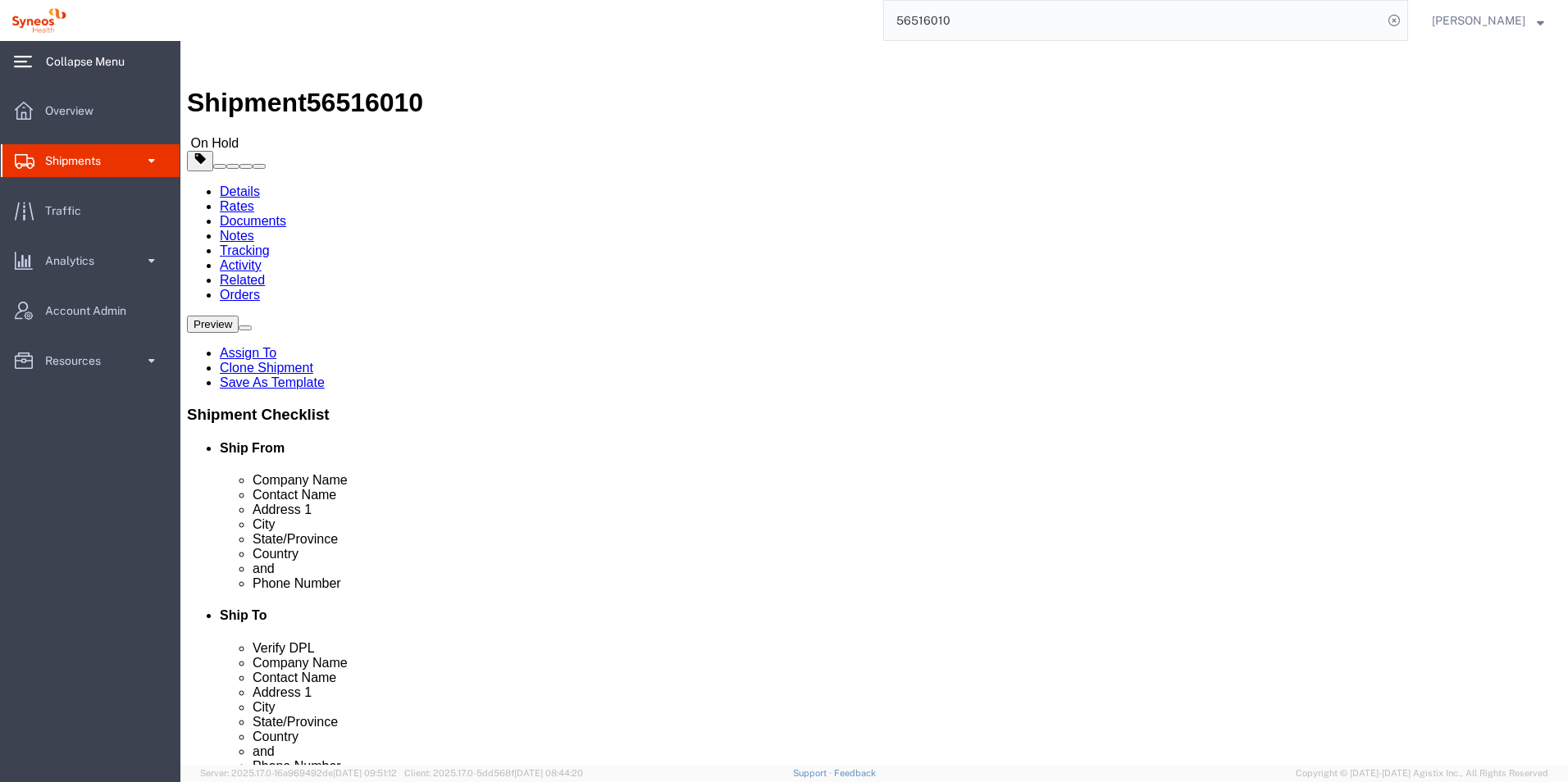
click link "Add Content"
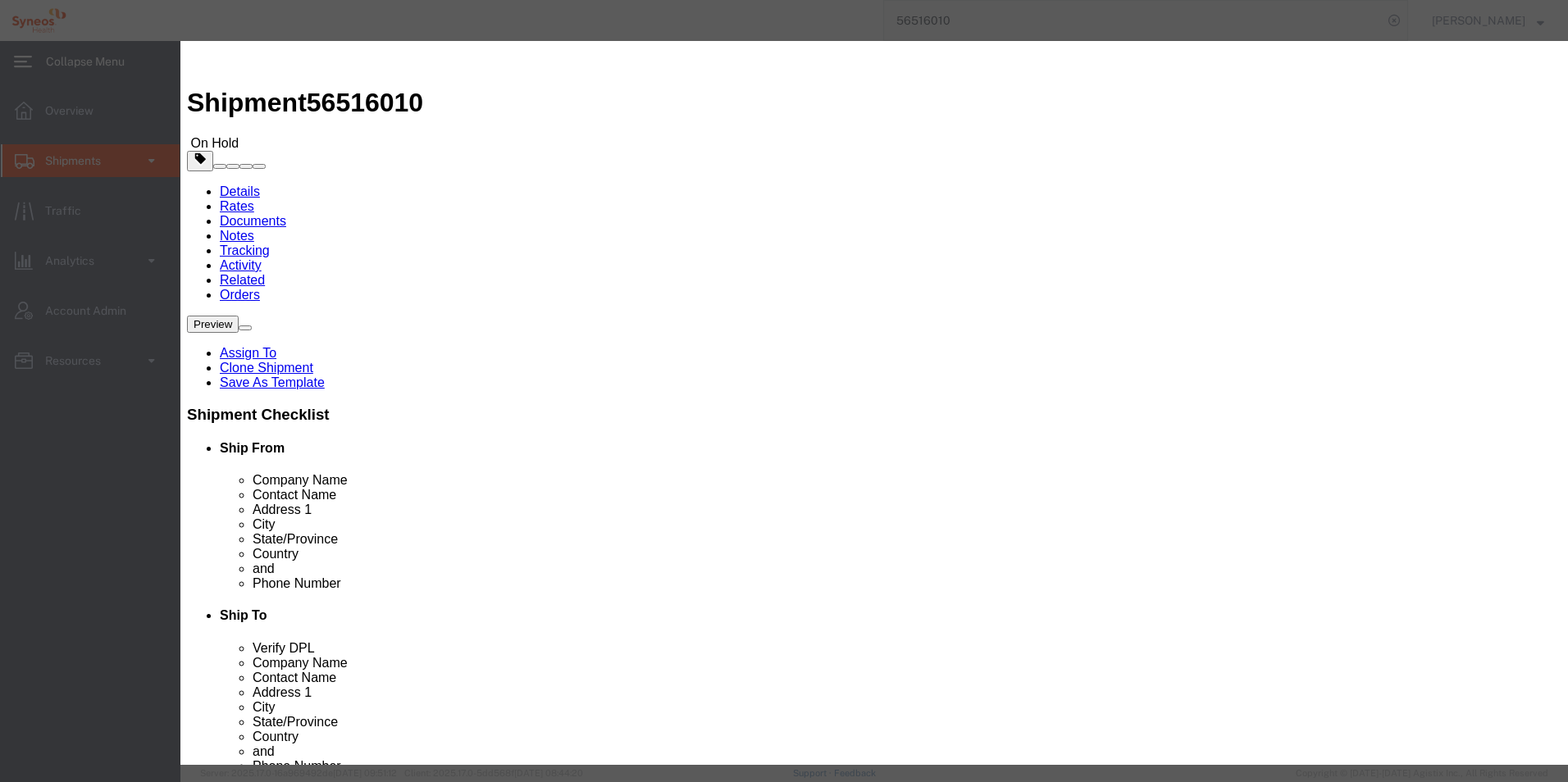
click input "text"
click div "Commodity library"
click select "Select 50 55 60 65 70 85 92.5 100 125 175 250 300 400"
click div "Commodity library"
click button "Close"
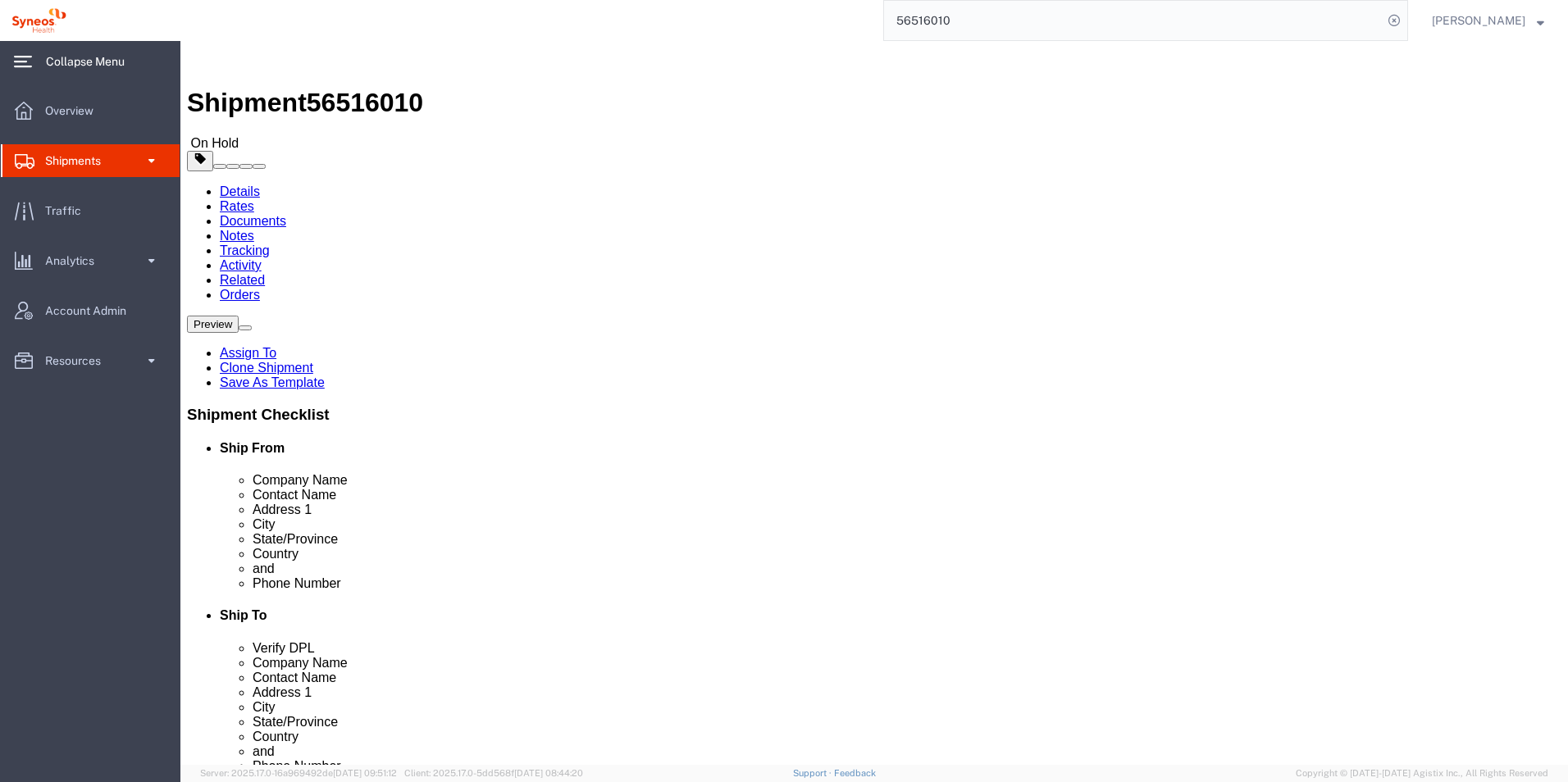
click span "button"
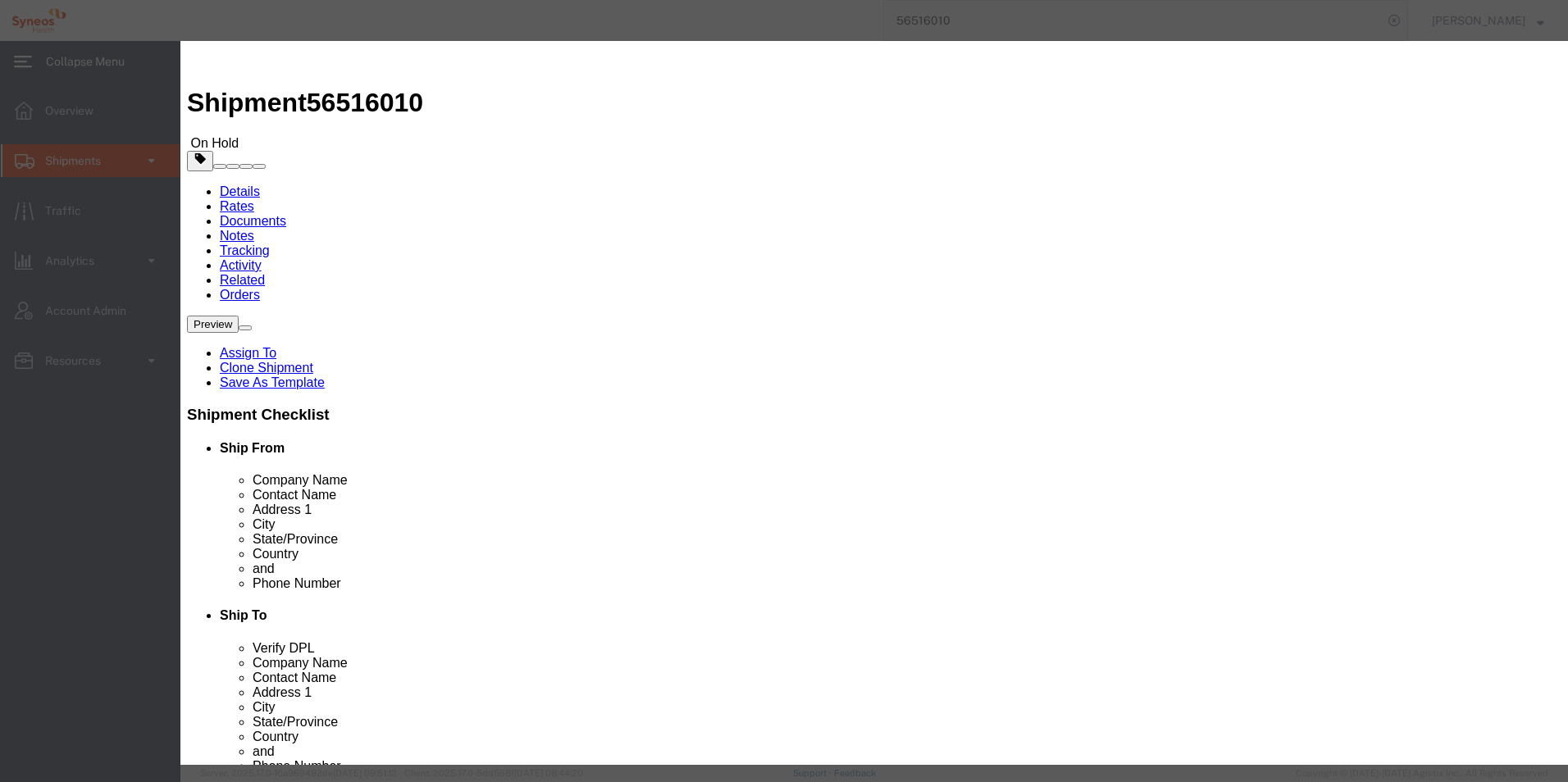
click button "Close"
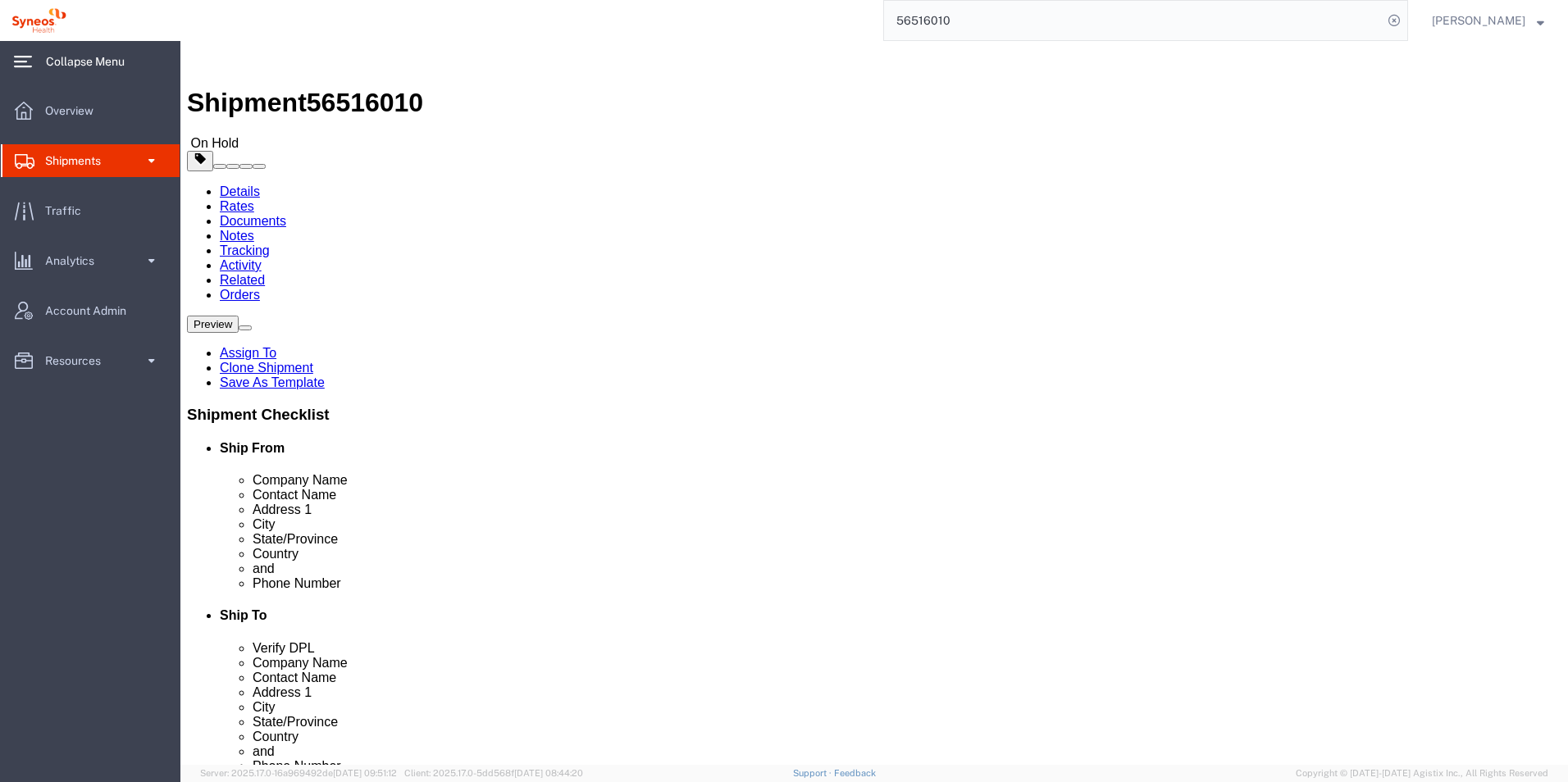
click link "Documents"
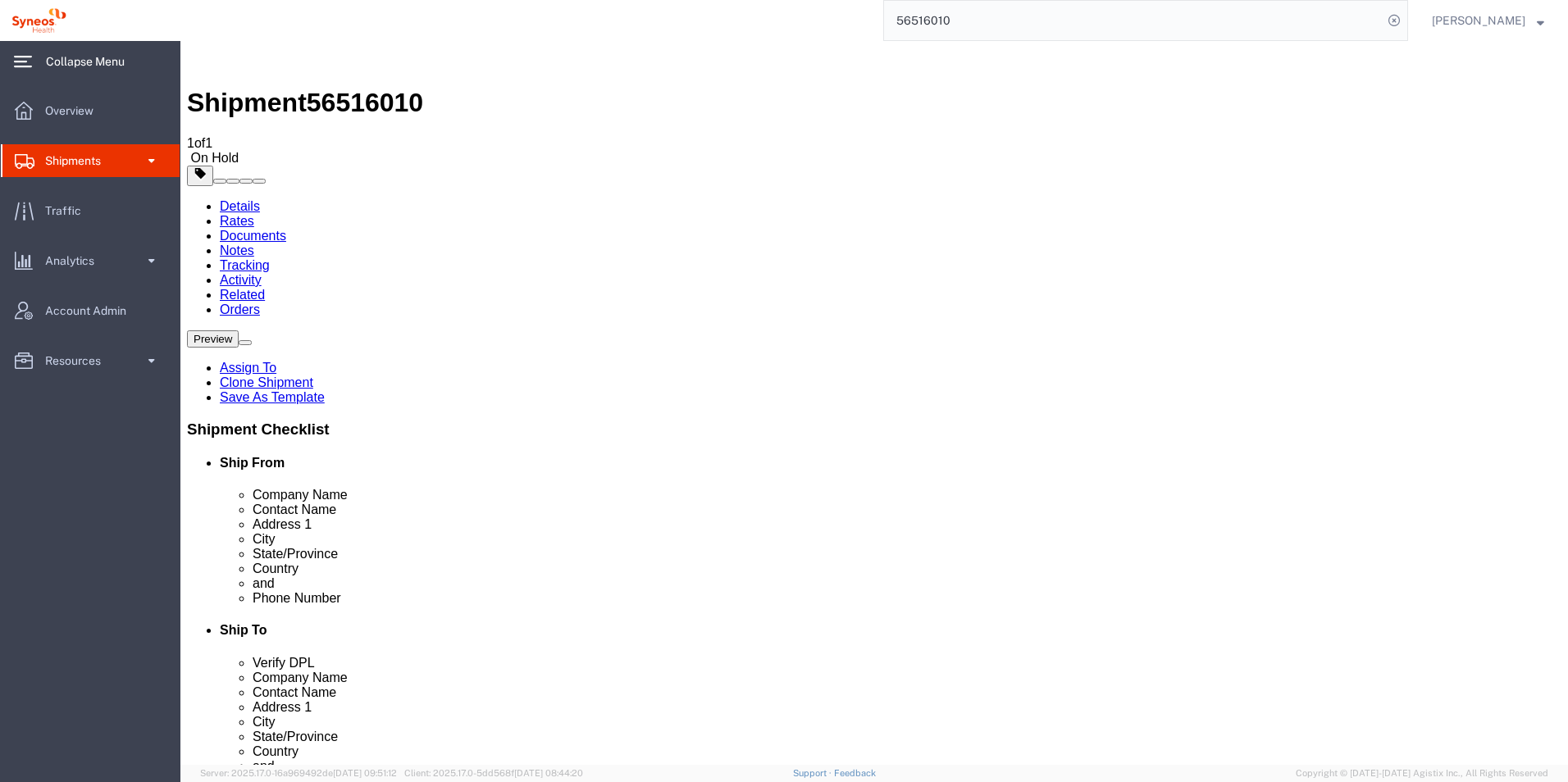
click at [247, 199] on link "Details" at bounding box center [239, 206] width 40 height 14
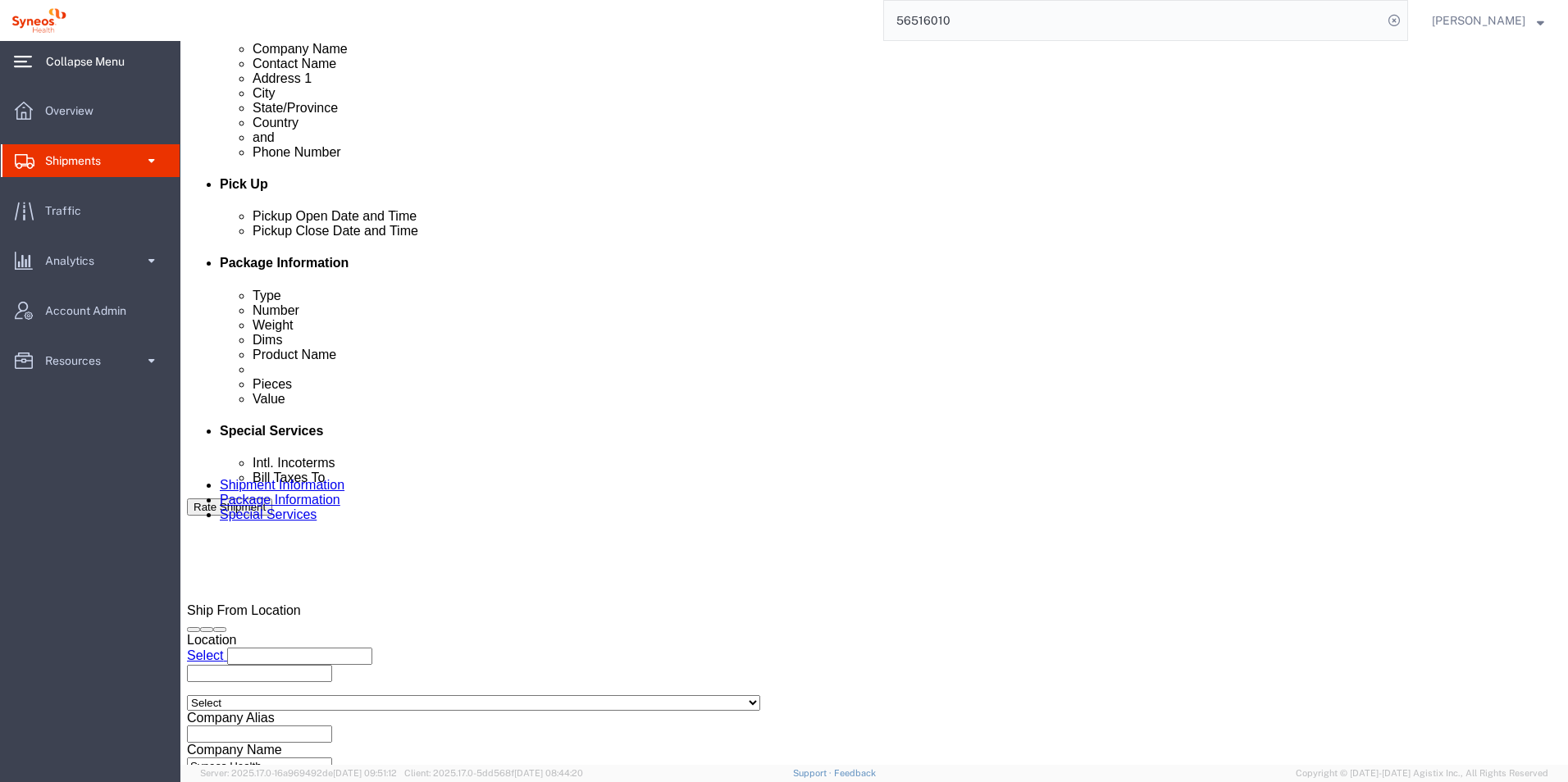
scroll to position [684, 0]
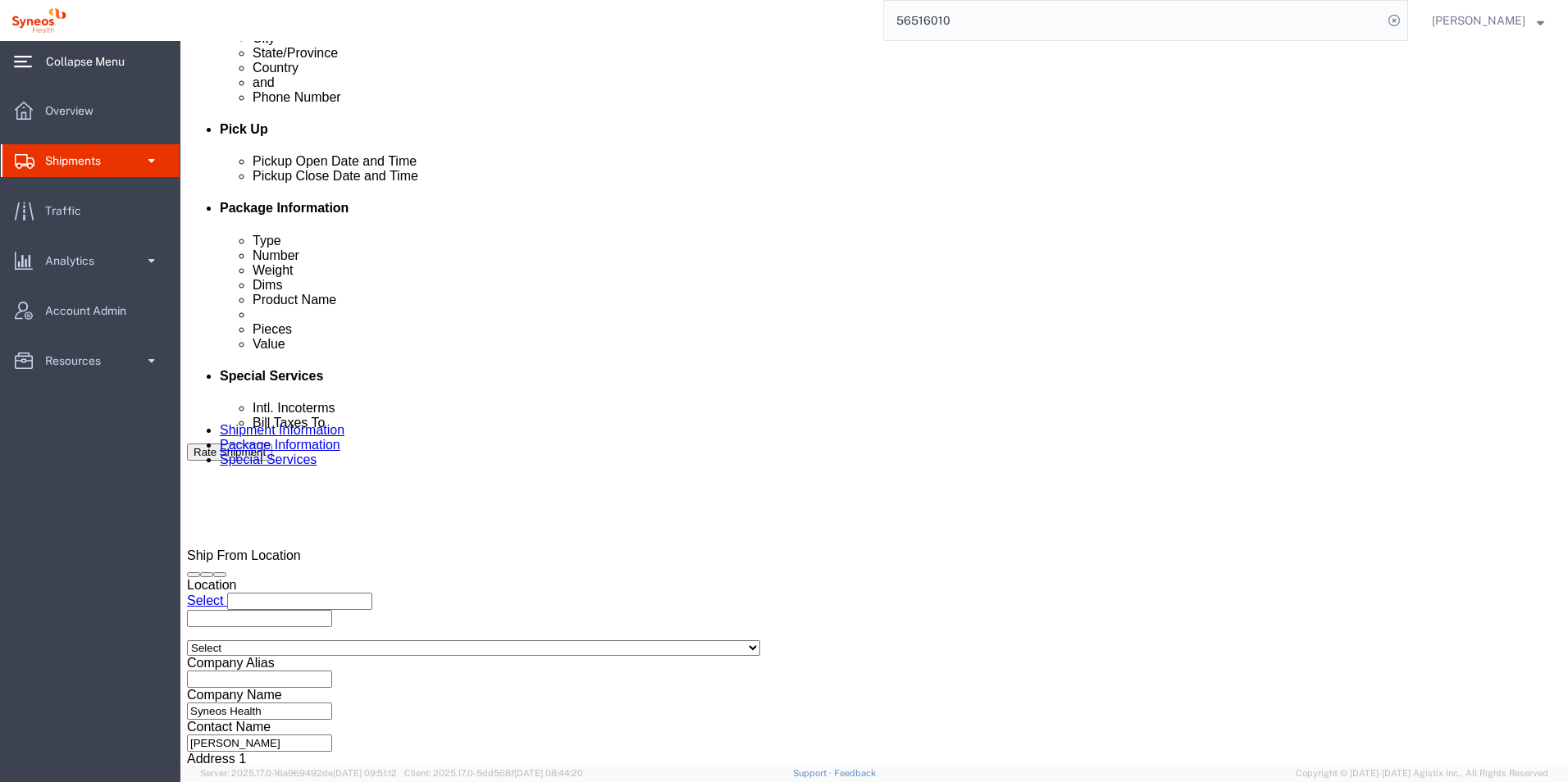
click button "Continue"
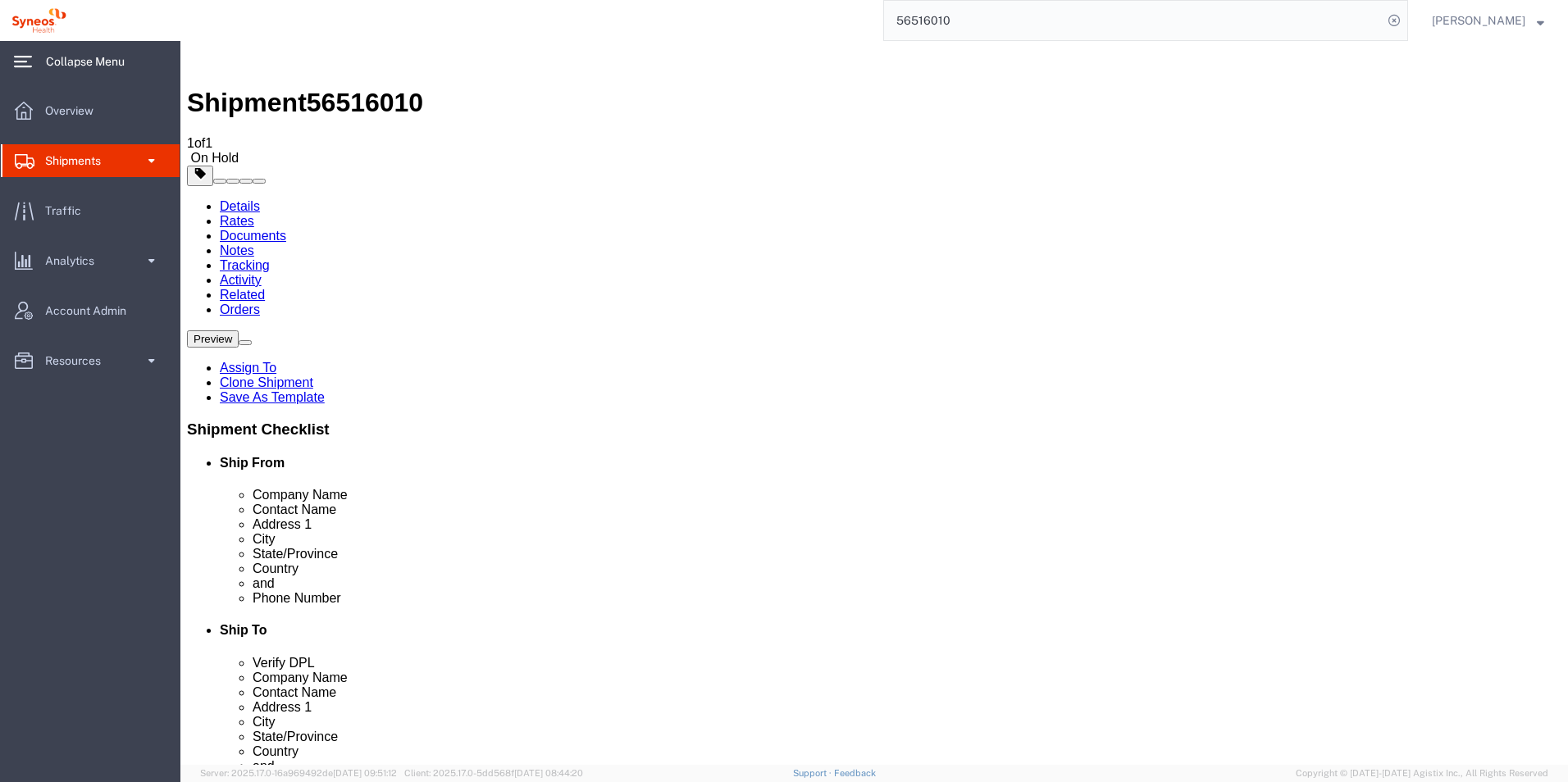
click link "Add Content"
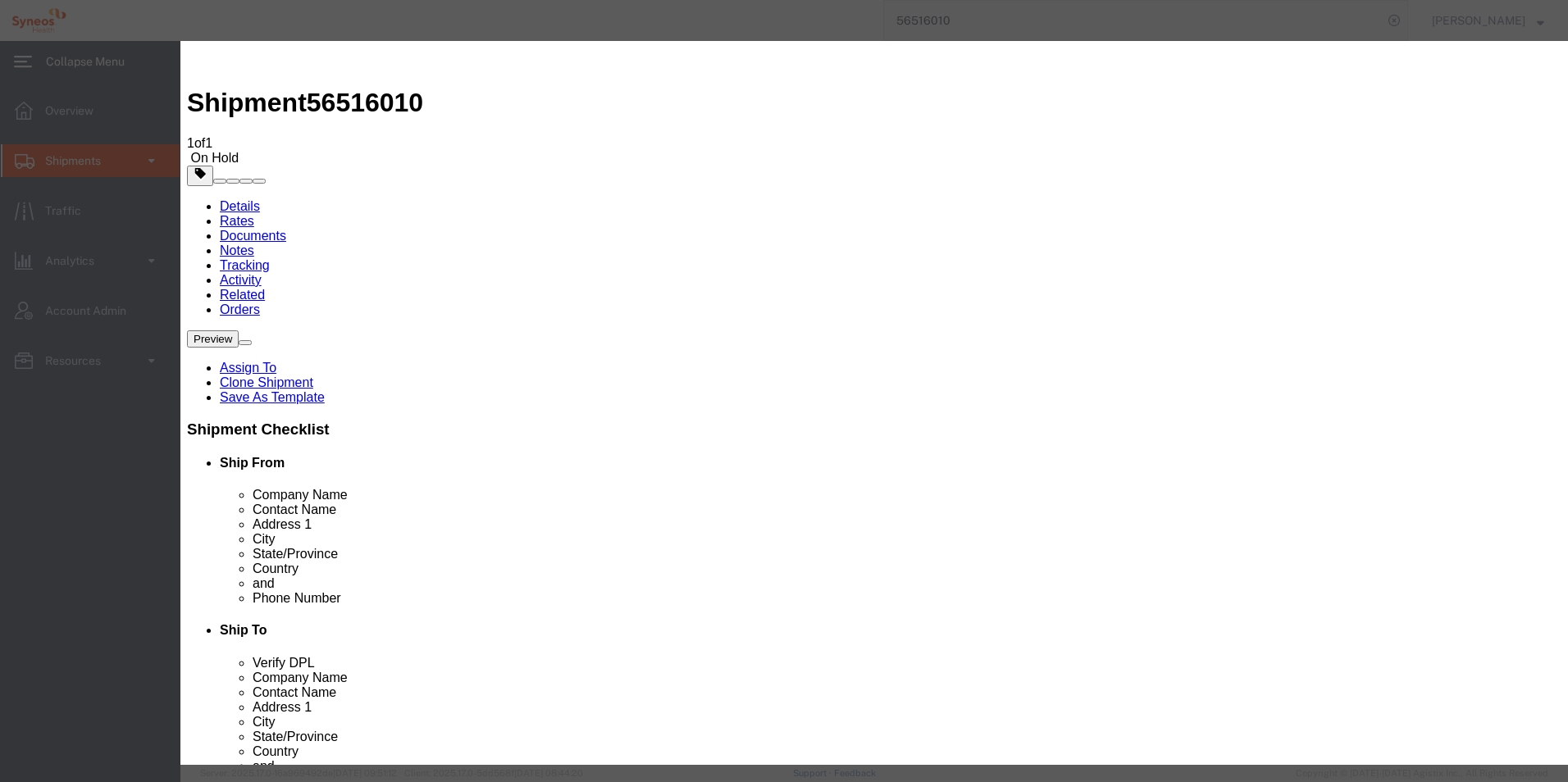
click input "text"
click select "Select"
click div "Description Commodity Category Select Country Of Origin Select Afghanistan Ålan…"
click select "Select Afghanistan Åland Islands Albania Algeria American Samoa Andorra Angola …"
click div "Description"
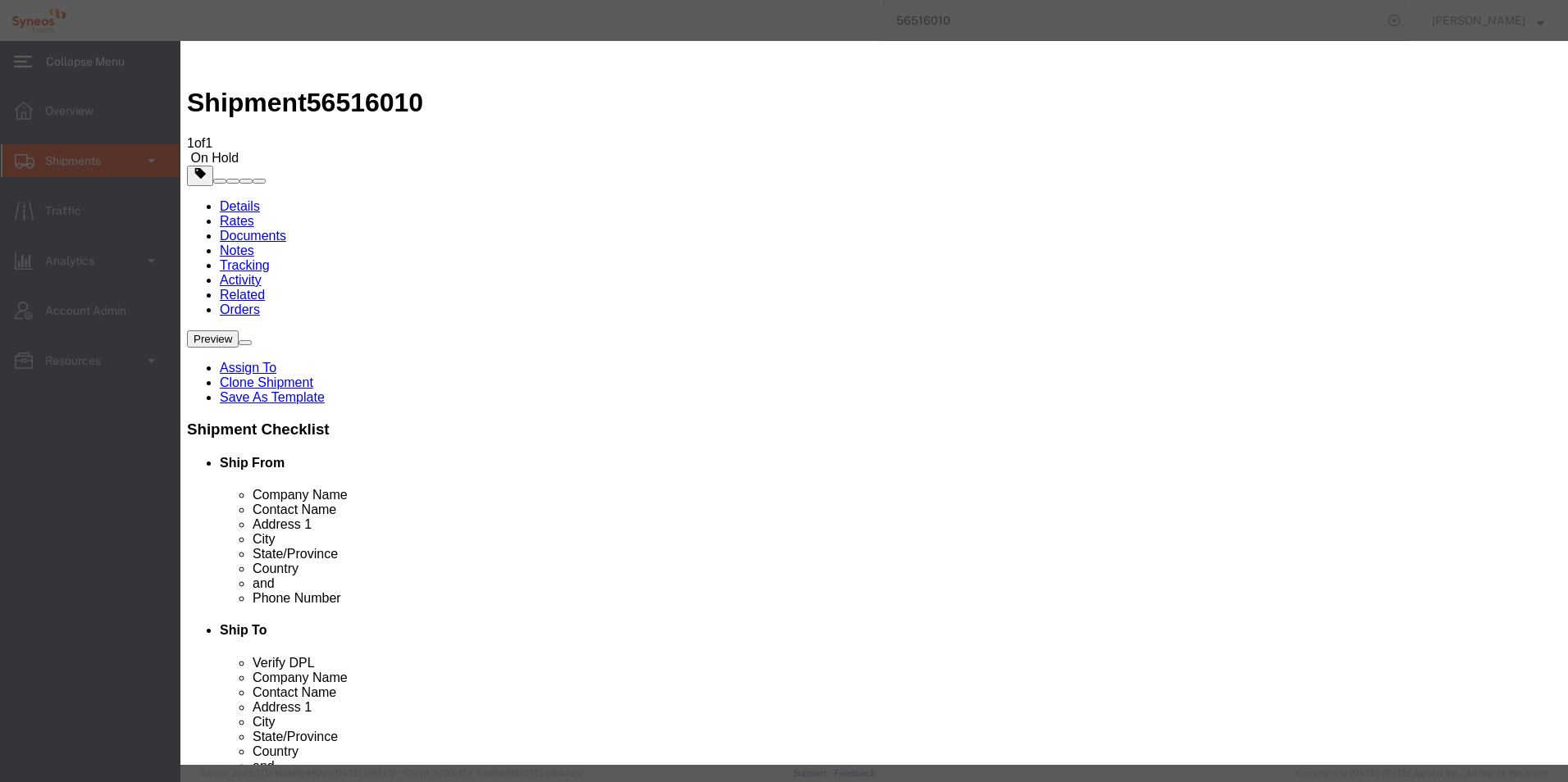
click button "Commodity library"
click input "text"
click link "D"
click input "text"
type input "doc"
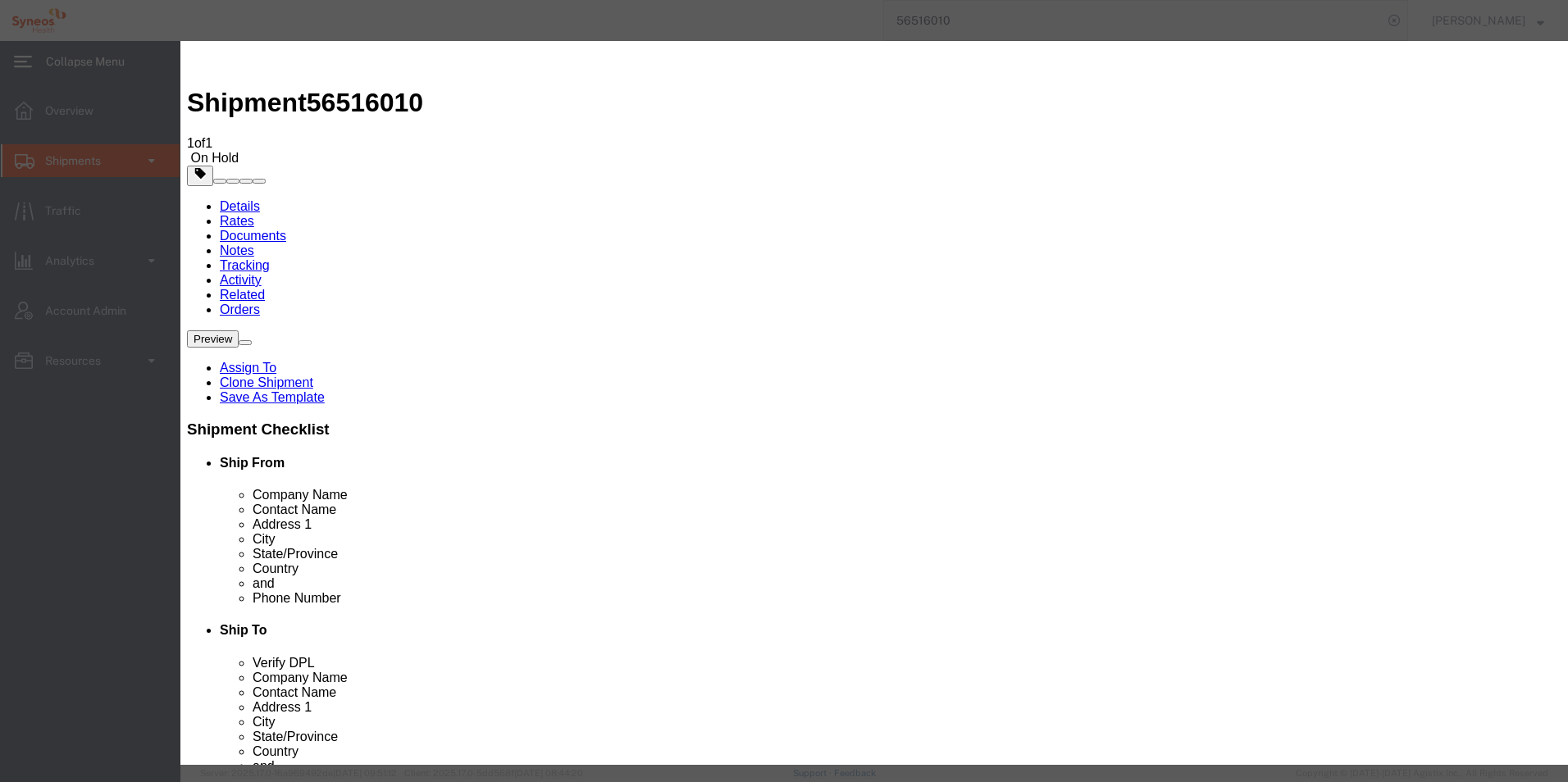
click icon "button"
click button "Close"
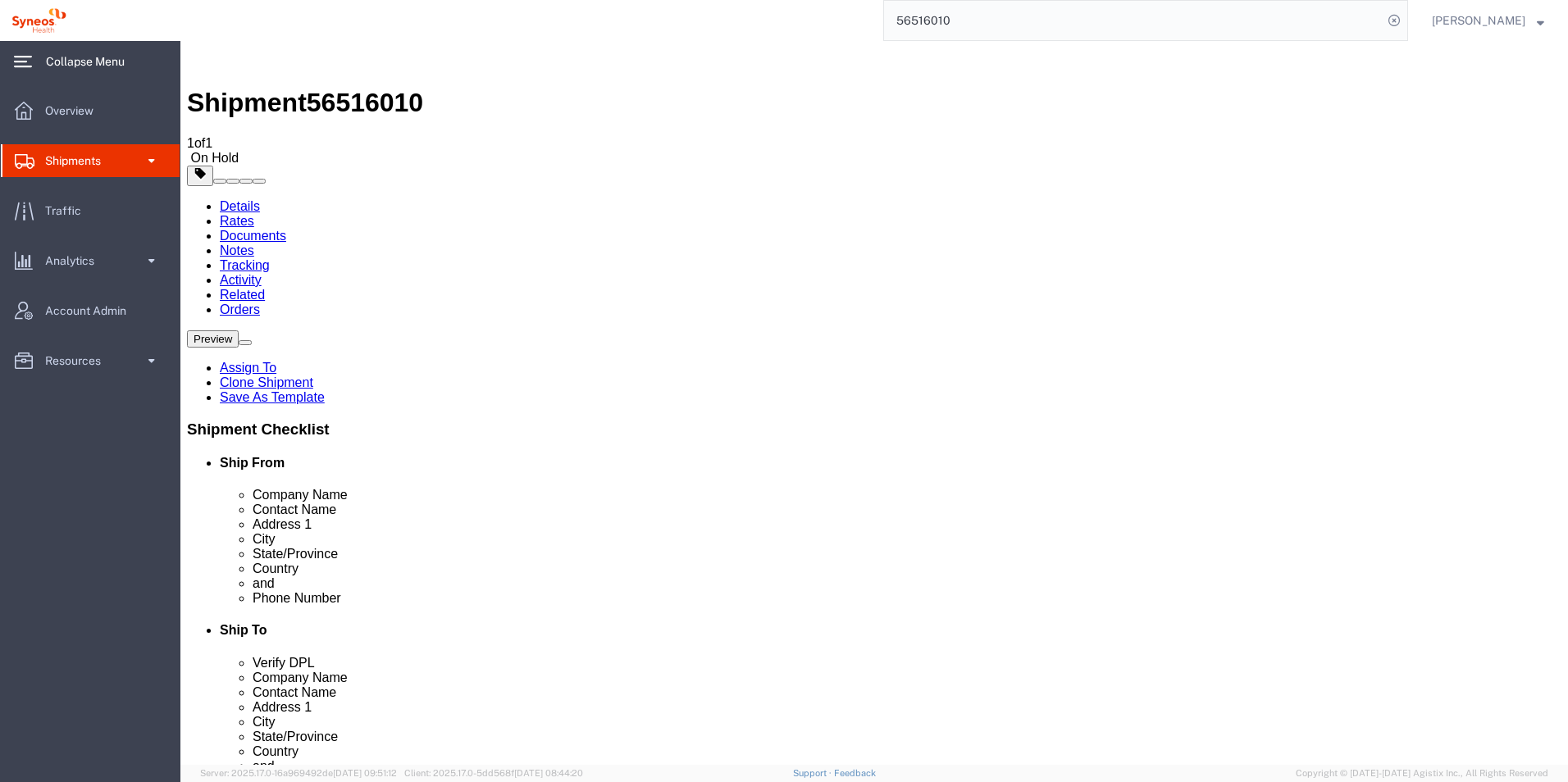
click icon
click p "Documents"
click span "button"
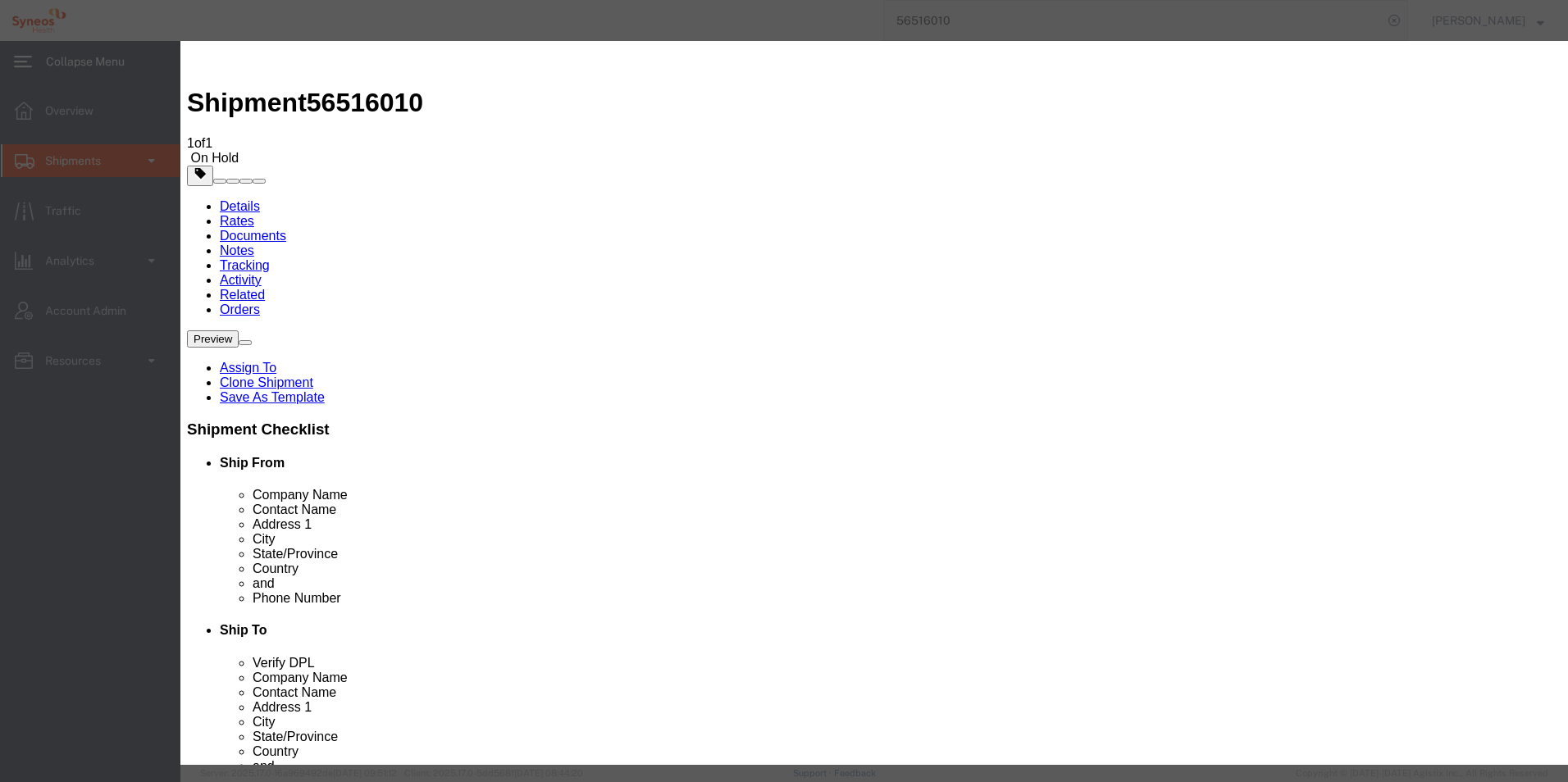
click button "Close"
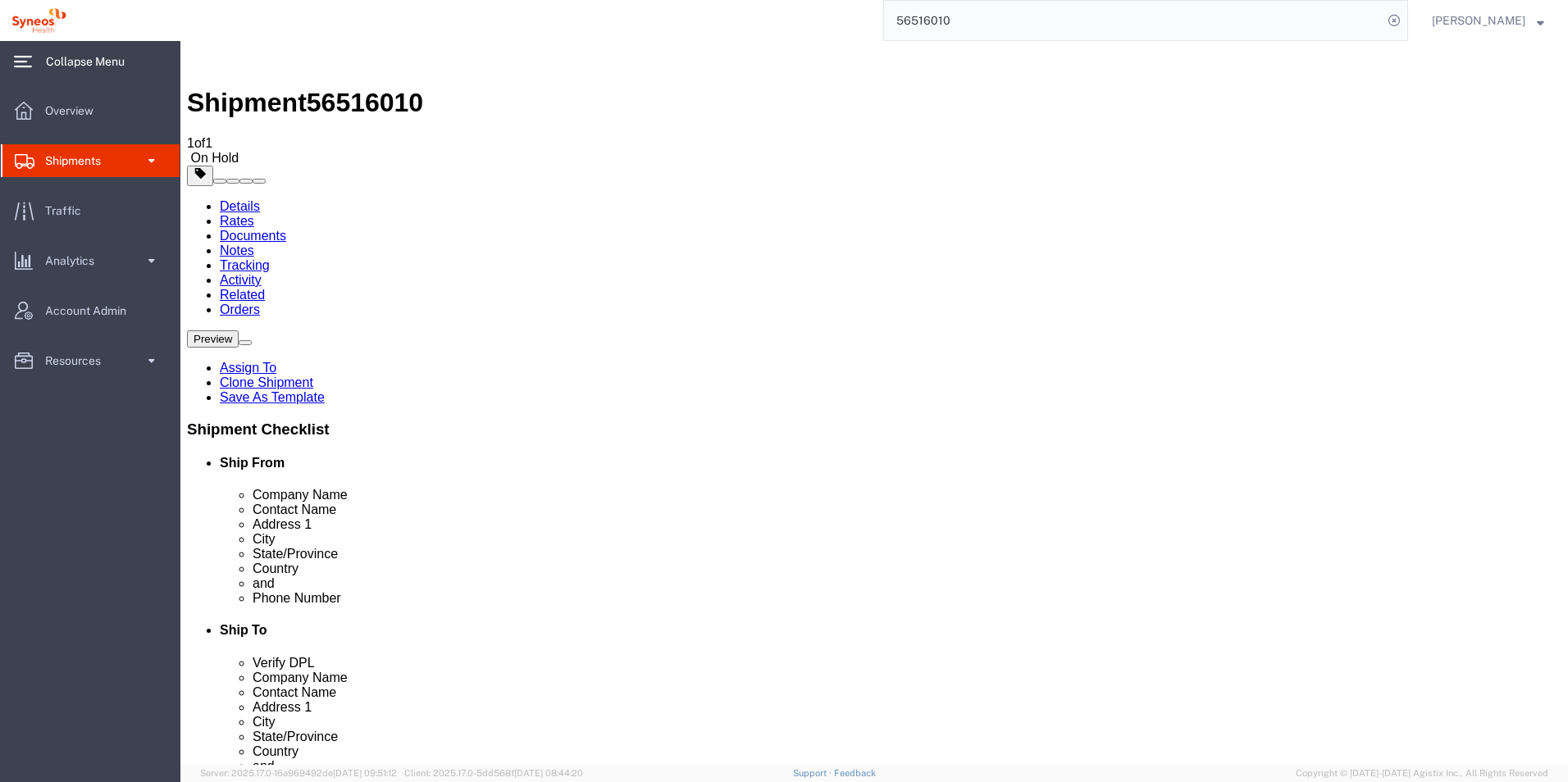
click button "Continue"
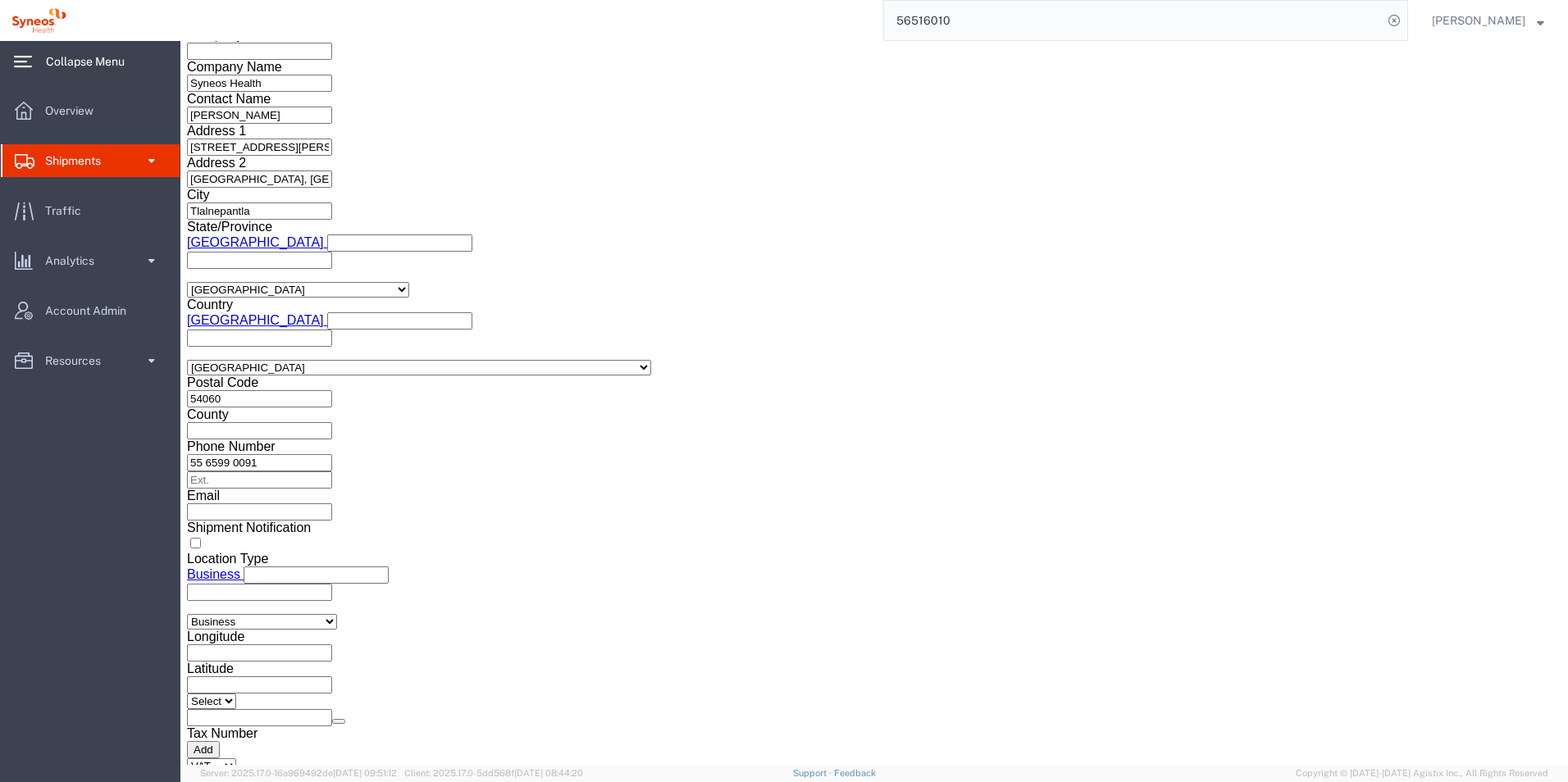
scroll to position [1687, 0]
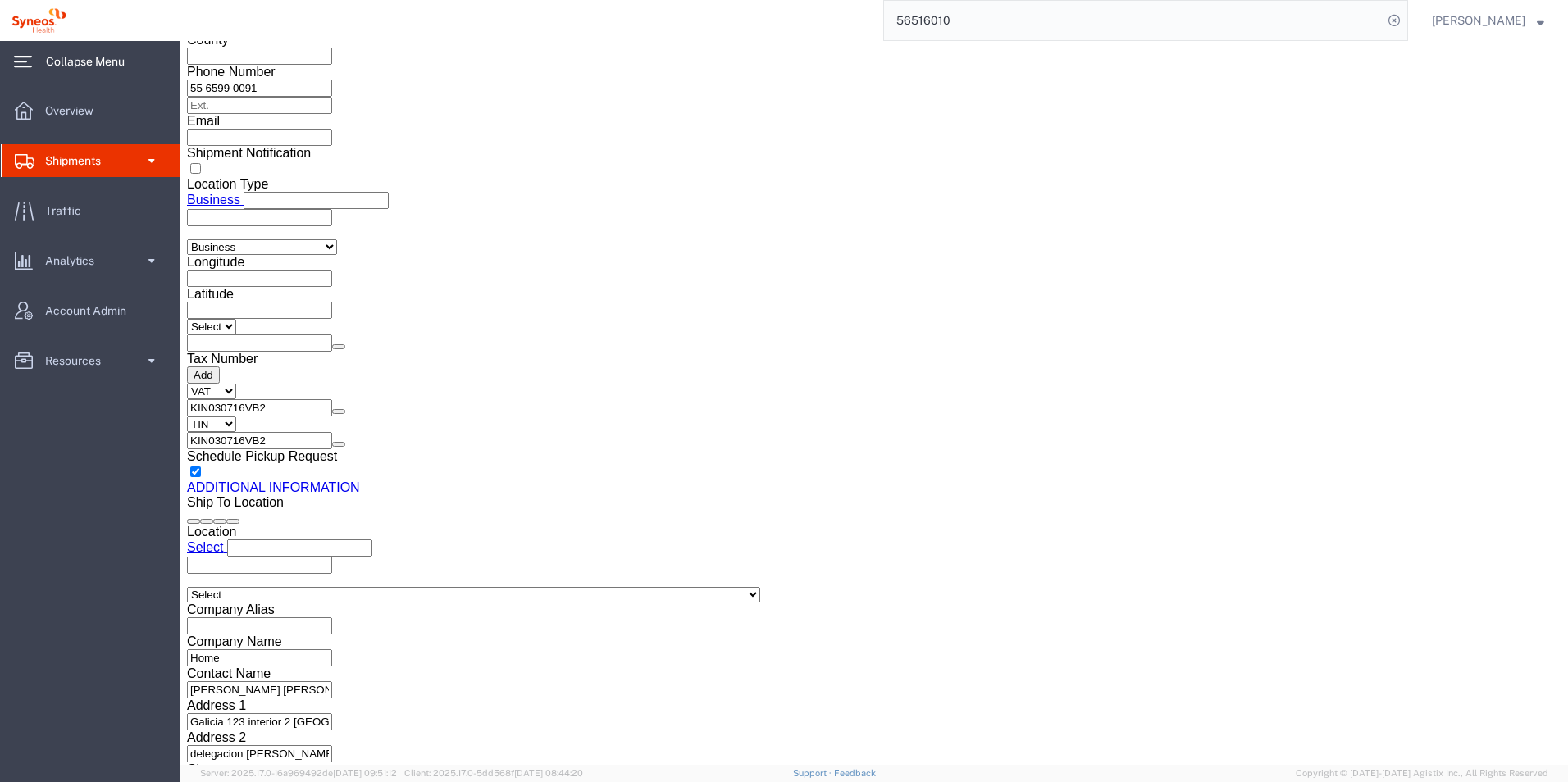
click button "Rate Shipment"
click div
click at [1405, 22] on icon at bounding box center [1394, 21] width 23 height 23
click at [96, 112] on span "Overview" at bounding box center [74, 110] width 60 height 33
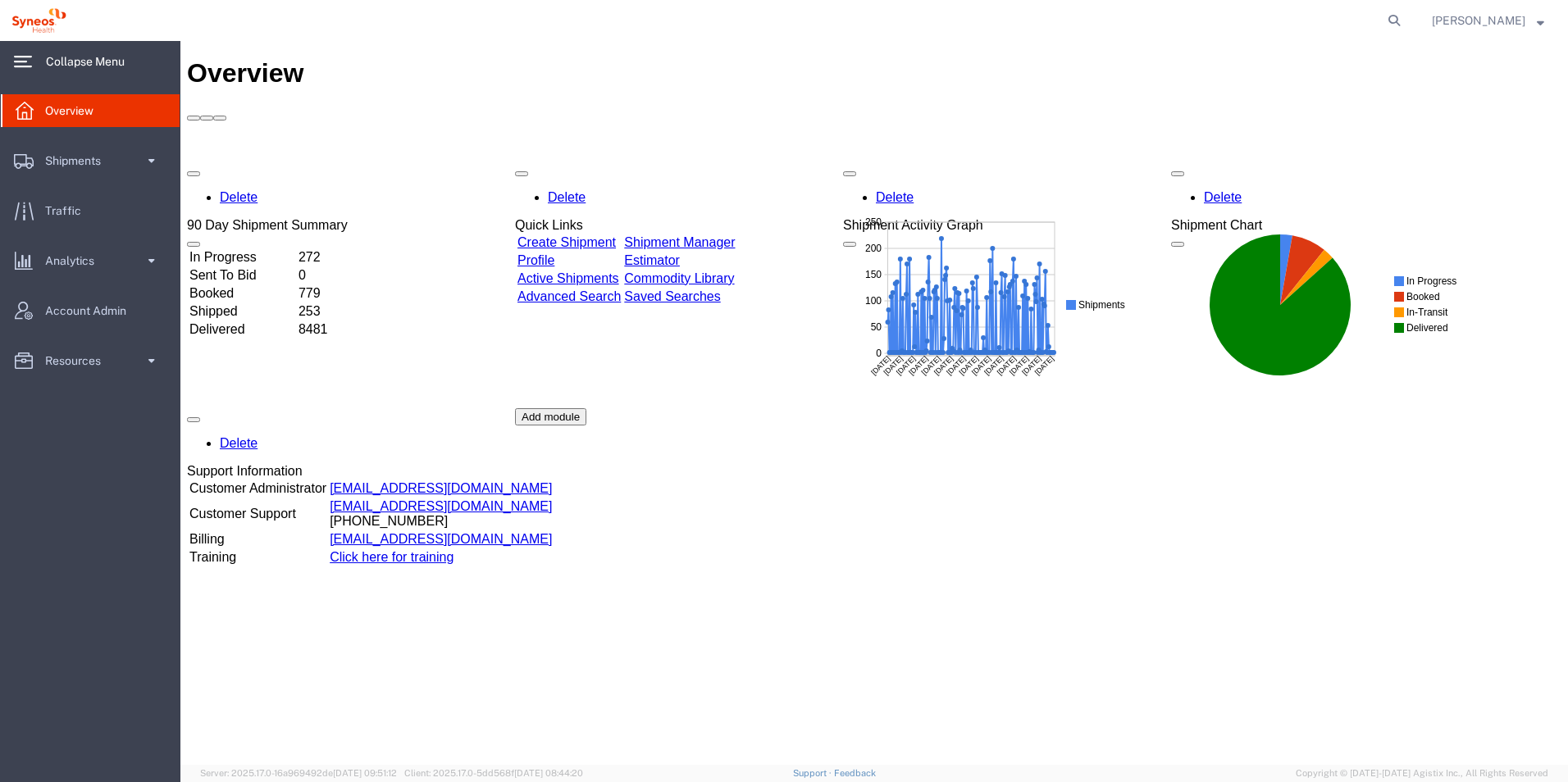
click at [274, 249] on td "In Progress" at bounding box center [243, 257] width 107 height 16
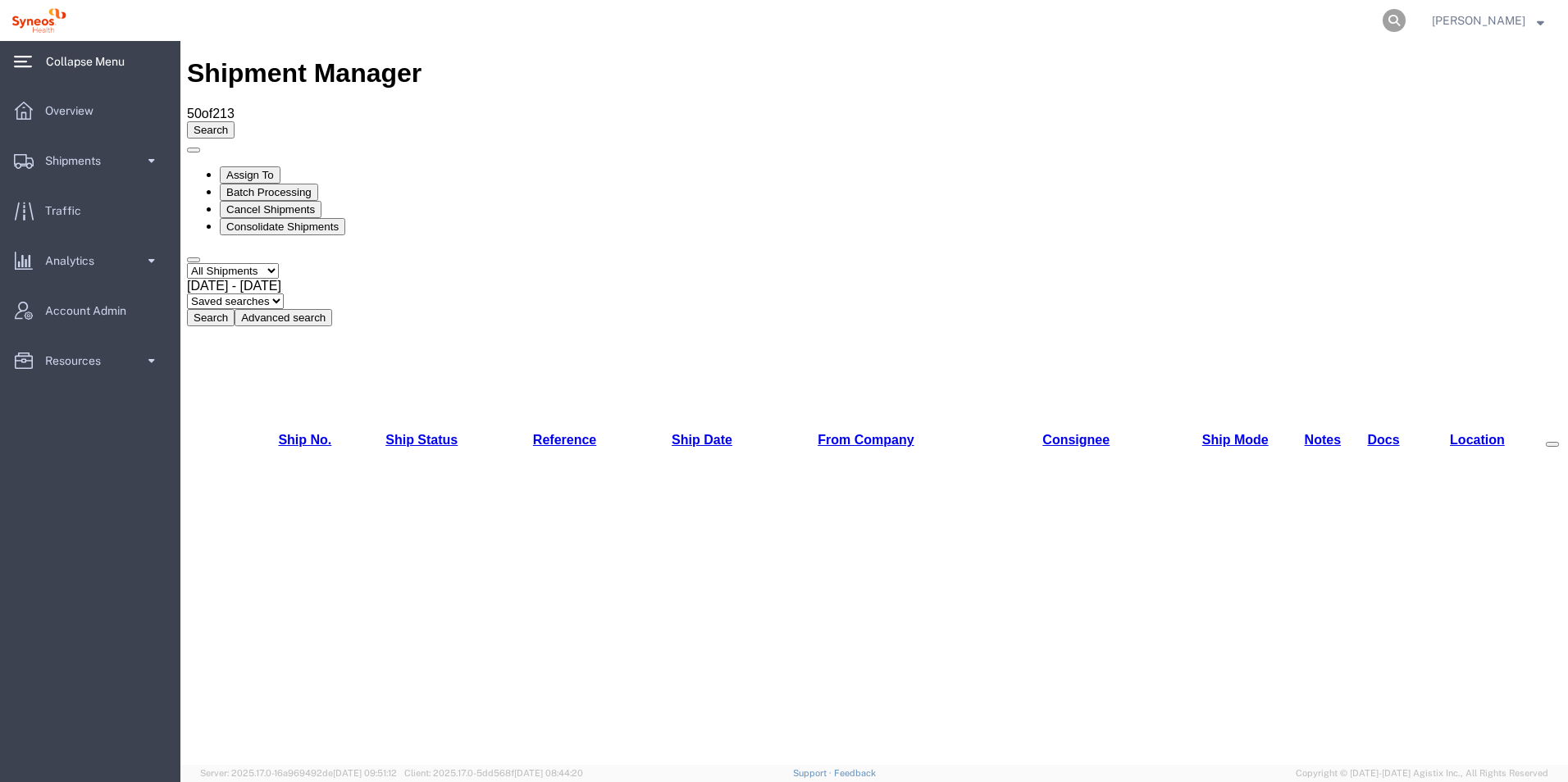
click at [1405, 21] on icon at bounding box center [1394, 21] width 23 height 23
click at [1023, 16] on input "search" at bounding box center [1133, 21] width 499 height 39
click at [1025, 18] on input "search" at bounding box center [1133, 21] width 499 height 39
paste input "56516010"
type input "56516010"
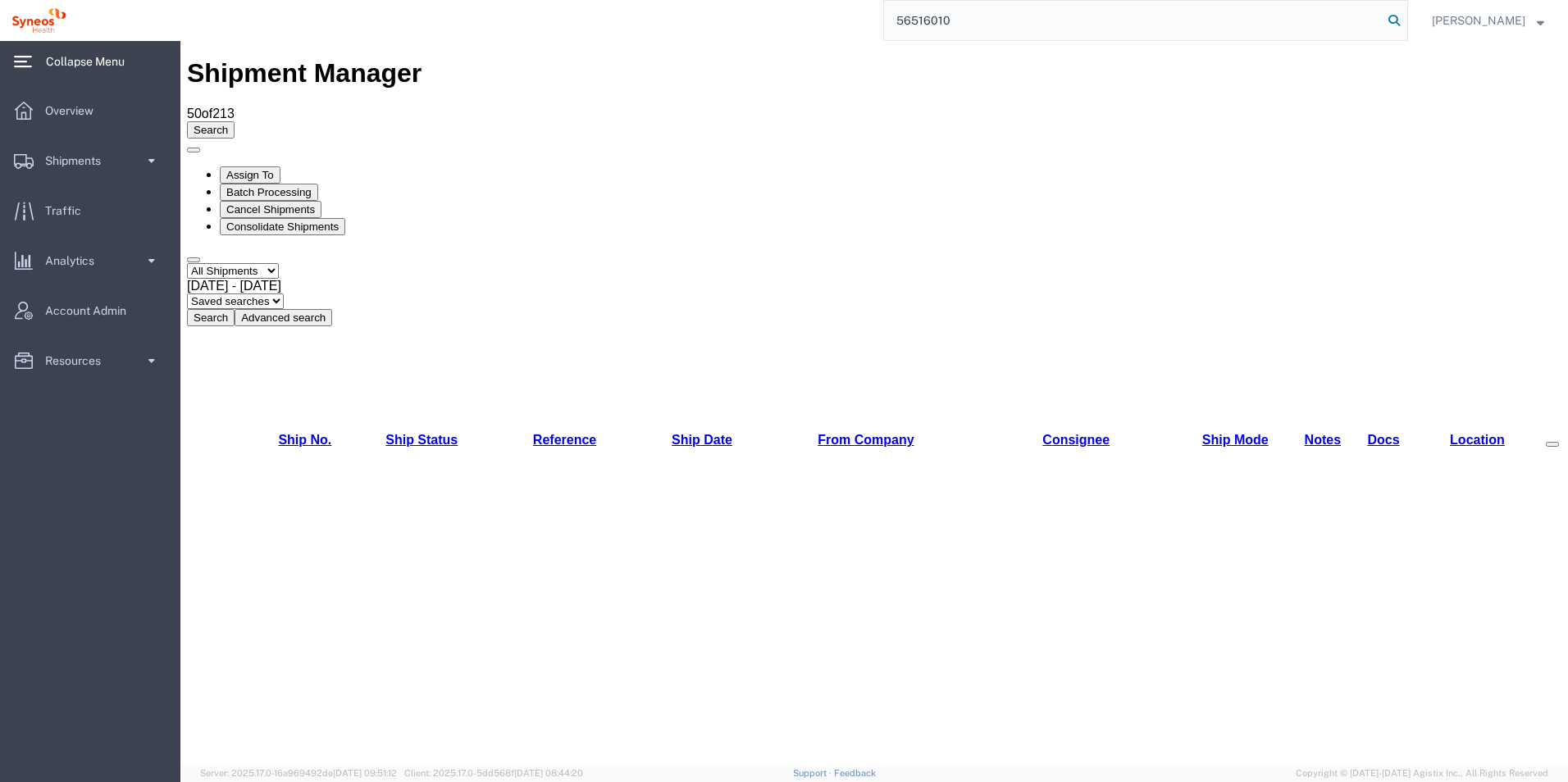
click at [1405, 21] on icon at bounding box center [1394, 21] width 23 height 23
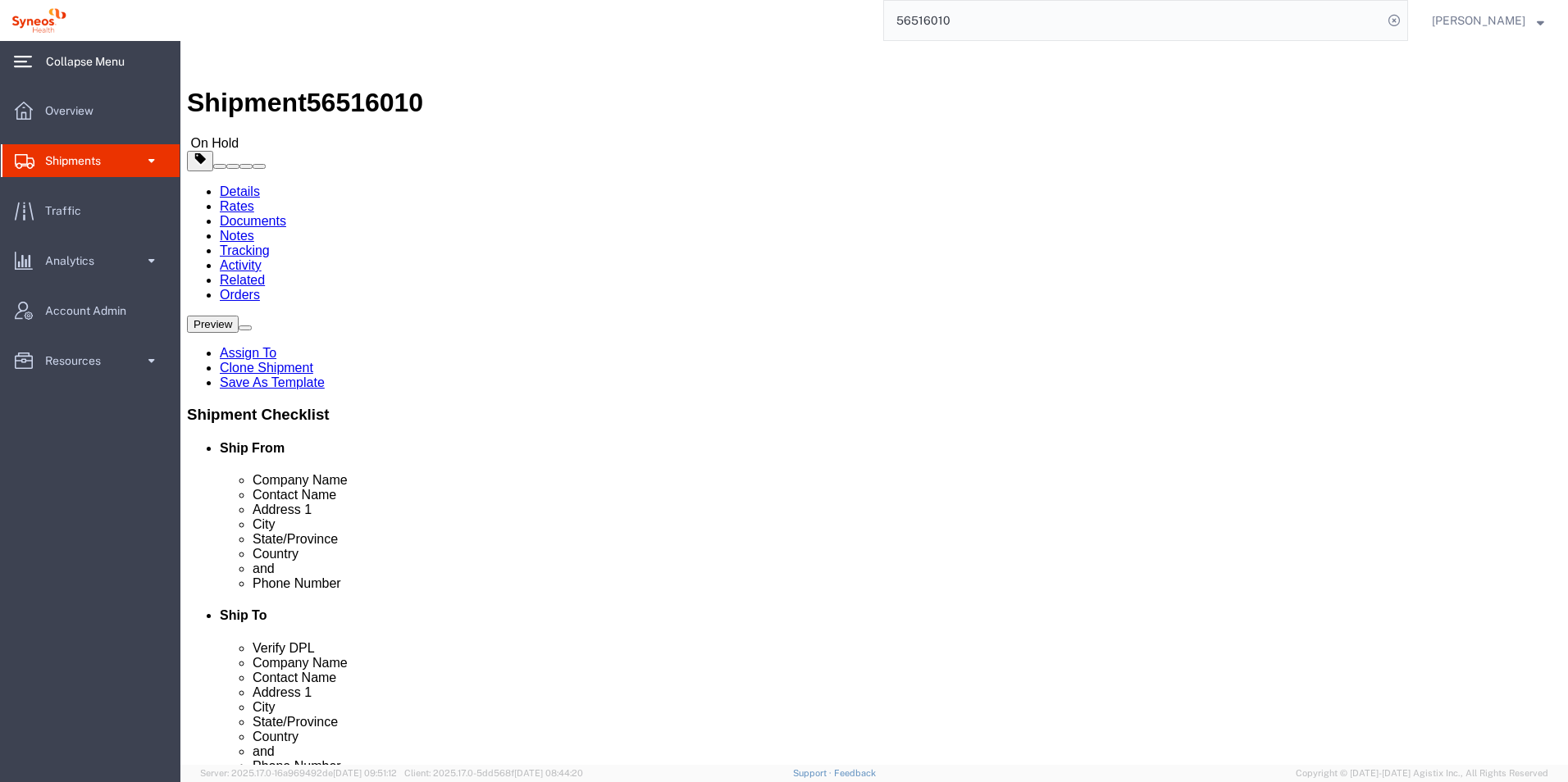
click button "Rate Shipment"
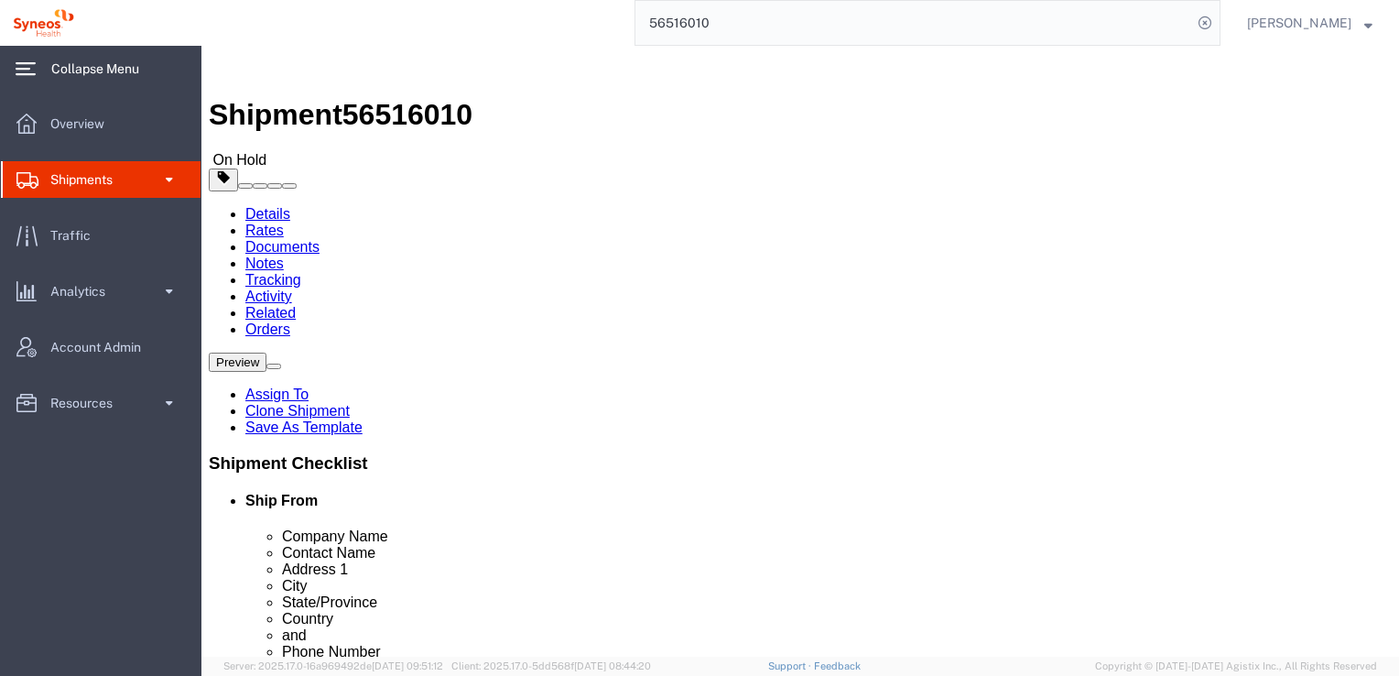
click button "Rate Shipment"
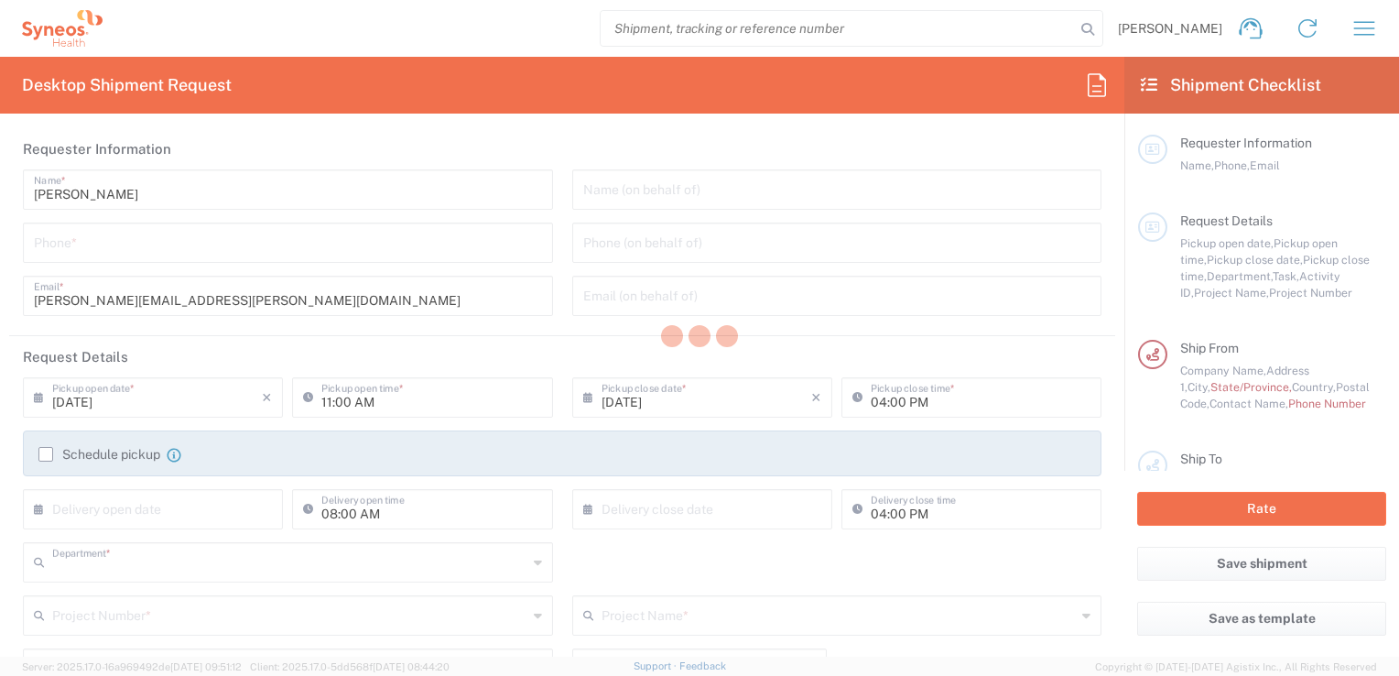
type input "8350"
type input "[GEOGRAPHIC_DATA]"
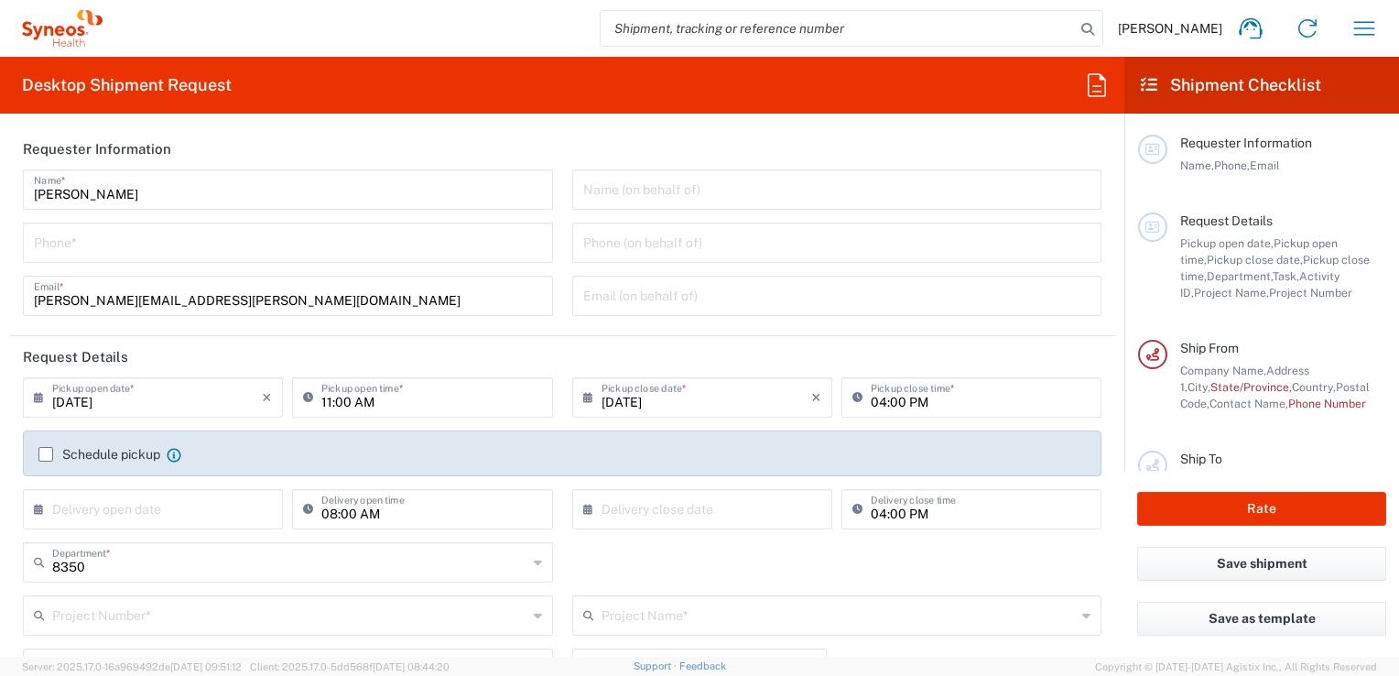
type input "INC Research Clin Svcs [GEOGRAPHIC_DATA]"
click at [133, 252] on input "tel" at bounding box center [288, 241] width 508 height 32
type input "5521820530"
type input "8350 DEPARTMENTAL EXPENSE"
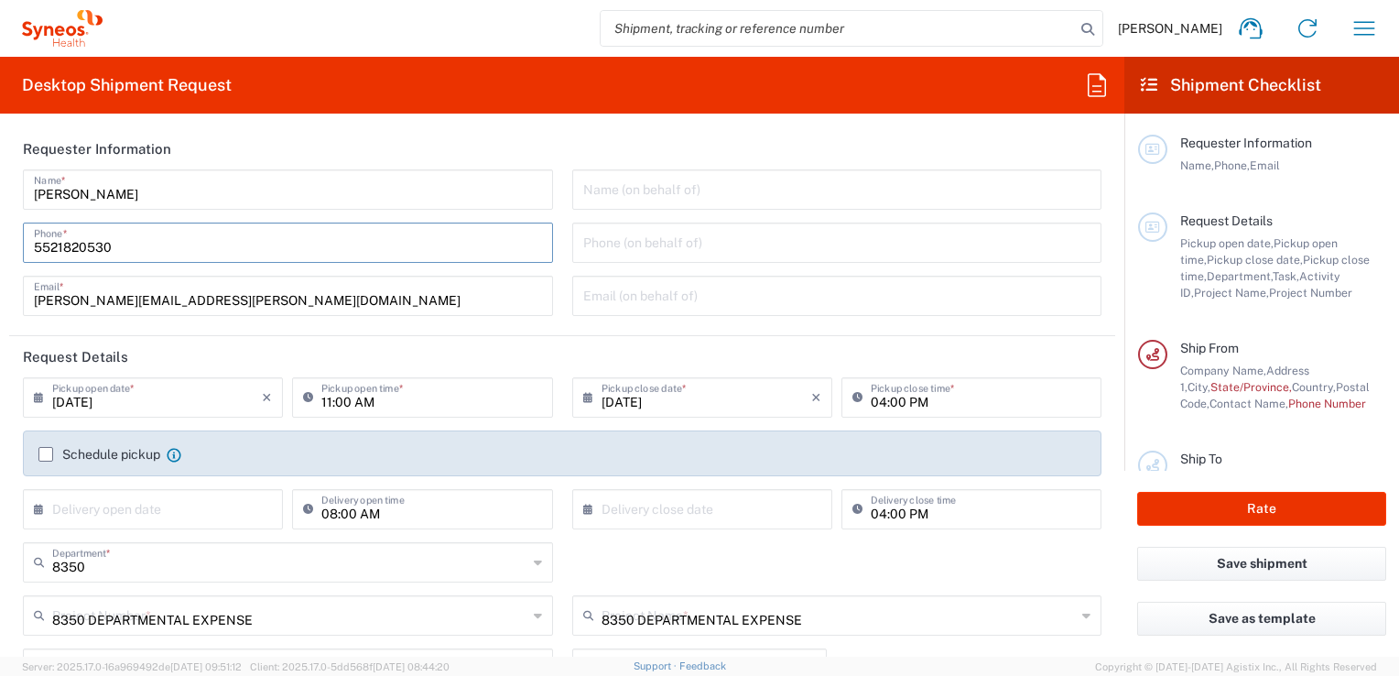
type input "Federal District"
type input "525586161225"
type input "INC Research Clin Svcs [GEOGRAPHIC_DATA]"
type input "[STREET_ADDRESS][PERSON_NAME]"
type input "[GEOGRAPHIC_DATA], [GEOGRAPHIC_DATA]"
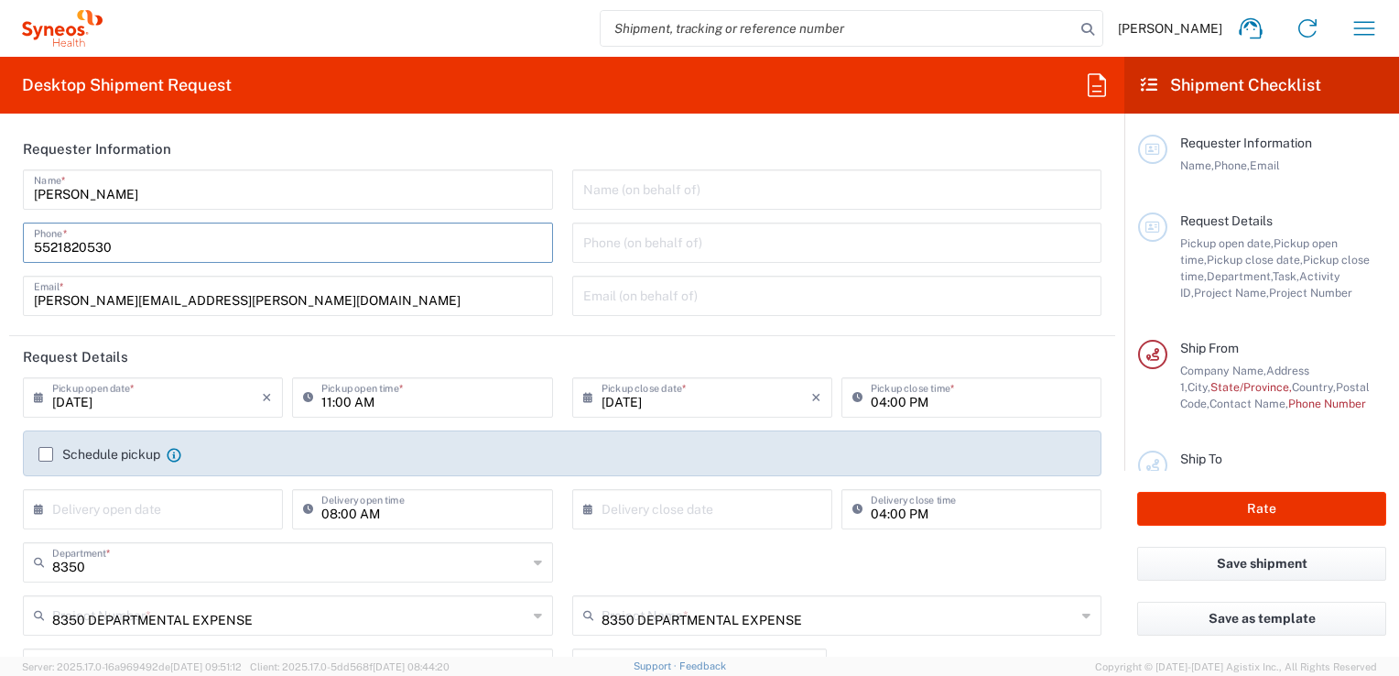
type input "Tlalnepantla"
type input "[GEOGRAPHIC_DATA]"
type input "54060"
type input "[PERSON_NAME]"
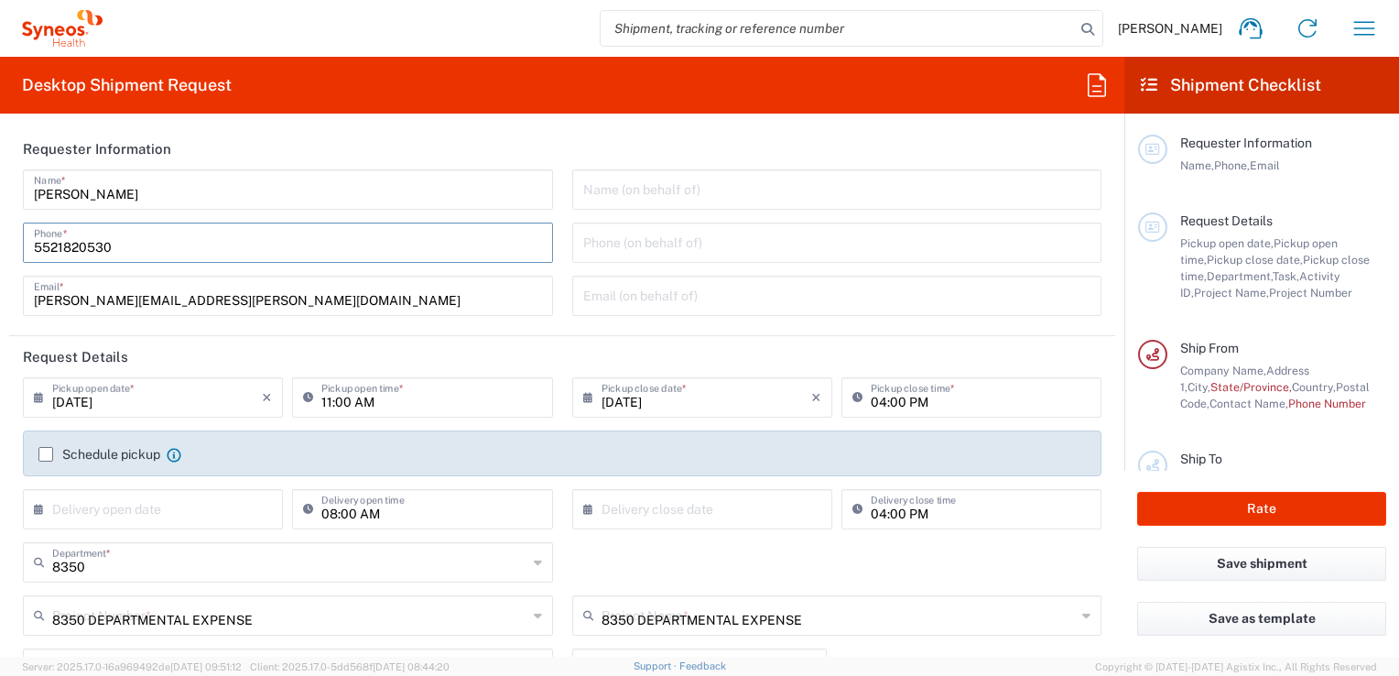
type input "5521820530"
type input "[PERSON_NAME][EMAIL_ADDRESS][PERSON_NAME][DOMAIN_NAME]"
type input "1"
type input "24.13"
type input "31.75"
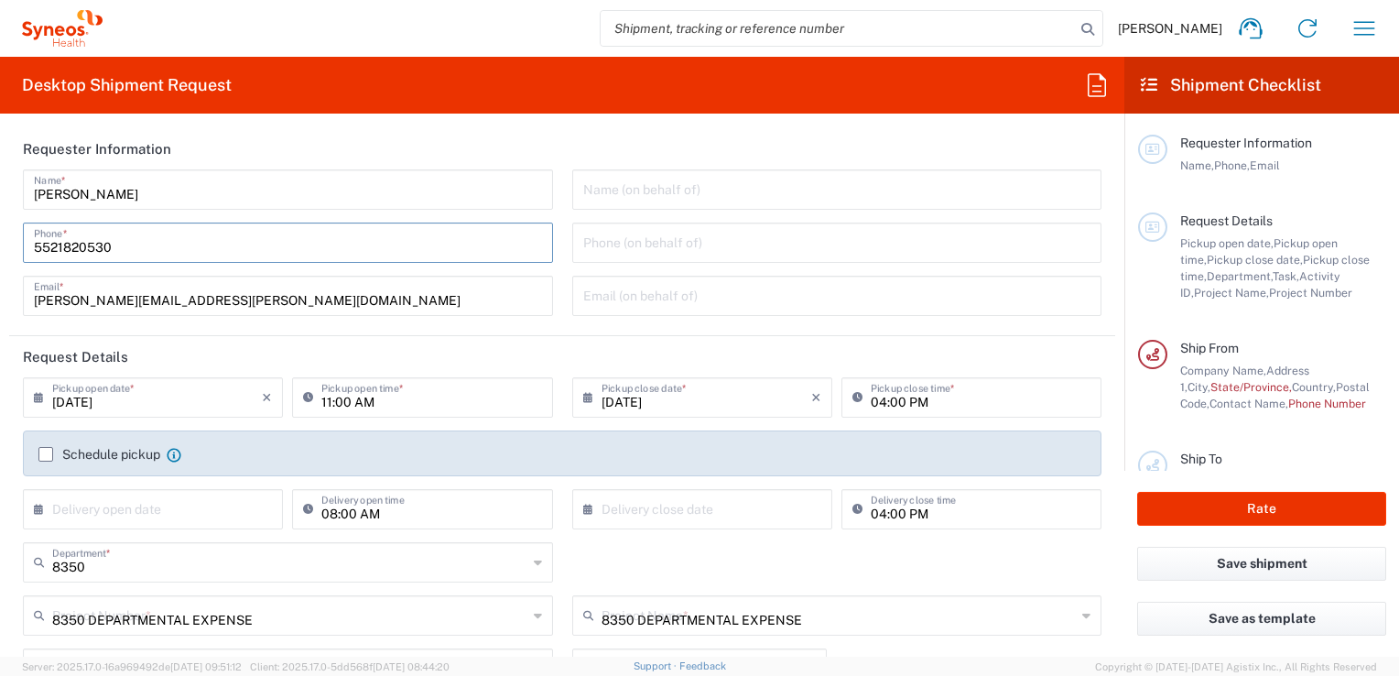
type input "0.64"
type input "0.45"
click at [553, 290] on div "[PERSON_NAME] Name * [PHONE_NUMBER] Phone * [PERSON_NAME][EMAIL_ADDRESS][PERSON…" at bounding box center [288, 248] width 549 height 159
click at [562, 275] on div "Name (on behalf of) Phone (on behalf of) Email (on behalf of)" at bounding box center [836, 248] width 549 height 159
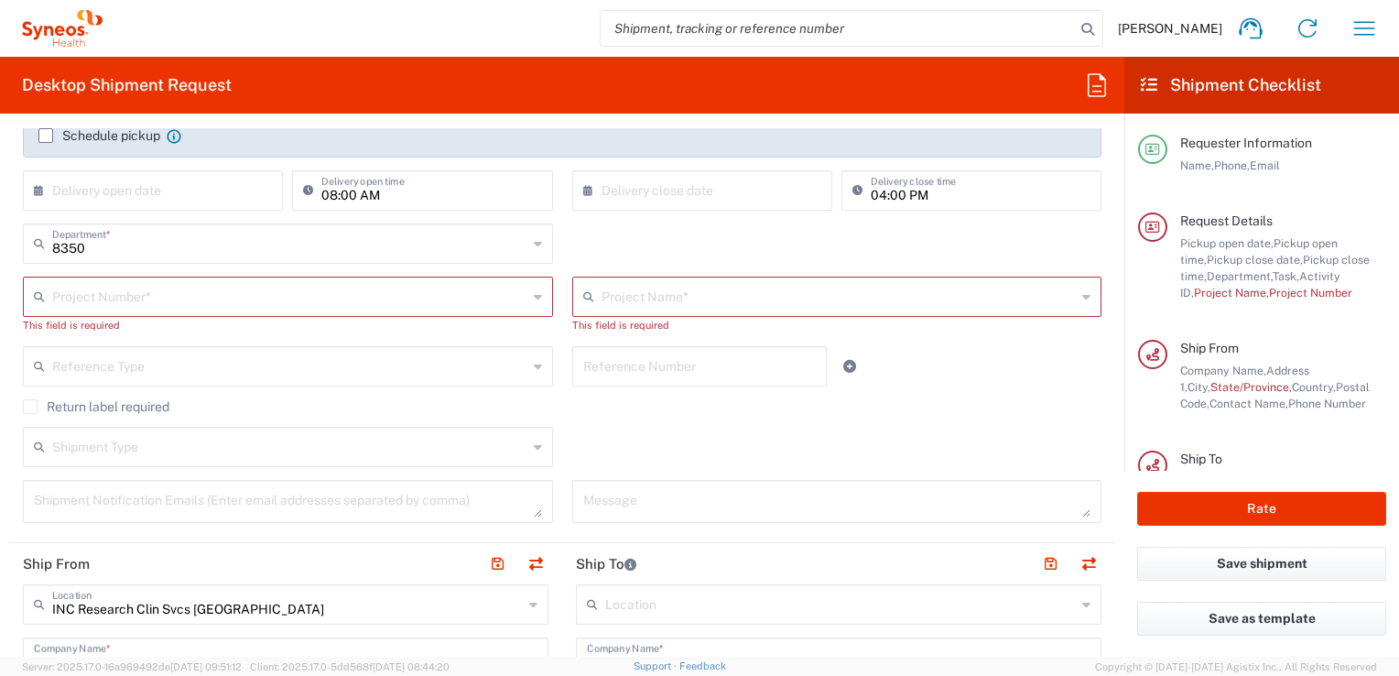
scroll to position [366, 0]
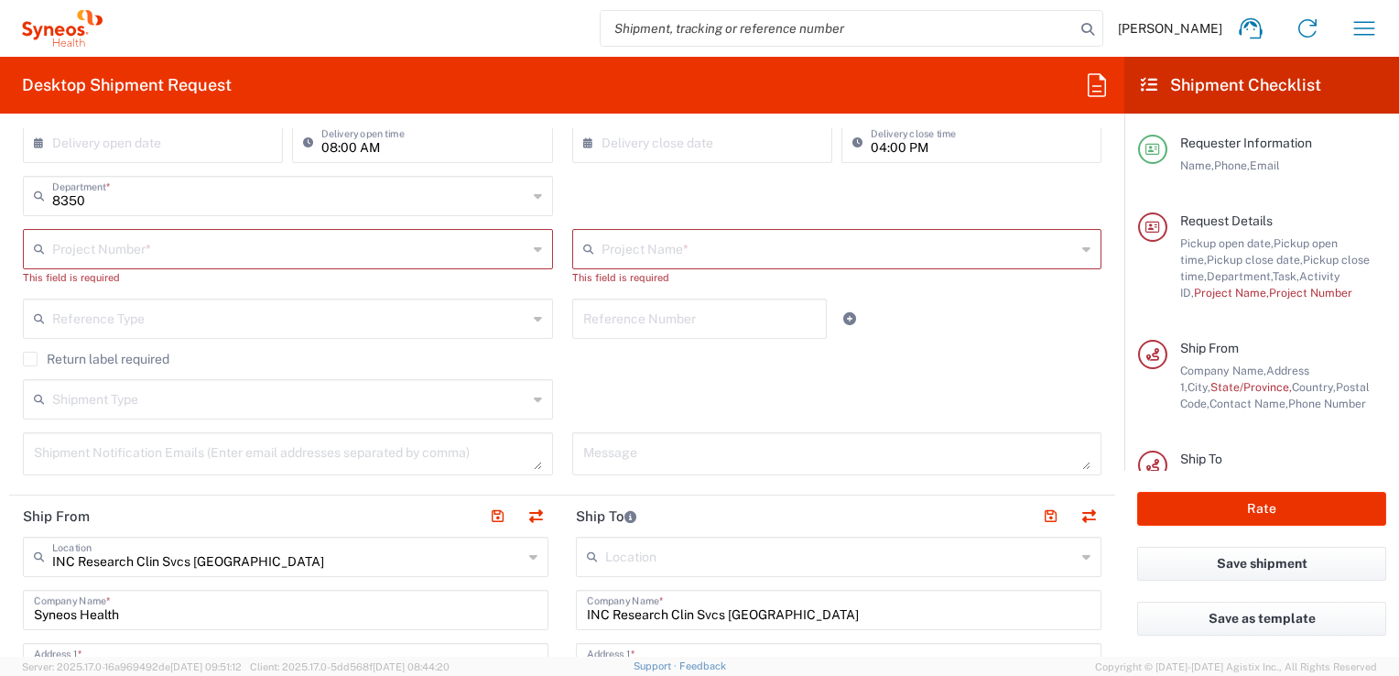
click at [201, 255] on input "text" at bounding box center [289, 248] width 475 height 32
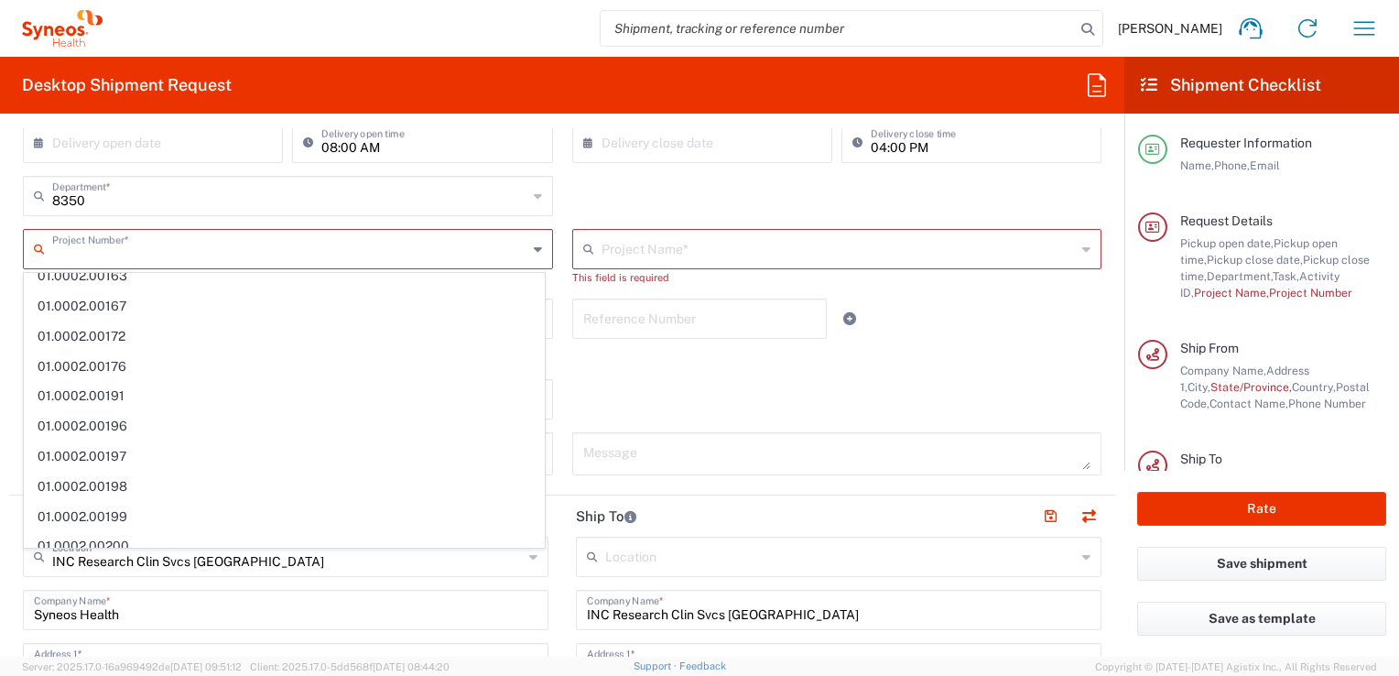
scroll to position [0, 0]
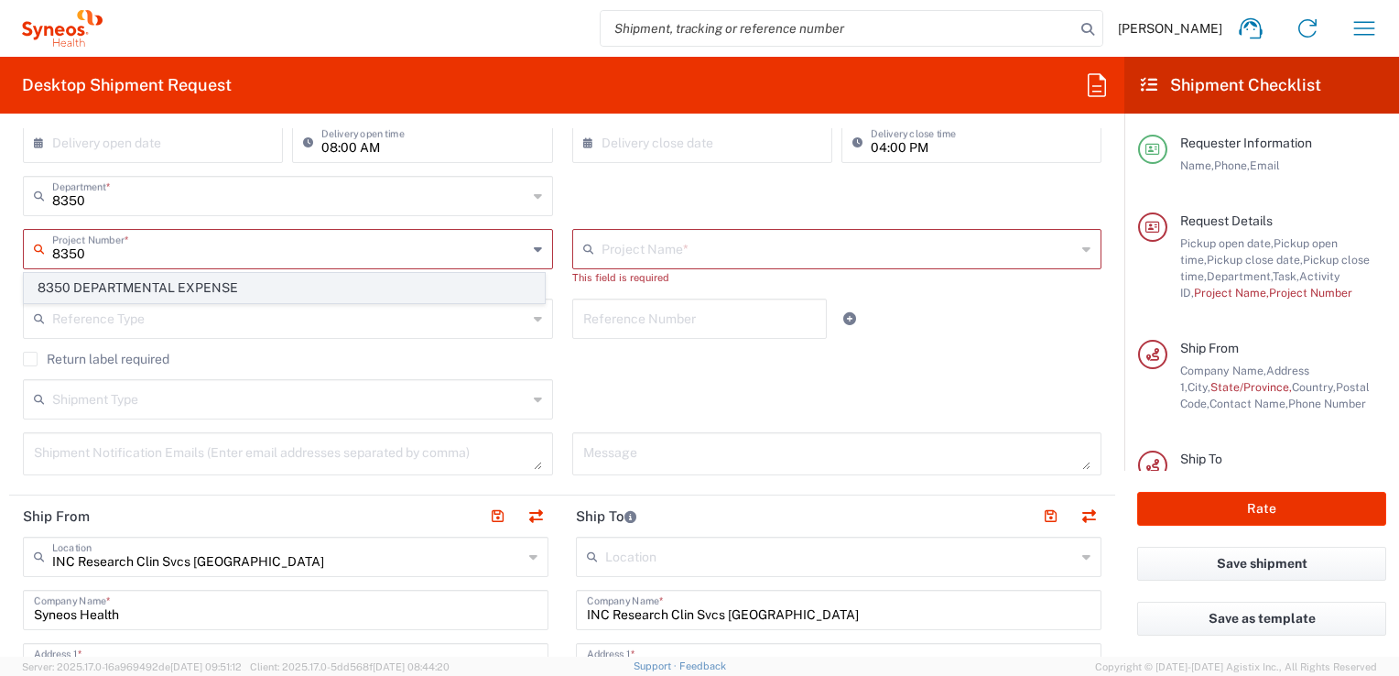
click at [140, 291] on span "8350 DEPARTMENTAL EXPENSE" at bounding box center [284, 288] width 519 height 28
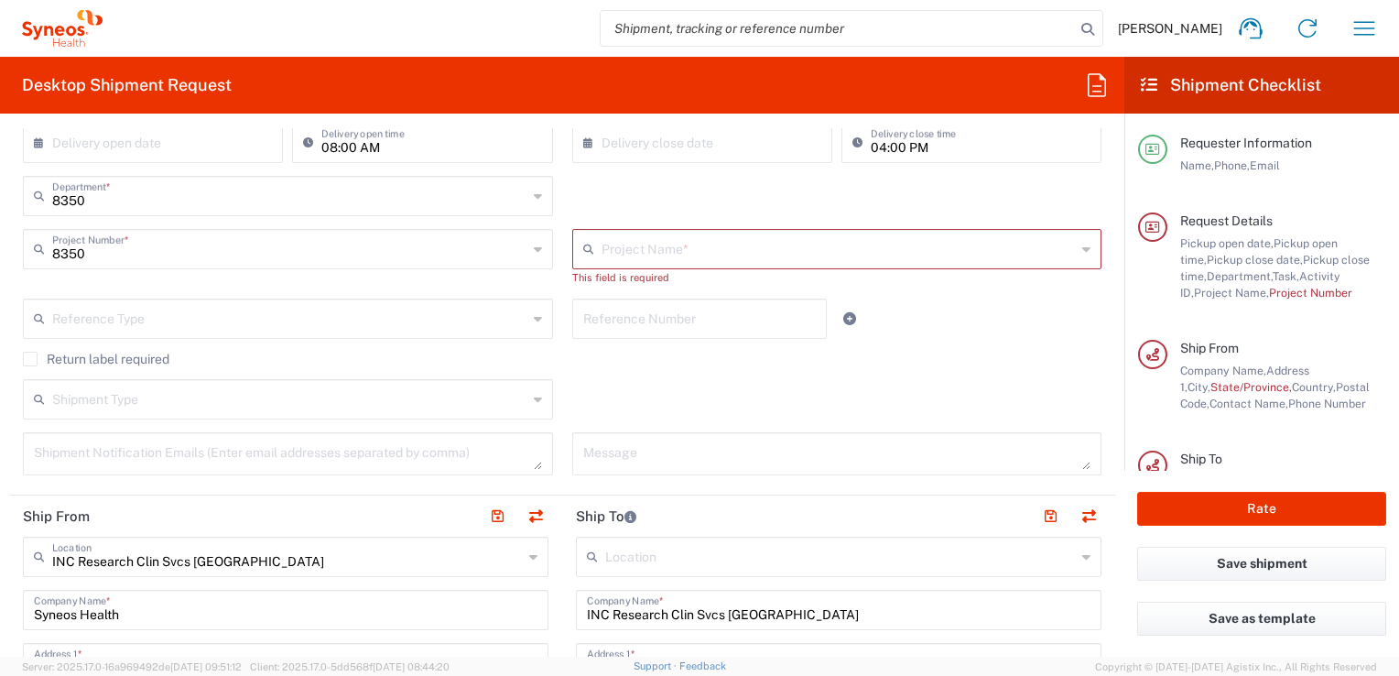
type input "8350 DEPARTMENTAL EXPENSE"
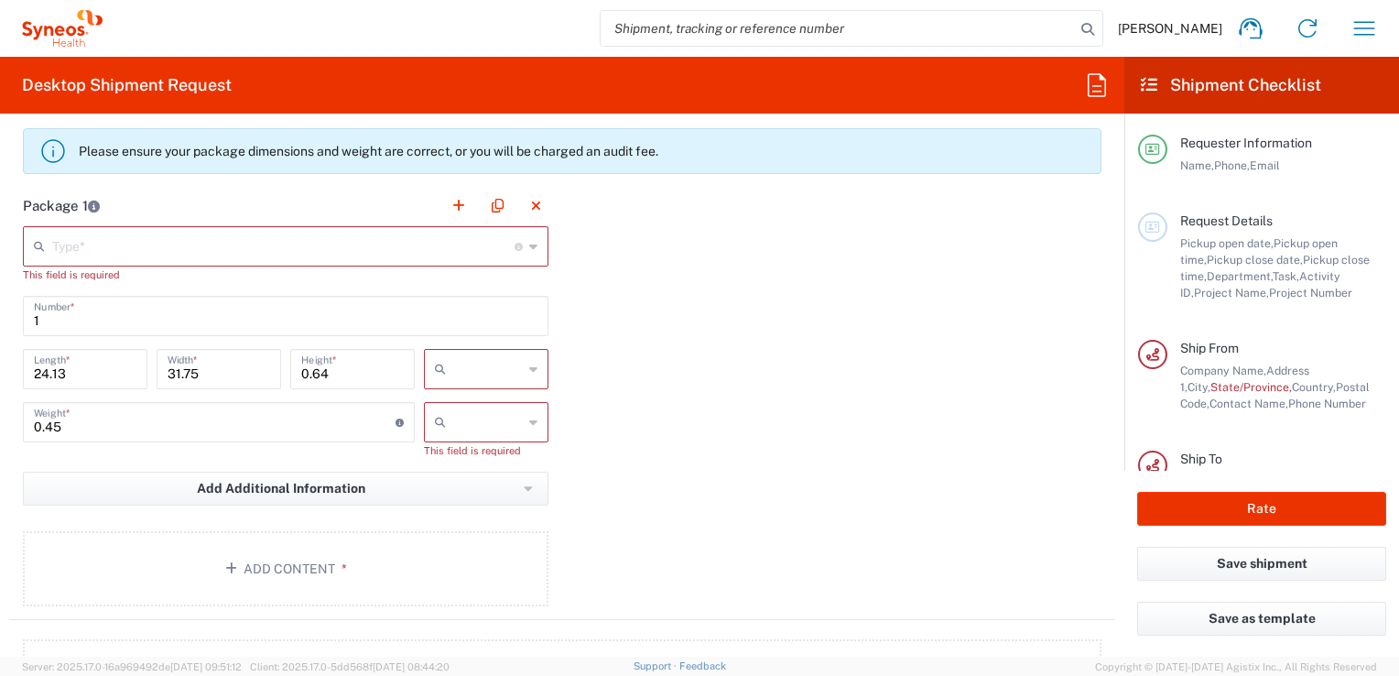
scroll to position [1648, 0]
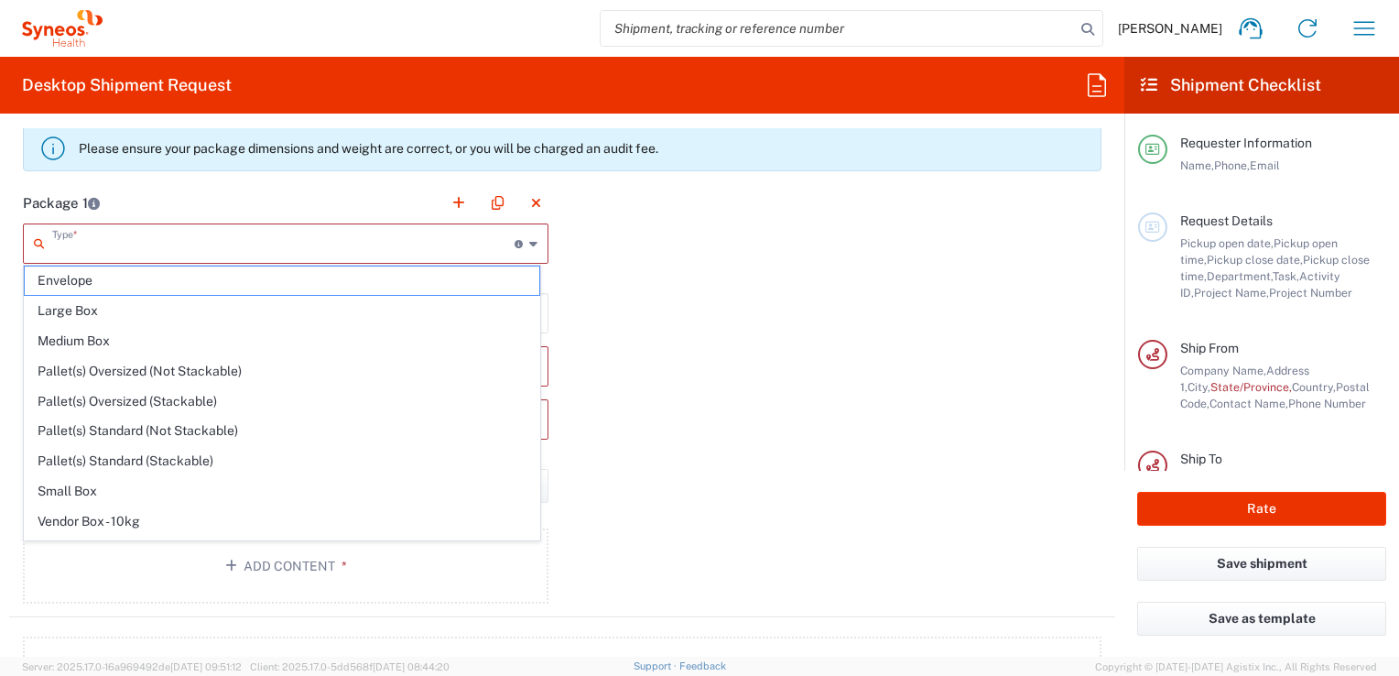
click at [139, 242] on input "text" at bounding box center [283, 242] width 462 height 32
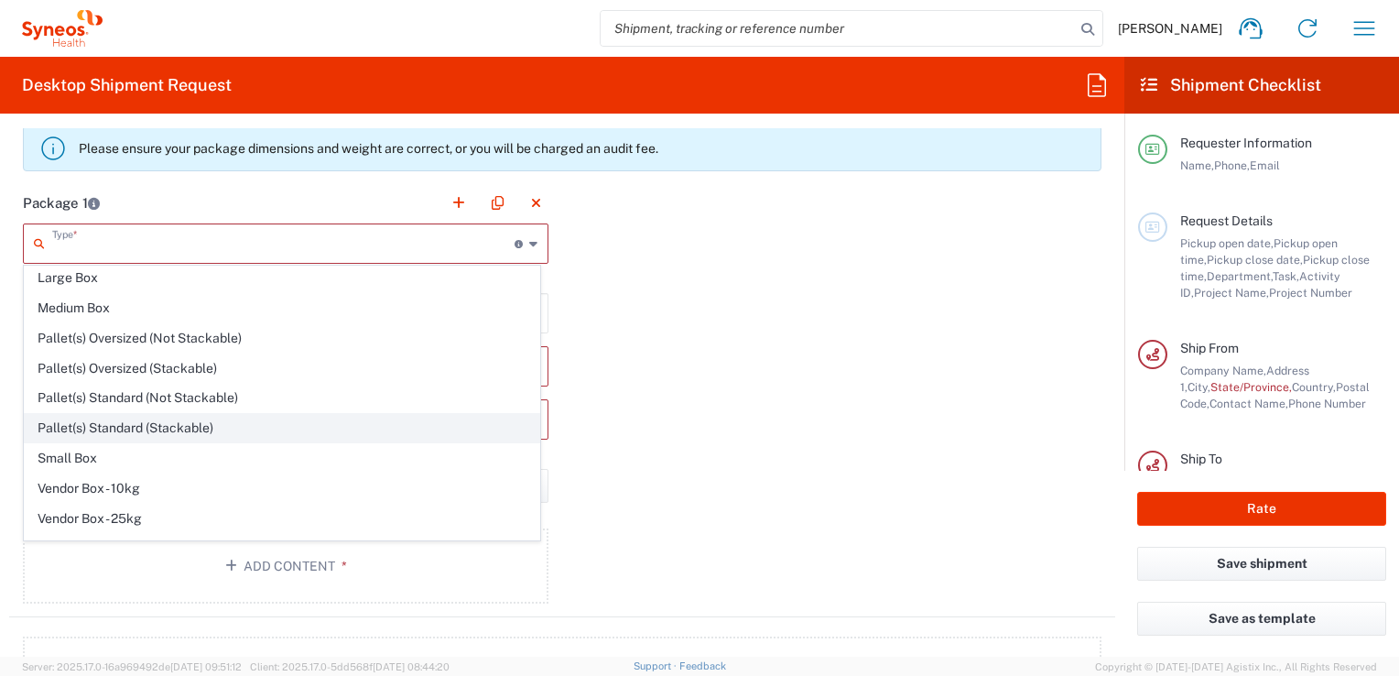
scroll to position [51, 0]
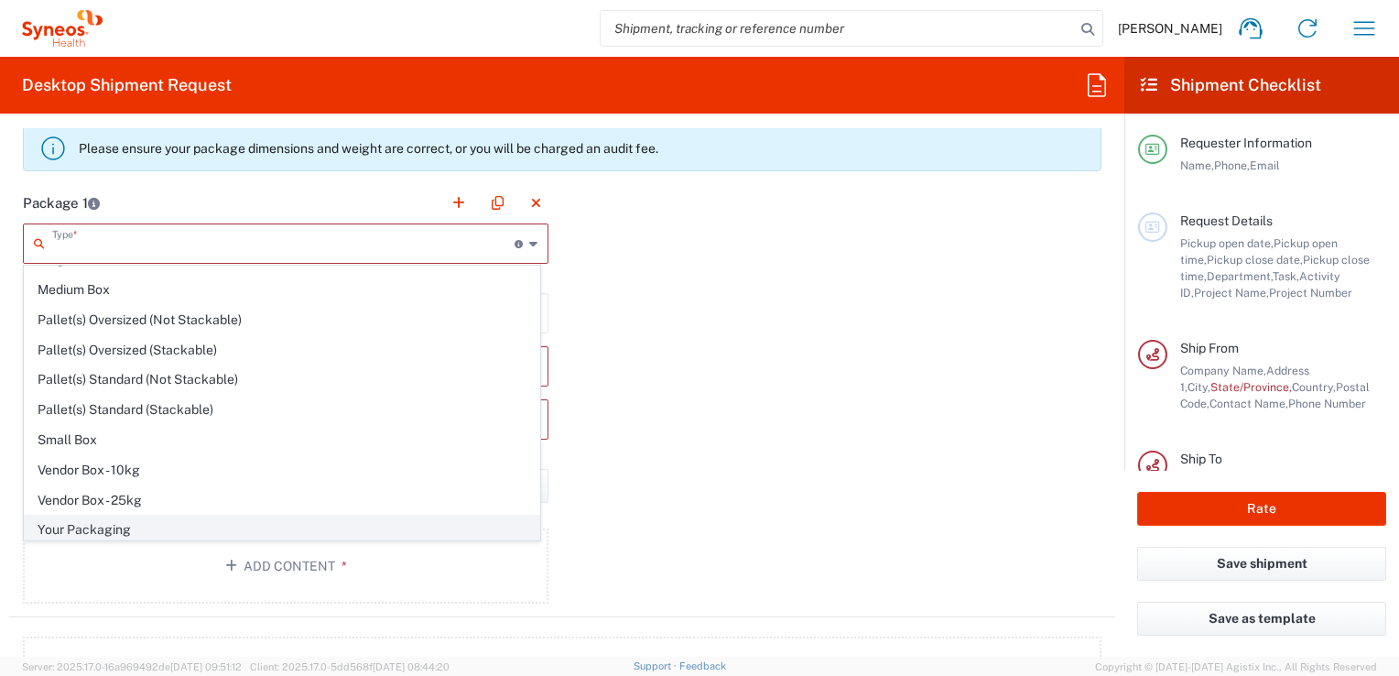
click at [84, 526] on span "Your Packaging" at bounding box center [282, 529] width 515 height 28
type input "Your Packaging"
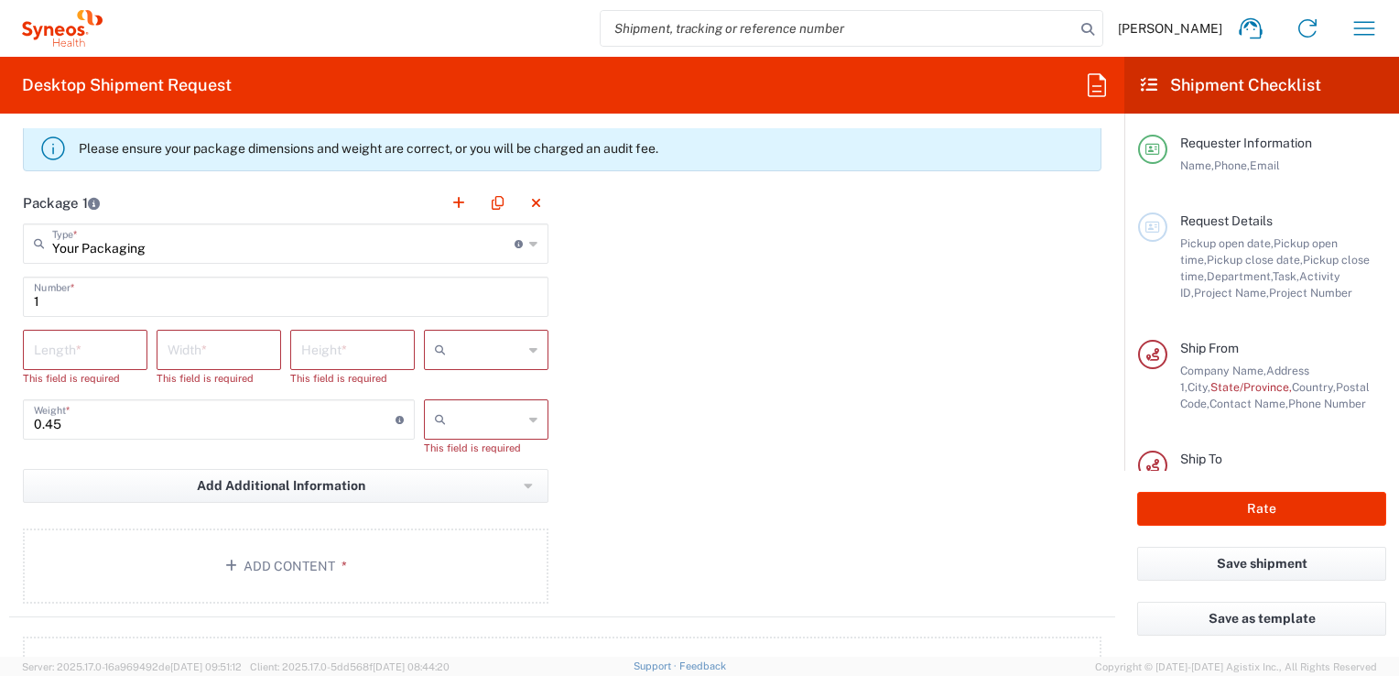
click at [516, 345] on div at bounding box center [486, 350] width 125 height 40
click at [472, 386] on span "cm" at bounding box center [479, 387] width 119 height 28
type input "cm"
click at [521, 419] on div at bounding box center [486, 419] width 125 height 40
click at [476, 460] on span "kgs" at bounding box center [479, 456] width 119 height 28
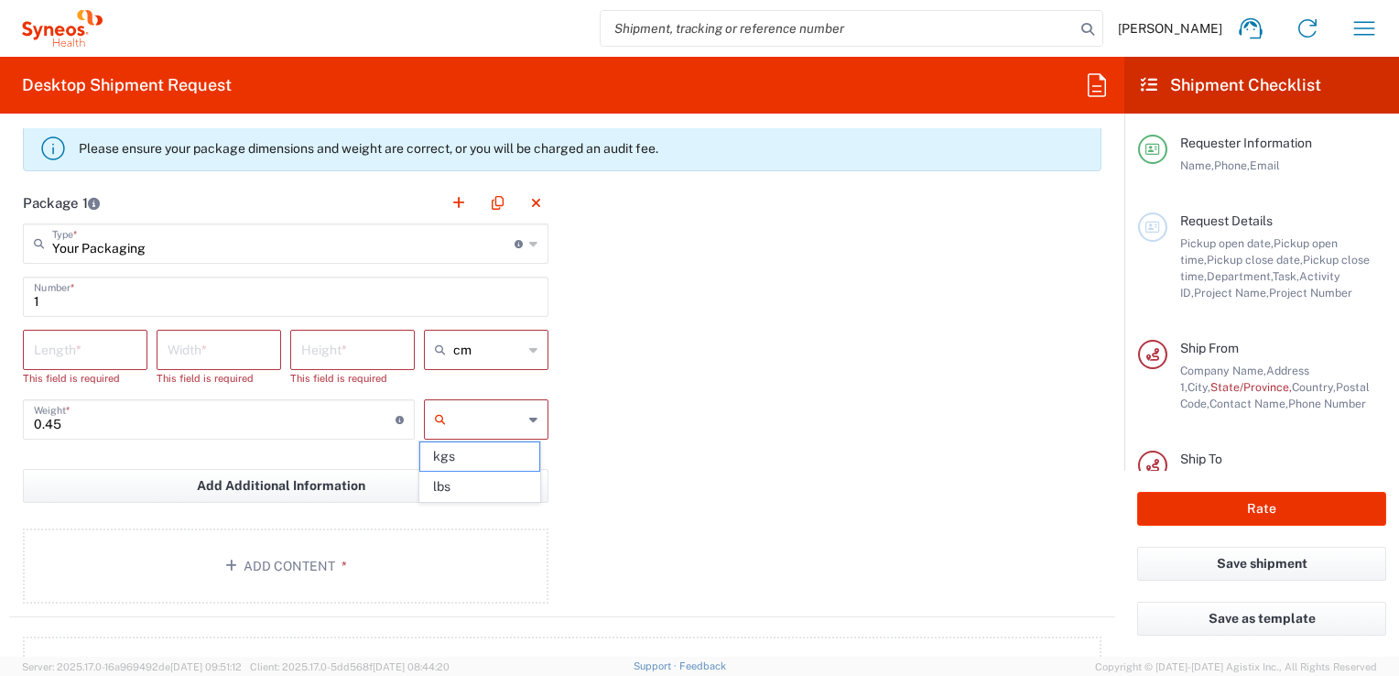
type input "kgs"
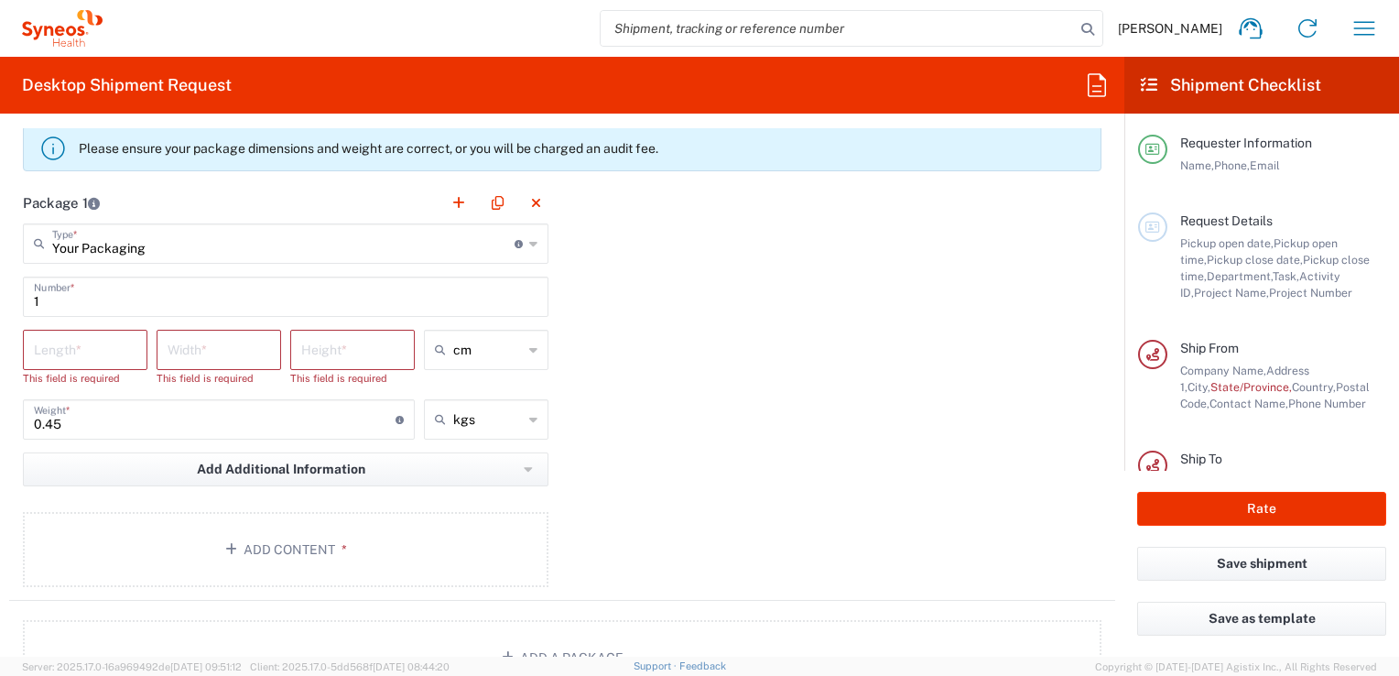
click at [465, 246] on input "Your Packaging" at bounding box center [283, 242] width 462 height 32
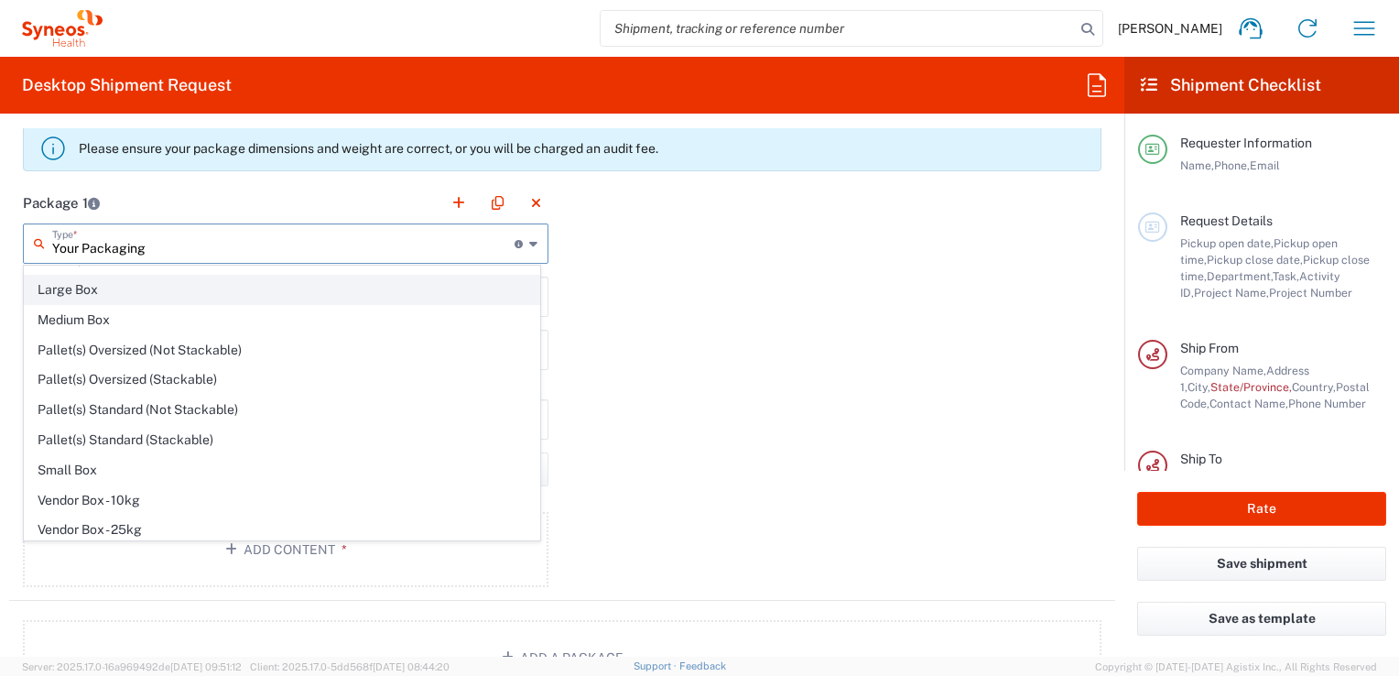
scroll to position [0, 0]
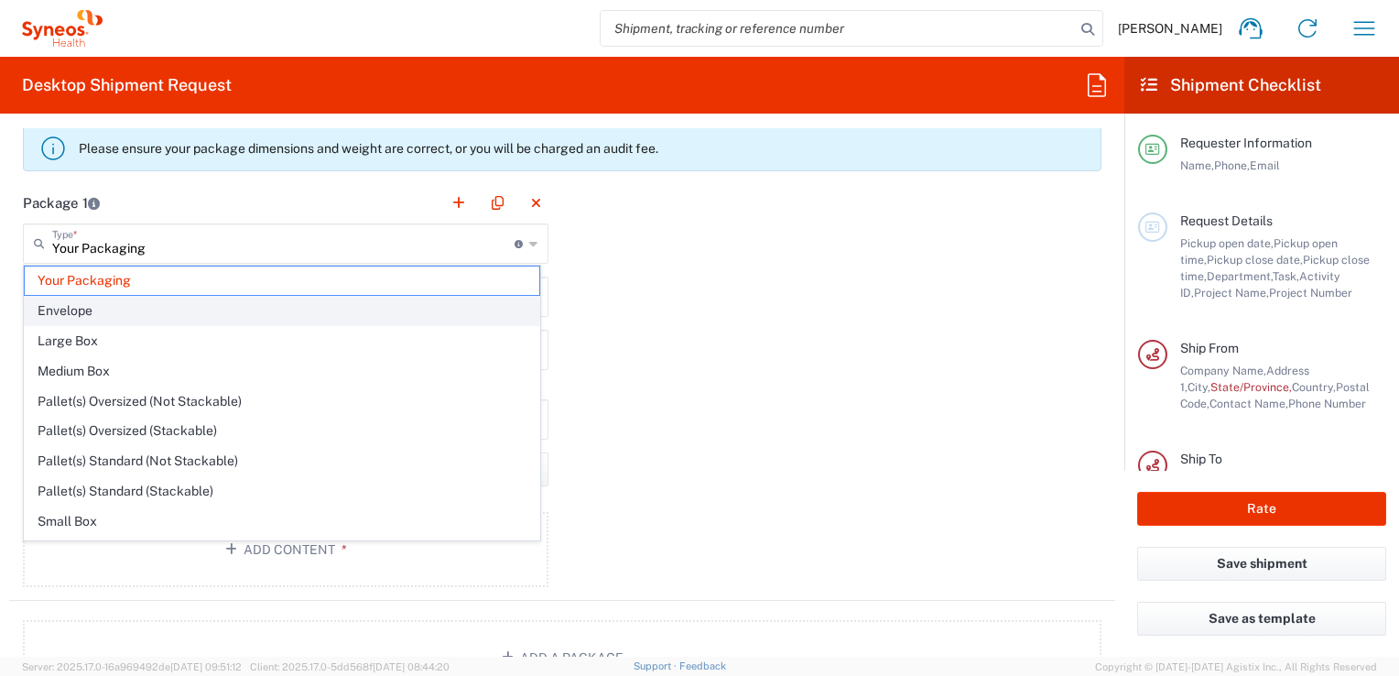
click at [95, 313] on span "Envelope" at bounding box center [282, 311] width 515 height 28
type input "Envelope"
type input "24.13"
type input "31.75"
type input "0.64"
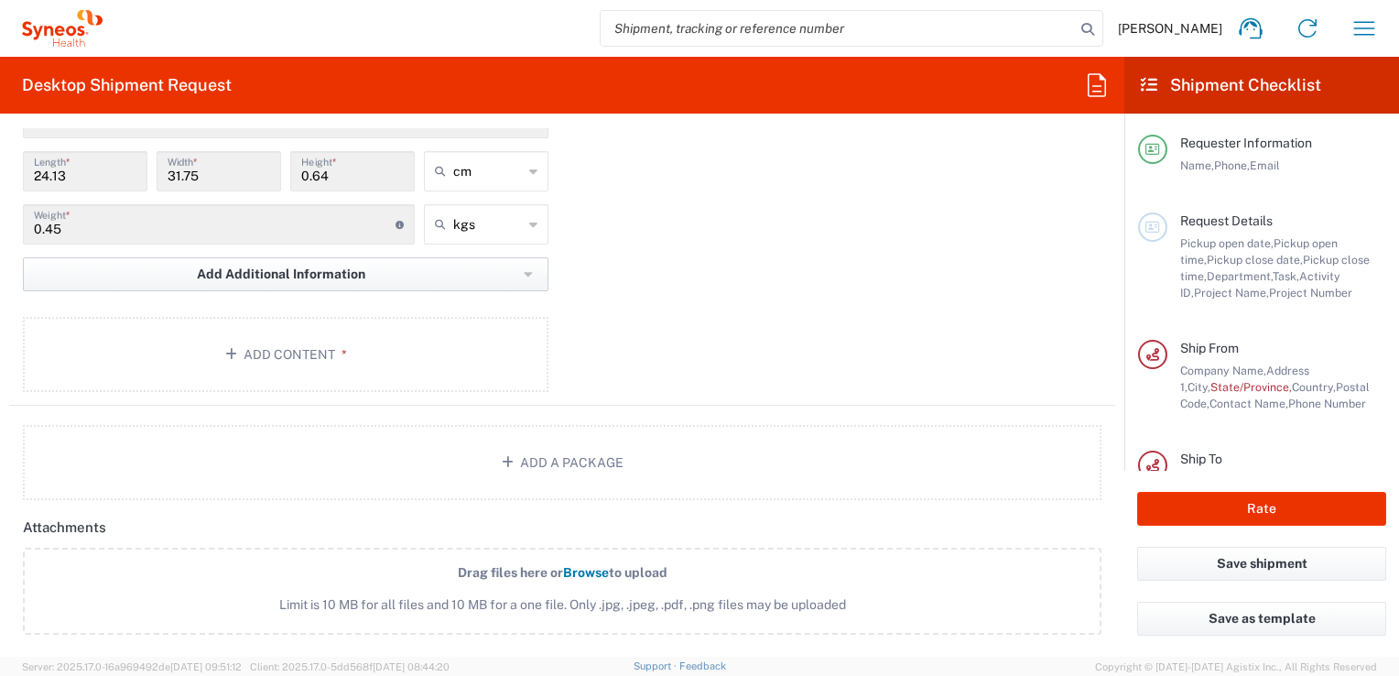
scroll to position [1831, 0]
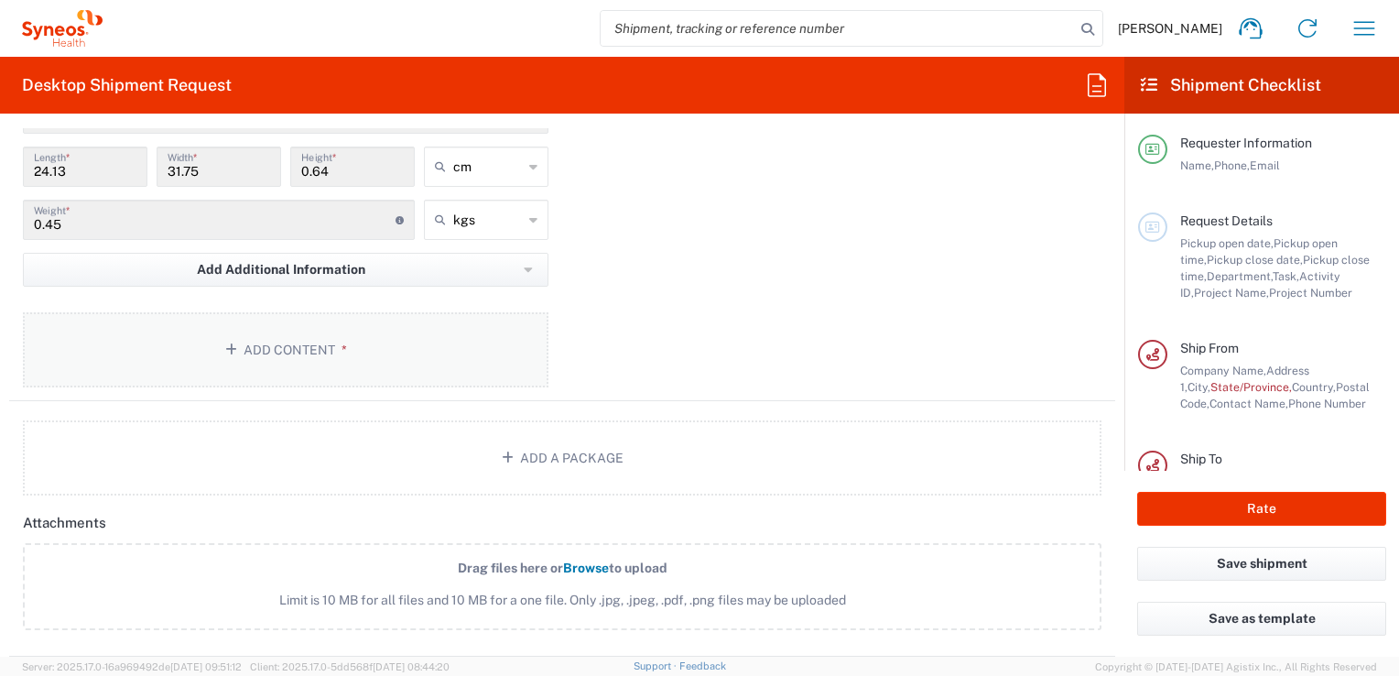
click at [338, 344] on span "*" at bounding box center [341, 349] width 12 height 15
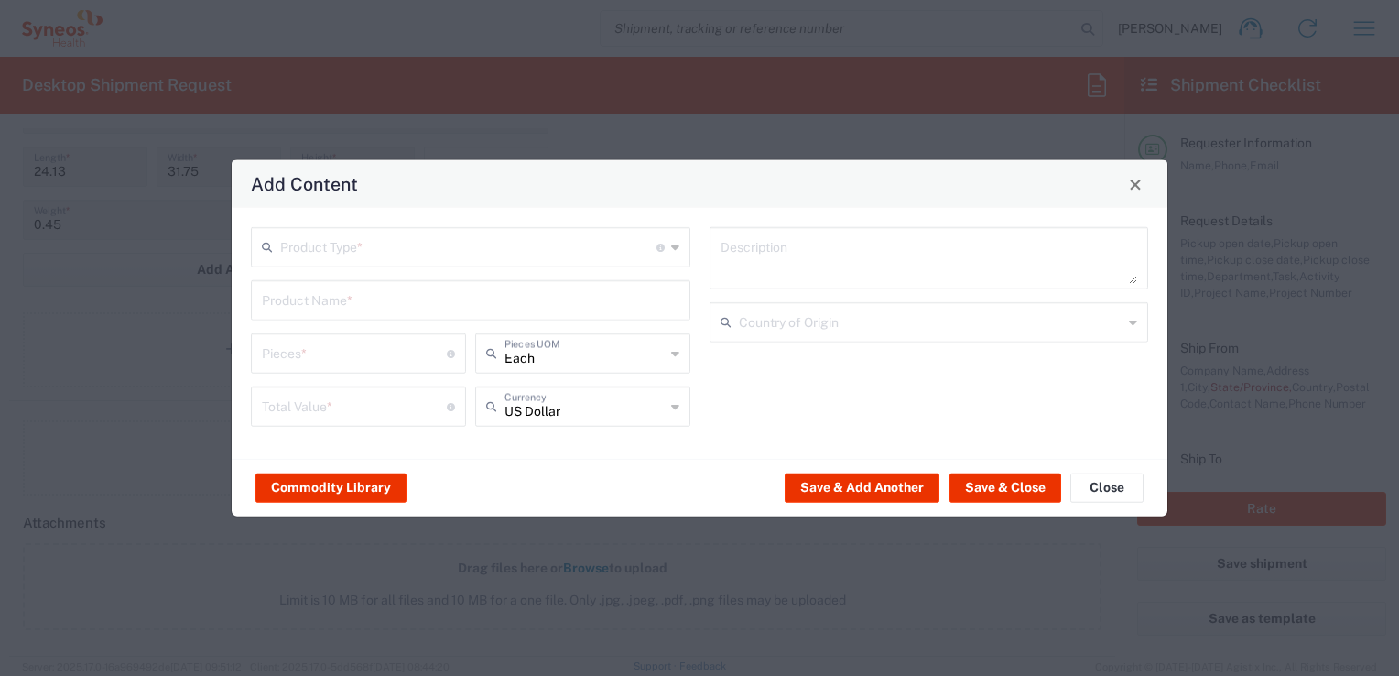
click at [505, 258] on input "text" at bounding box center [468, 246] width 376 height 32
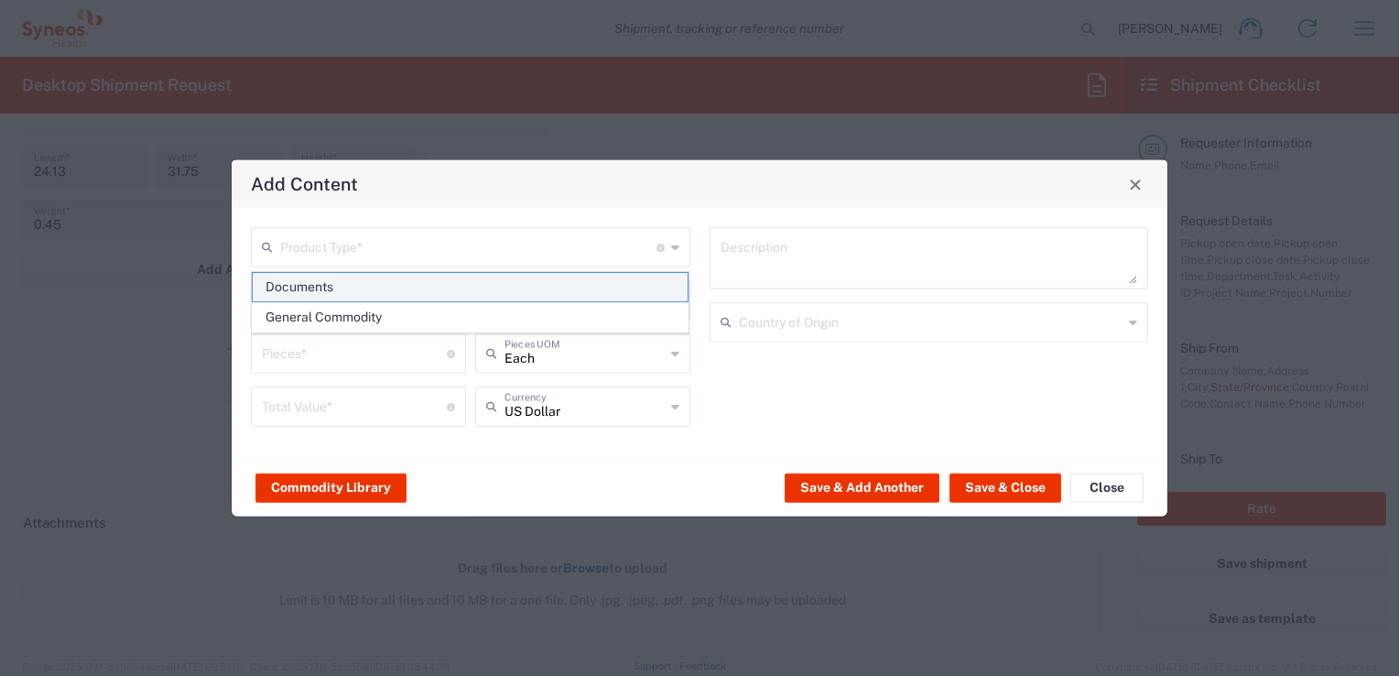
click at [315, 288] on span "Documents" at bounding box center [471, 287] width 436 height 28
type input "Documents"
type input "1"
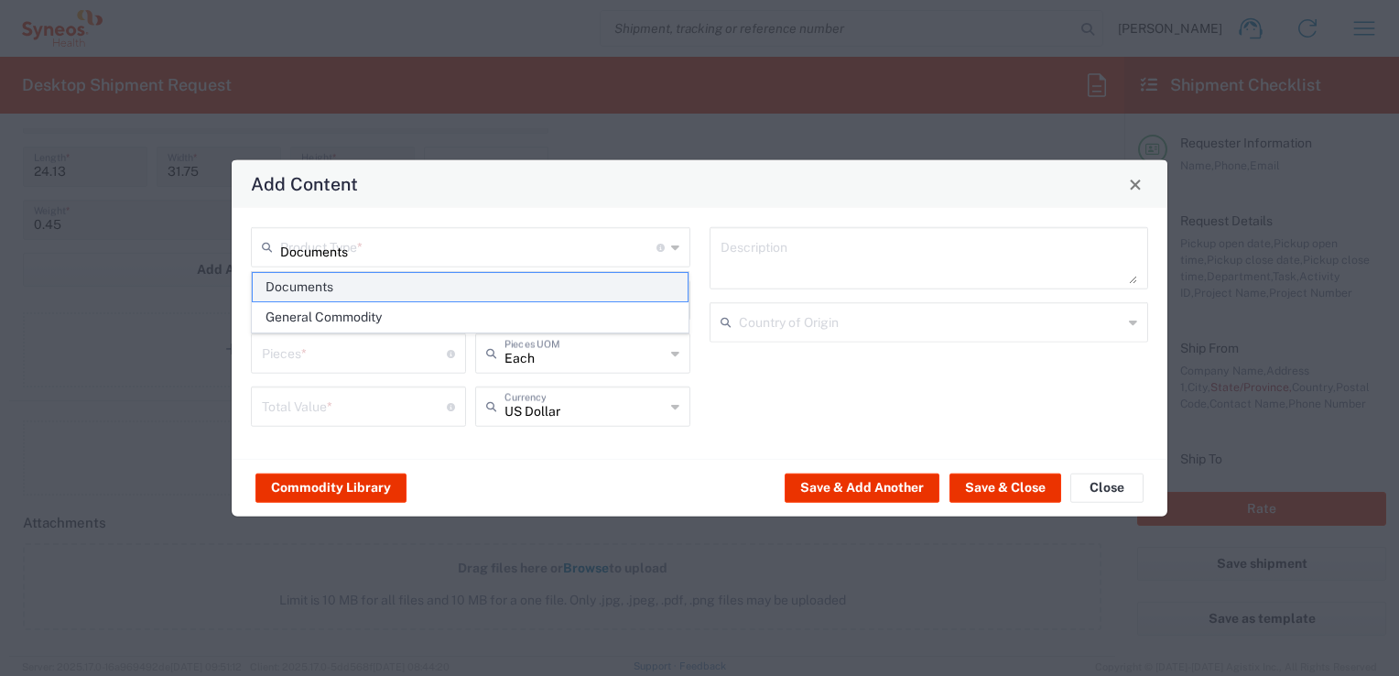
type textarea "Documents"
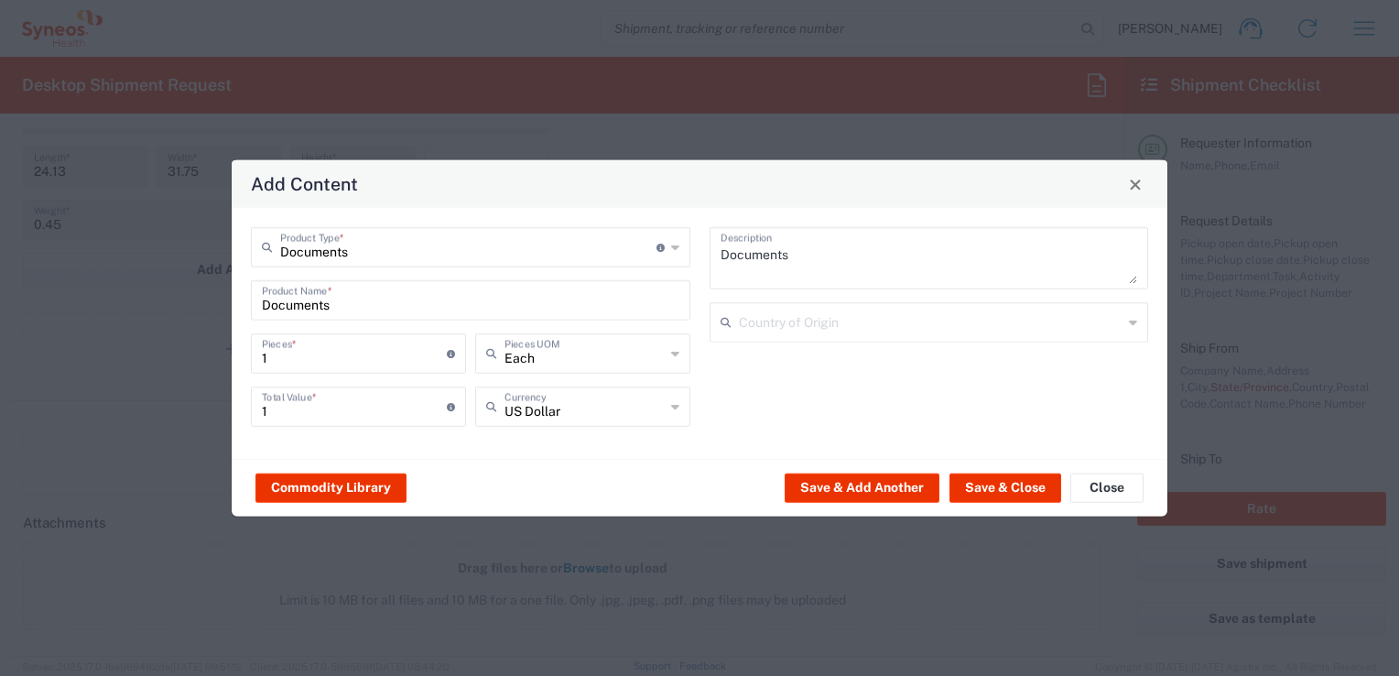
click at [623, 262] on input "Documents" at bounding box center [468, 246] width 376 height 32
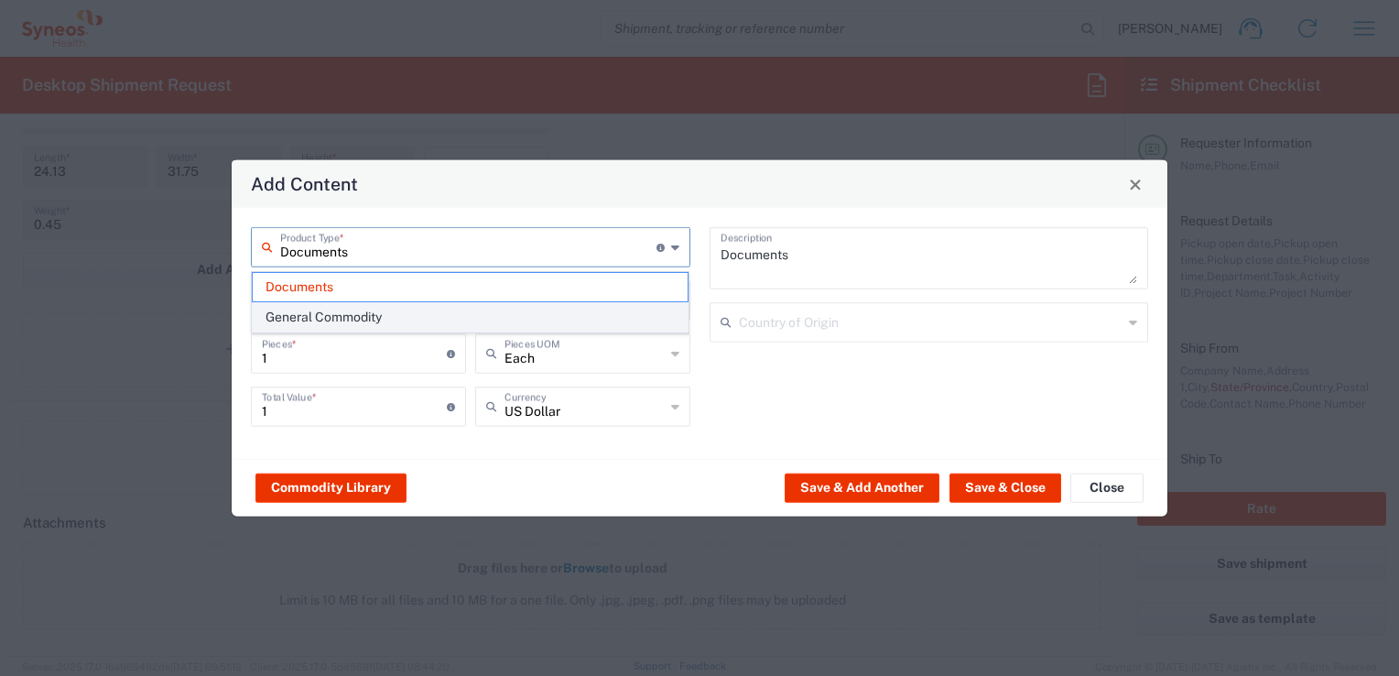
click at [362, 320] on span "General Commodity" at bounding box center [471, 317] width 436 height 28
type input "General Commodity"
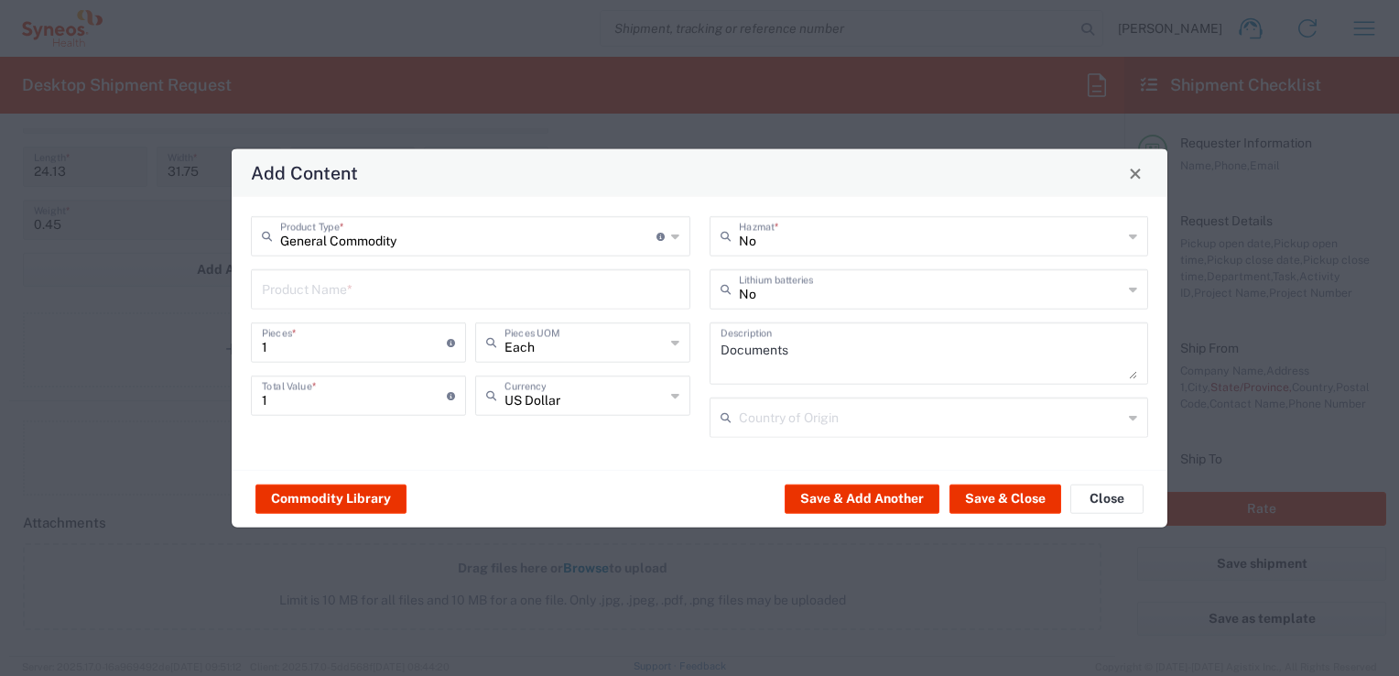
click at [359, 298] on input "text" at bounding box center [470, 288] width 417 height 32
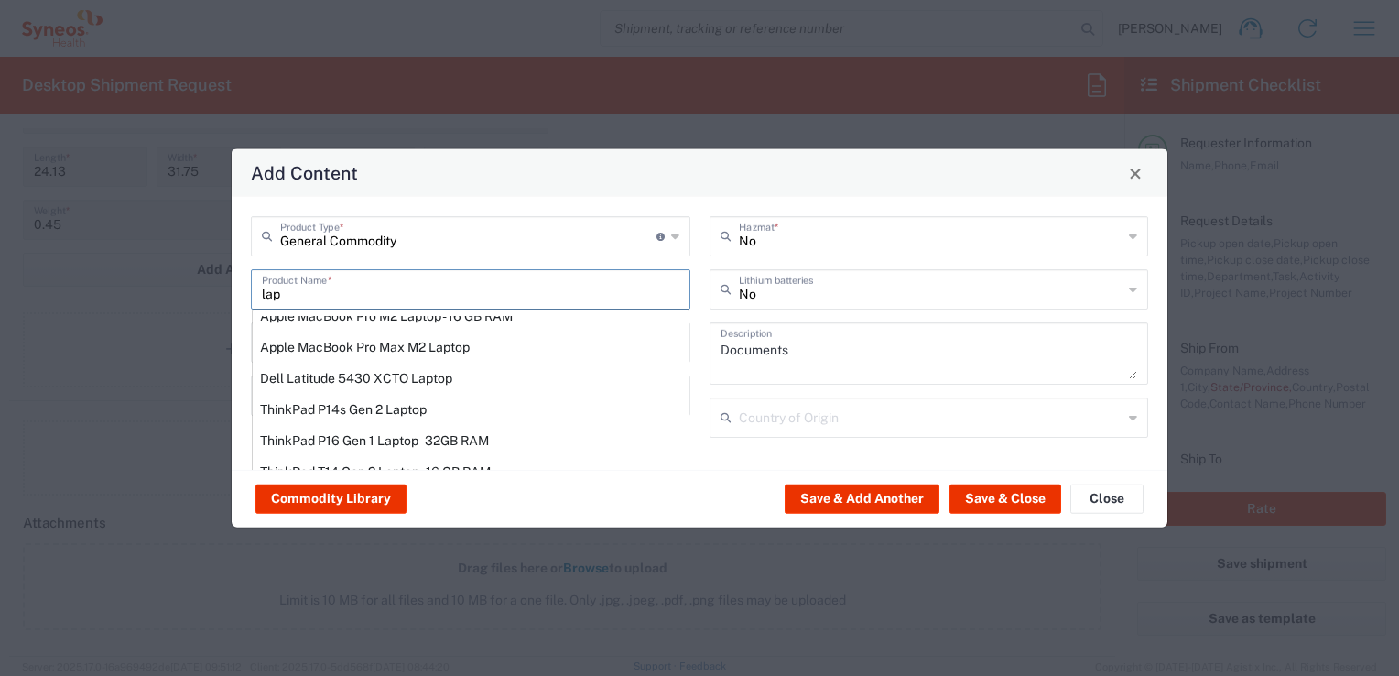
scroll to position [0, 0]
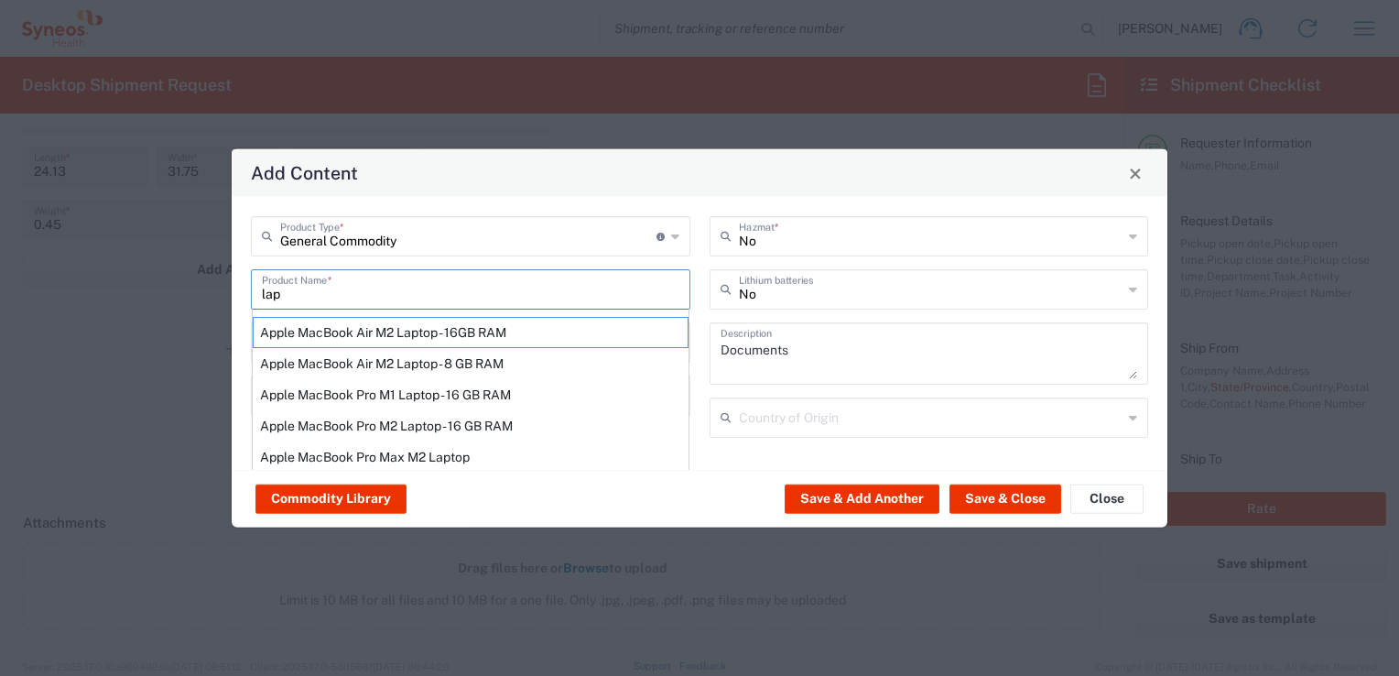
type input "lap"
click at [672, 238] on div "General Commodity Product Type * Document: Paper document generated internally …" at bounding box center [470, 236] width 439 height 40
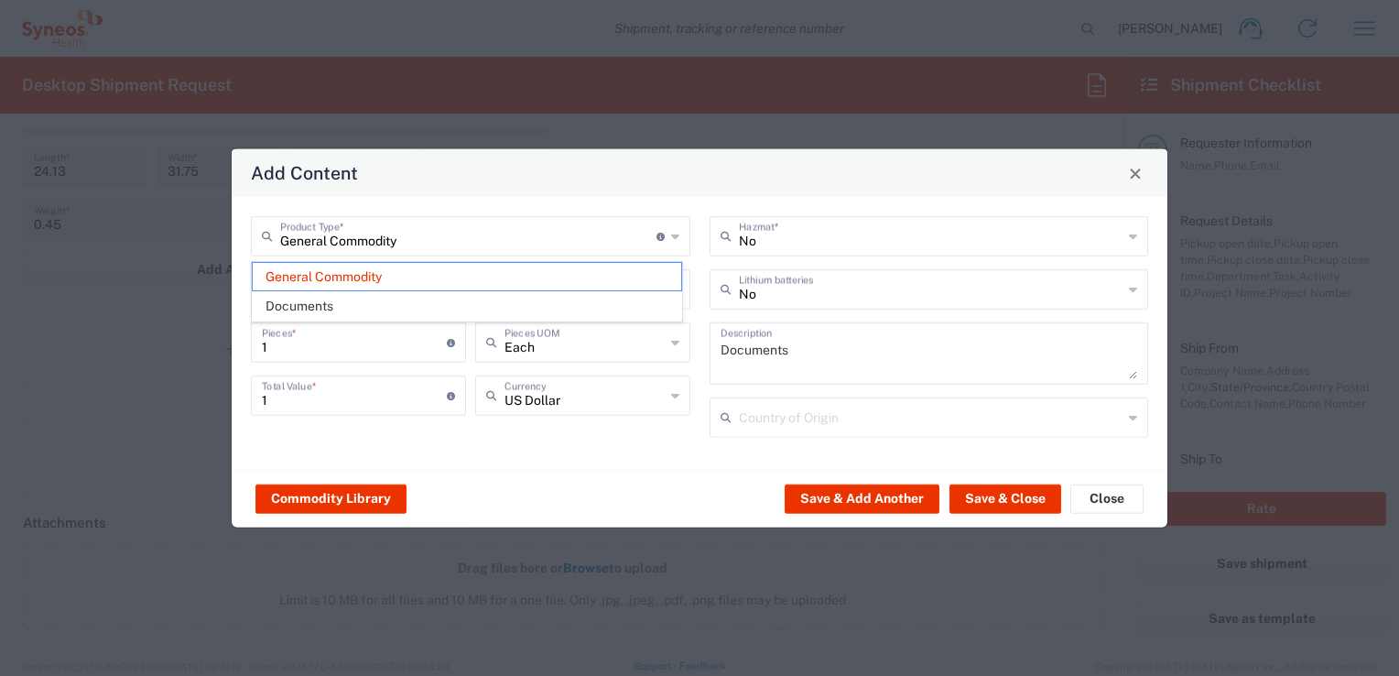
click at [665, 241] on div "General Commodity Product Type * Document: Paper document generated internally …" at bounding box center [470, 236] width 439 height 40
click at [683, 241] on div "General Commodity Product Type * Document: Paper document generated internally …" at bounding box center [470, 236] width 439 height 40
click at [308, 302] on span "Documents" at bounding box center [467, 306] width 428 height 28
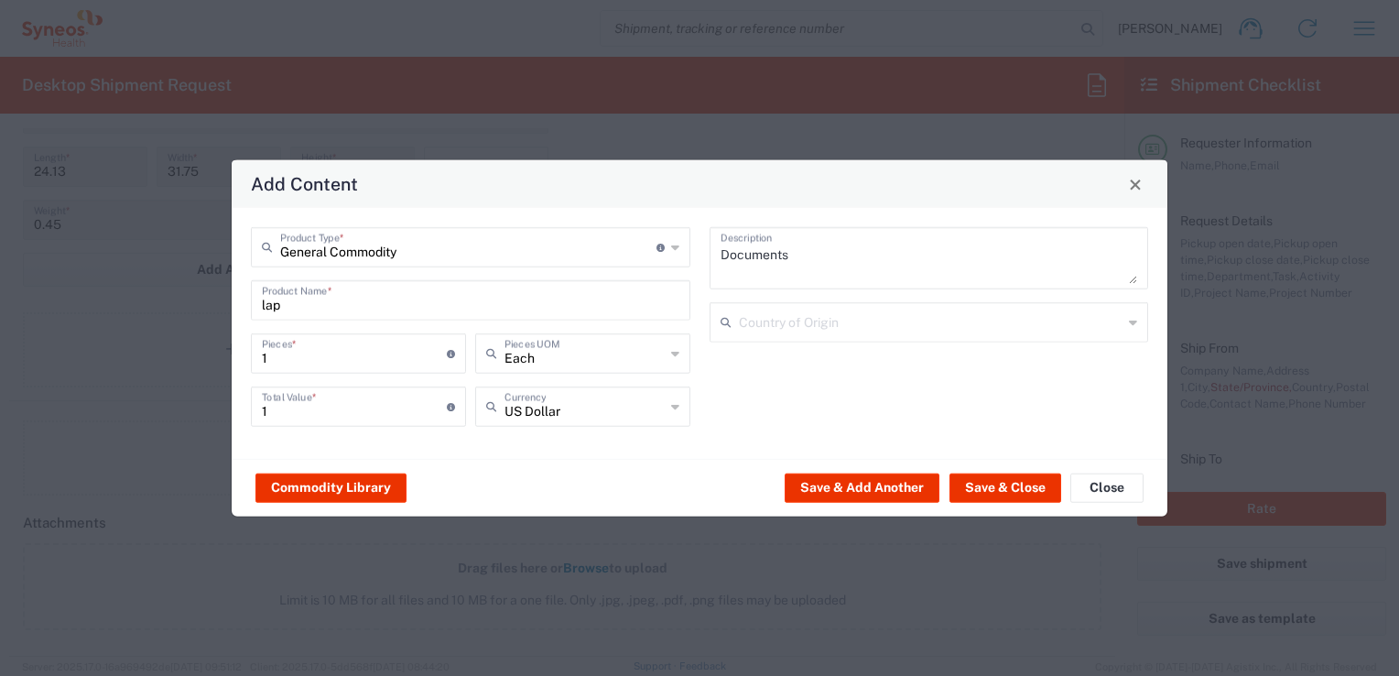
type input "Documents"
click at [1013, 491] on button "Save & Close" at bounding box center [1005, 486] width 112 height 29
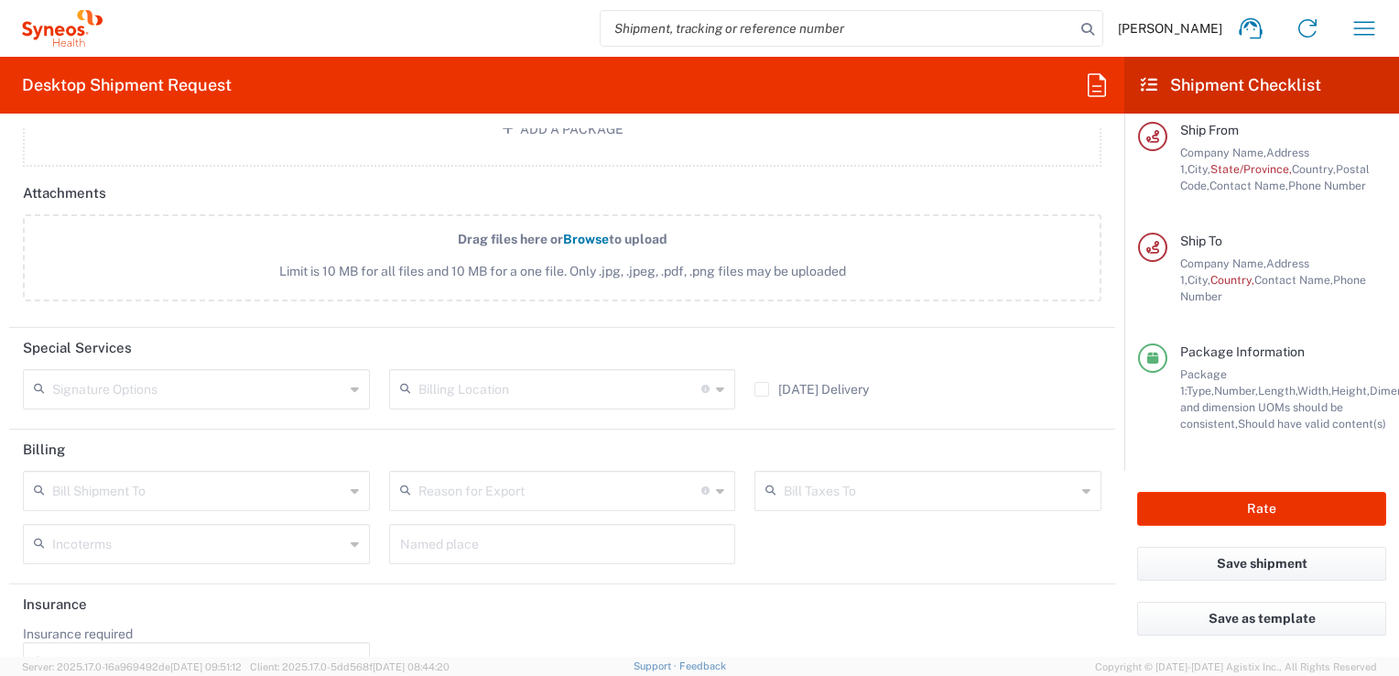
scroll to position [2289, 0]
